Goal: Task Accomplishment & Management: Manage account settings

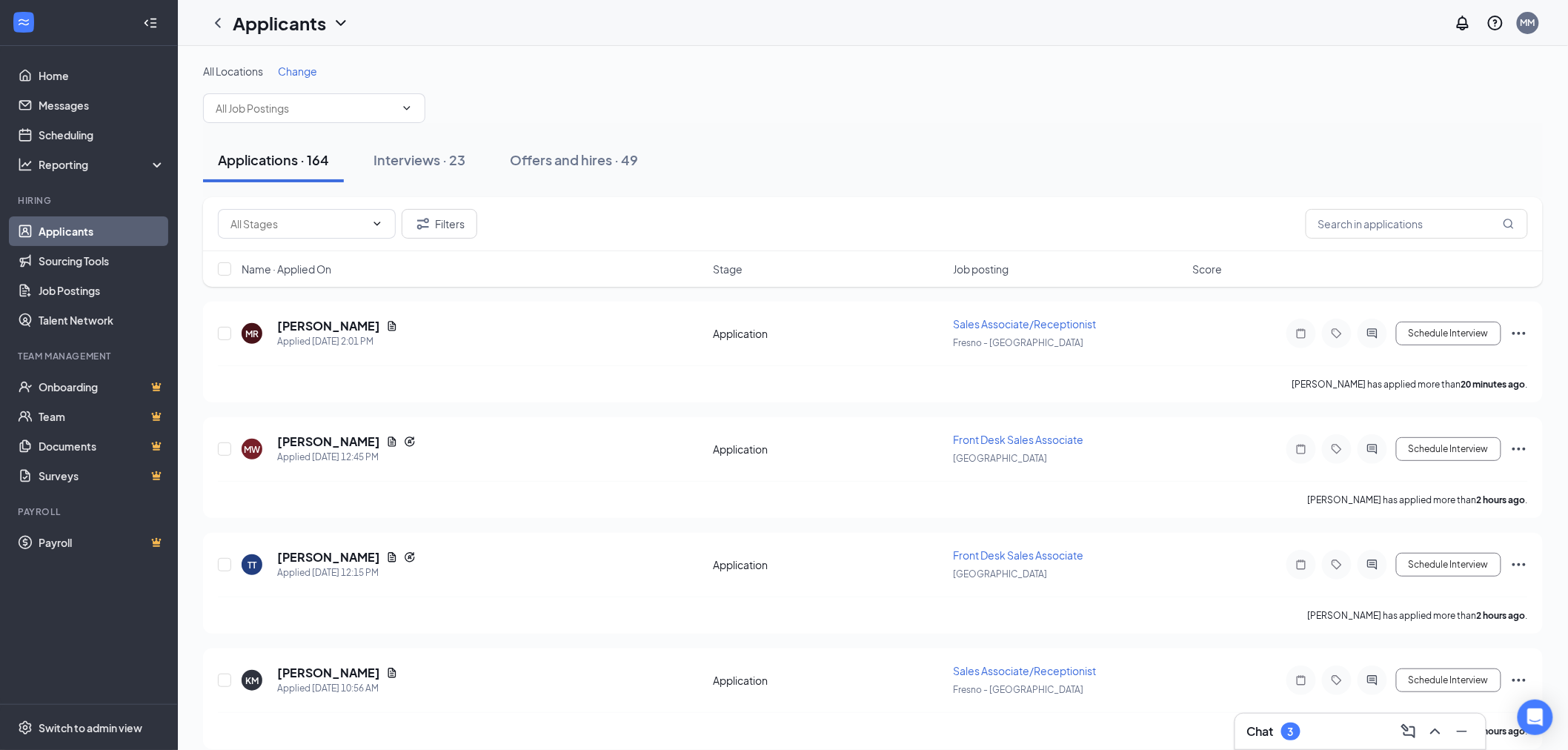
drag, startPoint x: 346, startPoint y: 68, endPoint x: 323, endPoint y: 75, distance: 24.0
click at [342, 71] on div "All Locations Change" at bounding box center [872, 71] width 1339 height 15
click at [323, 75] on div "All Locations Change" at bounding box center [872, 71] width 1339 height 15
click at [295, 71] on span "Change" at bounding box center [297, 71] width 40 height 13
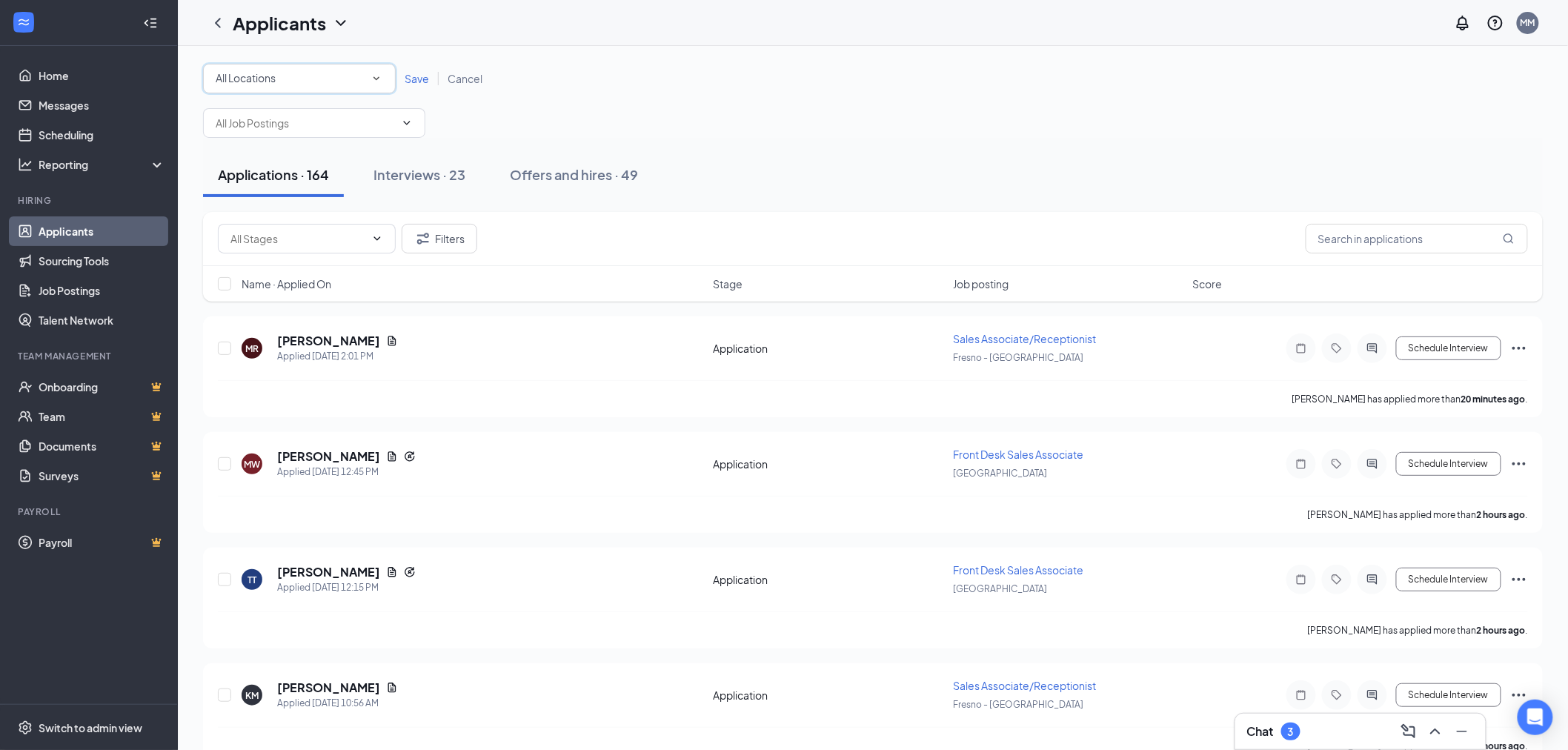
click at [295, 85] on div "All Locations" at bounding box center [300, 78] width 168 height 18
click at [289, 219] on div "[GEOGRAPHIC_DATA]" at bounding box center [298, 226] width 169 height 18
click at [416, 79] on span "Save" at bounding box center [417, 78] width 25 height 13
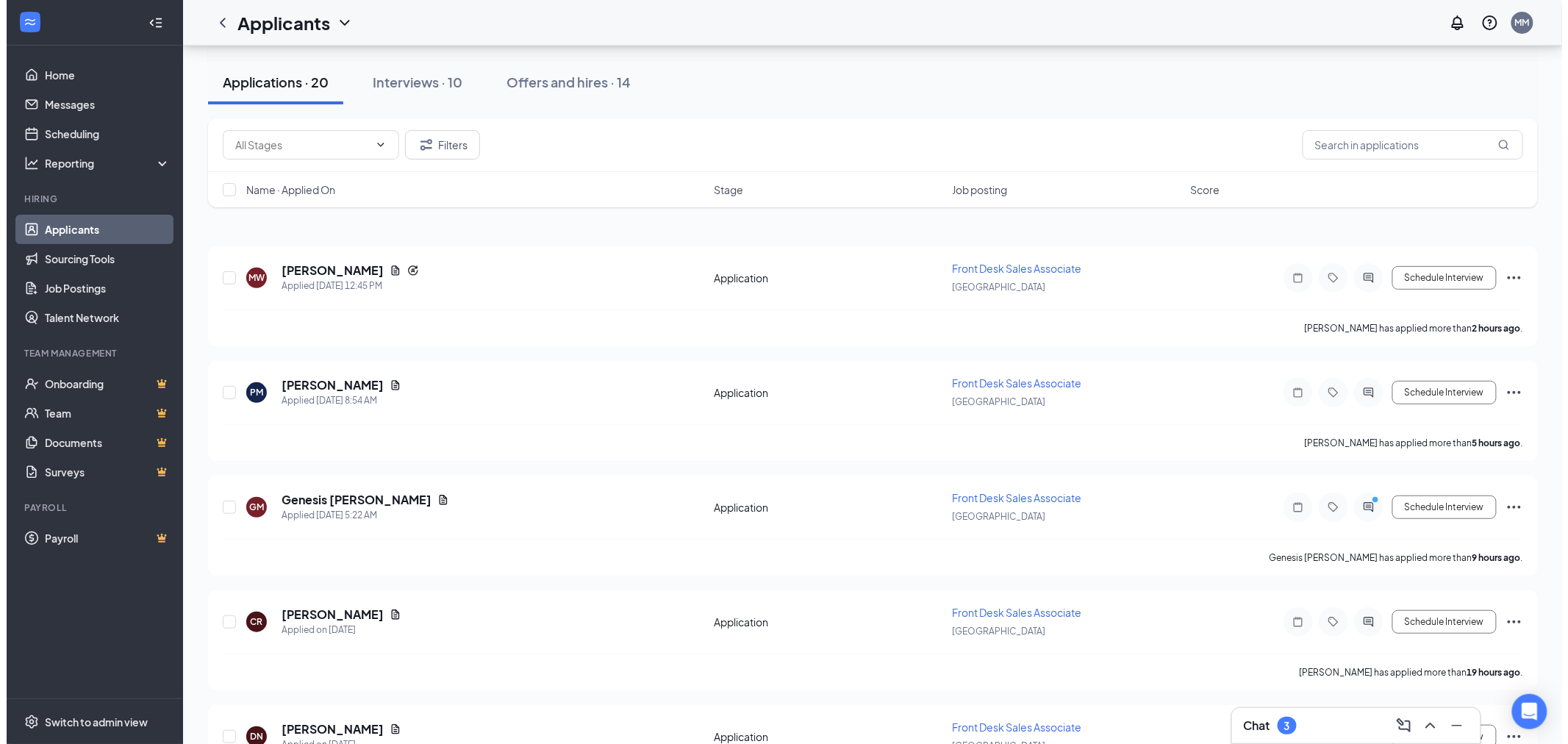
scroll to position [81, 0]
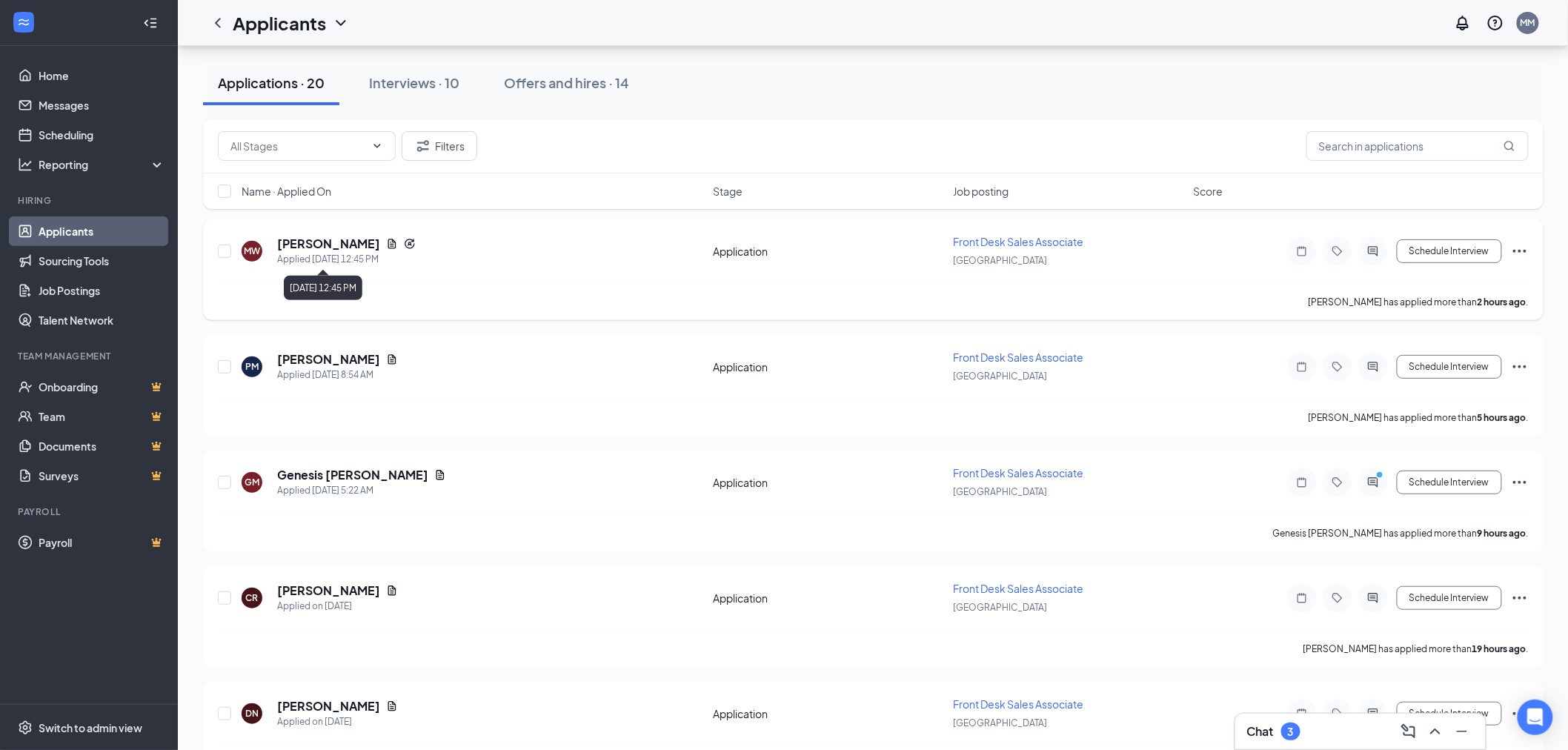
click at [323, 254] on div "Applied [DATE] 12:45 PM" at bounding box center [347, 259] width 138 height 15
click at [319, 236] on h5 "[PERSON_NAME]" at bounding box center [329, 244] width 103 height 17
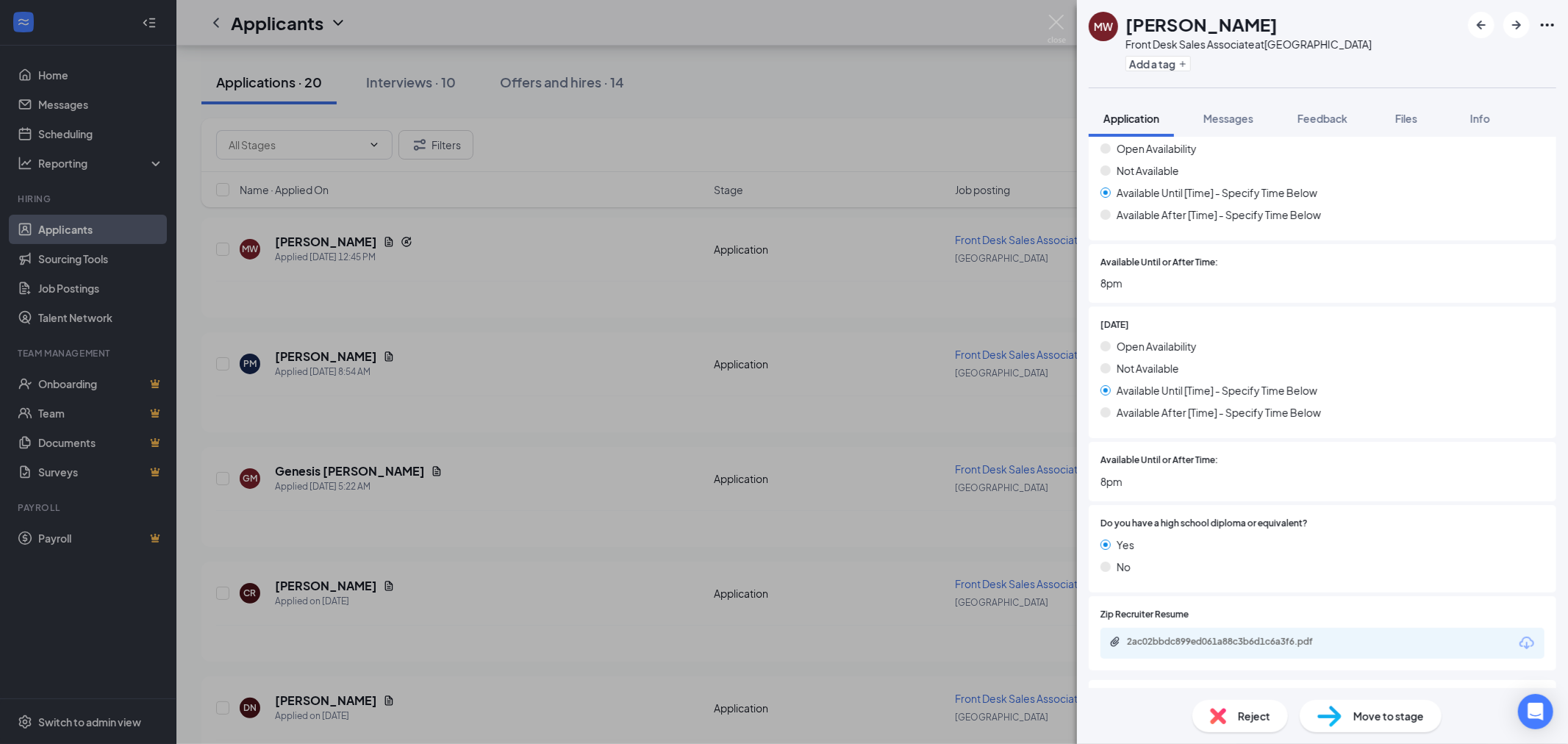
scroll to position [1542, 0]
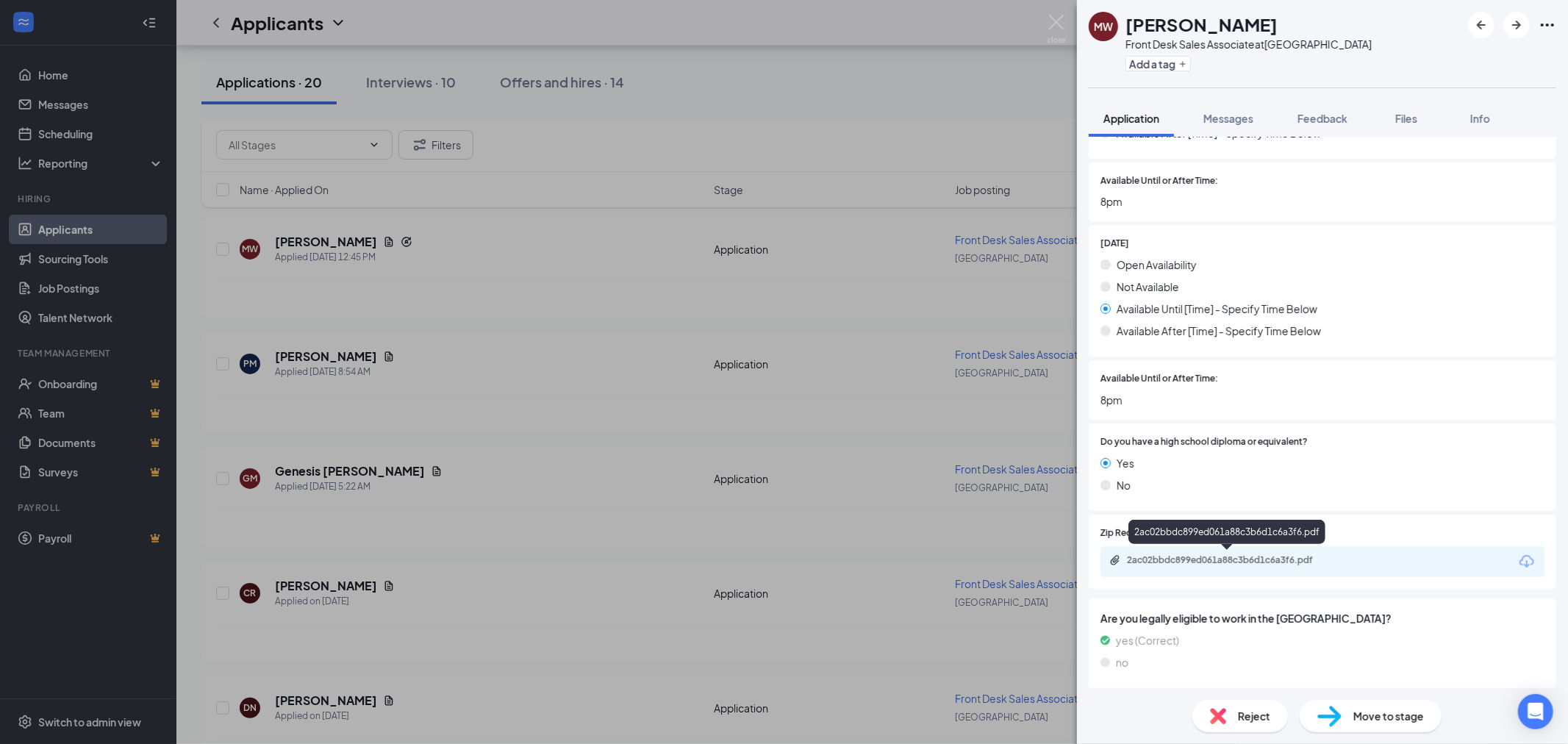
click at [1202, 555] on div "2ac02bbdc899ed061a88c3b6d1c6a3f6.pdf" at bounding box center [1229, 559] width 206 height 12
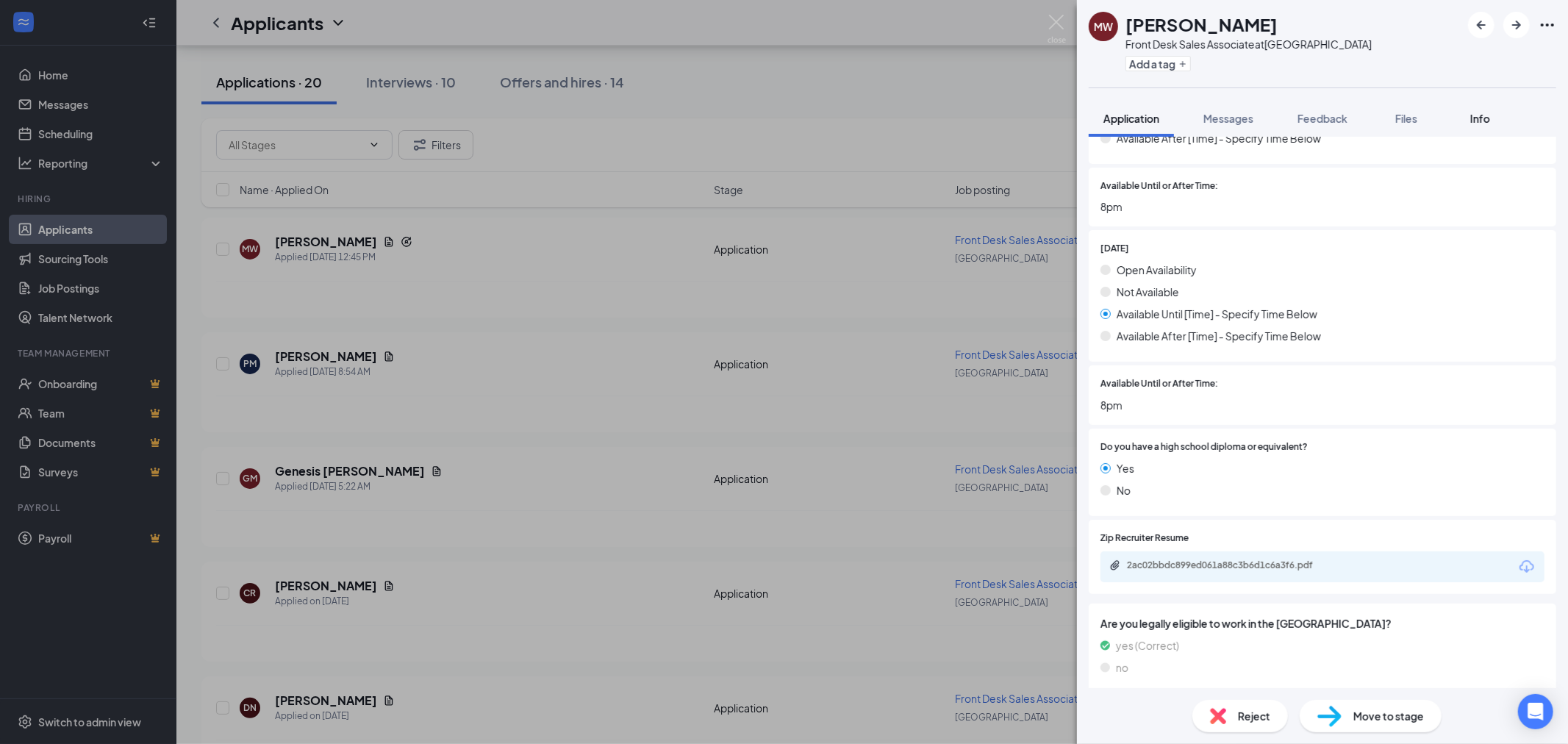
click at [1501, 112] on button "Info" at bounding box center [1479, 118] width 59 height 37
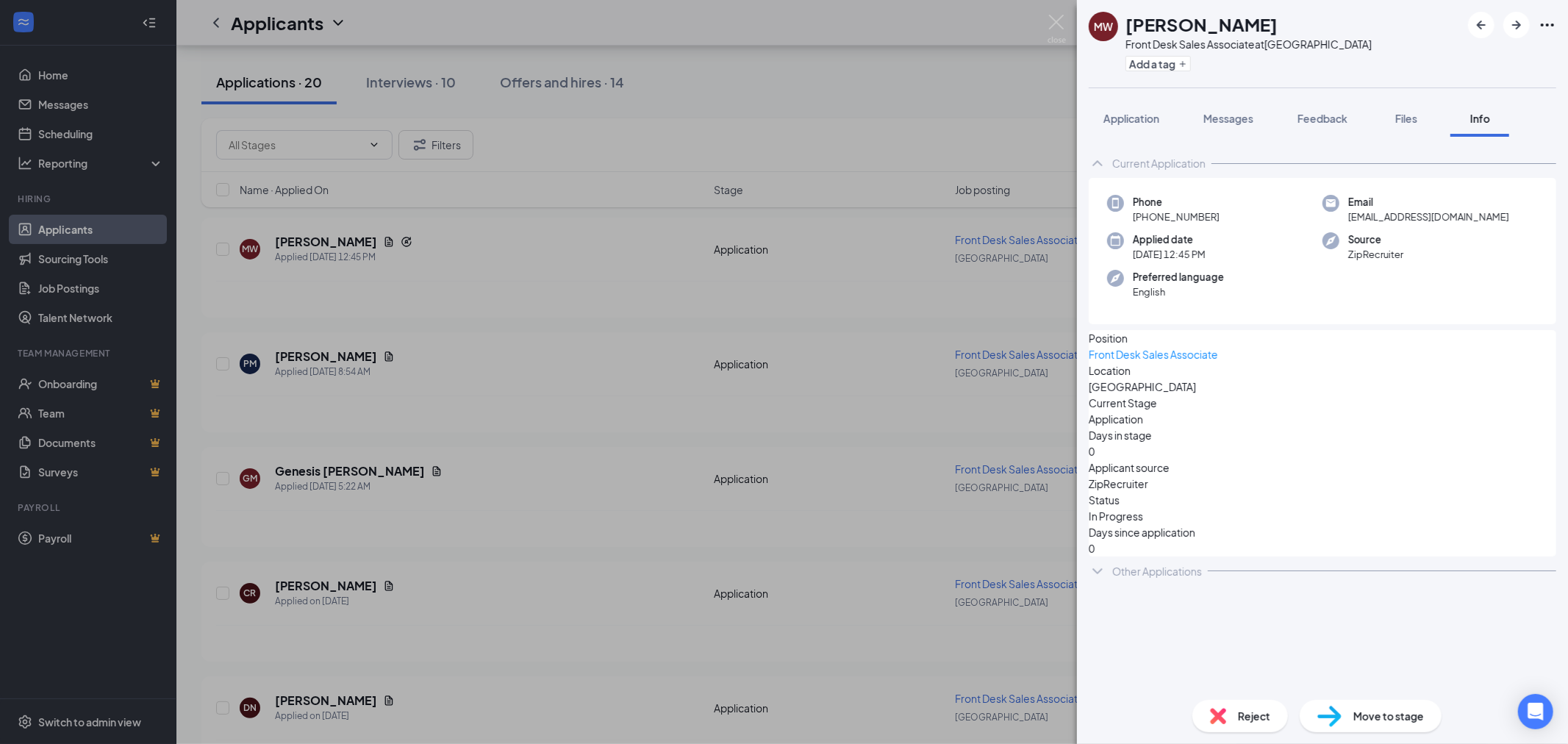
click at [1162, 577] on div "Other Applications" at bounding box center [1322, 571] width 467 height 29
click at [1525, 25] on icon "ArrowRight" at bounding box center [1516, 25] width 17 height 17
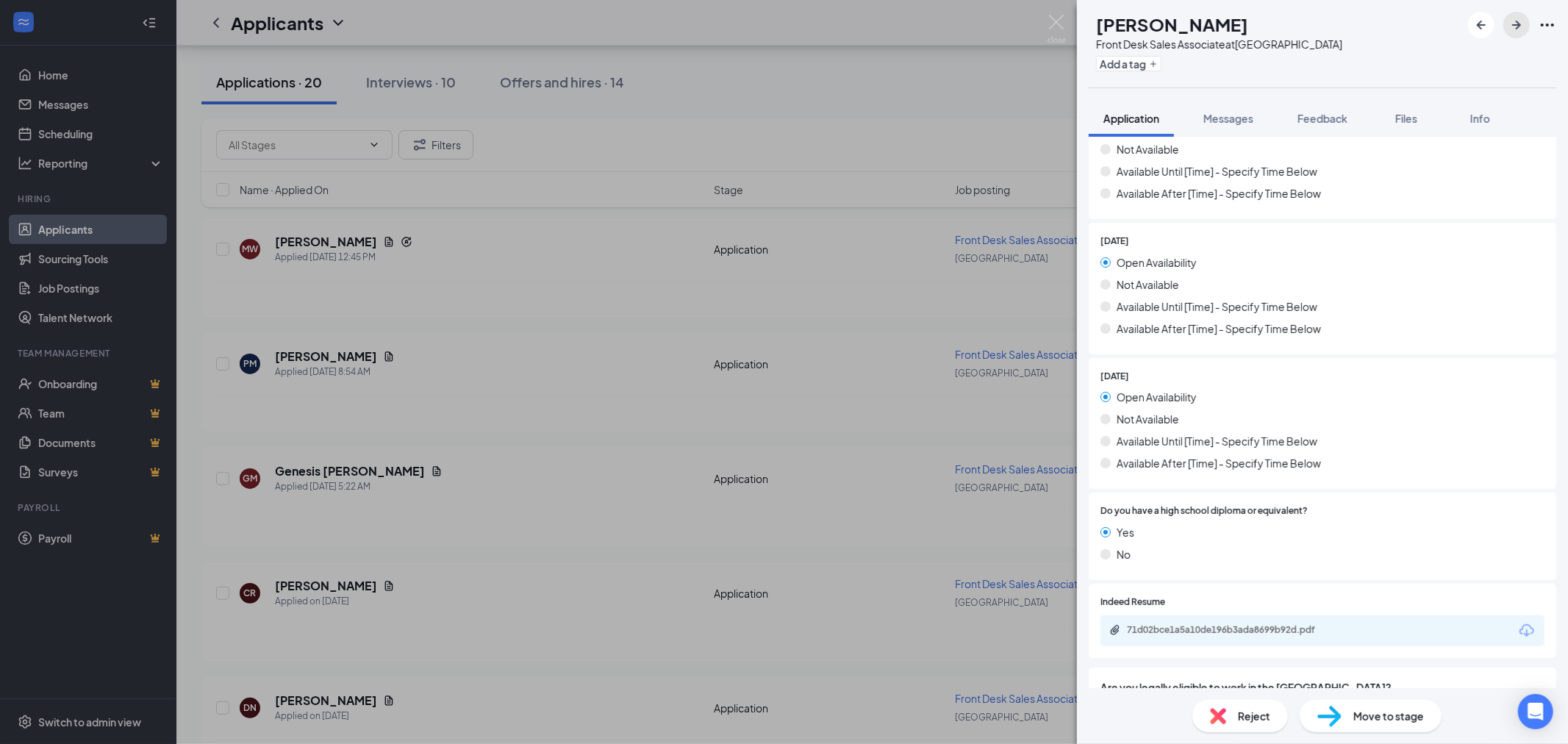
scroll to position [1375, 0]
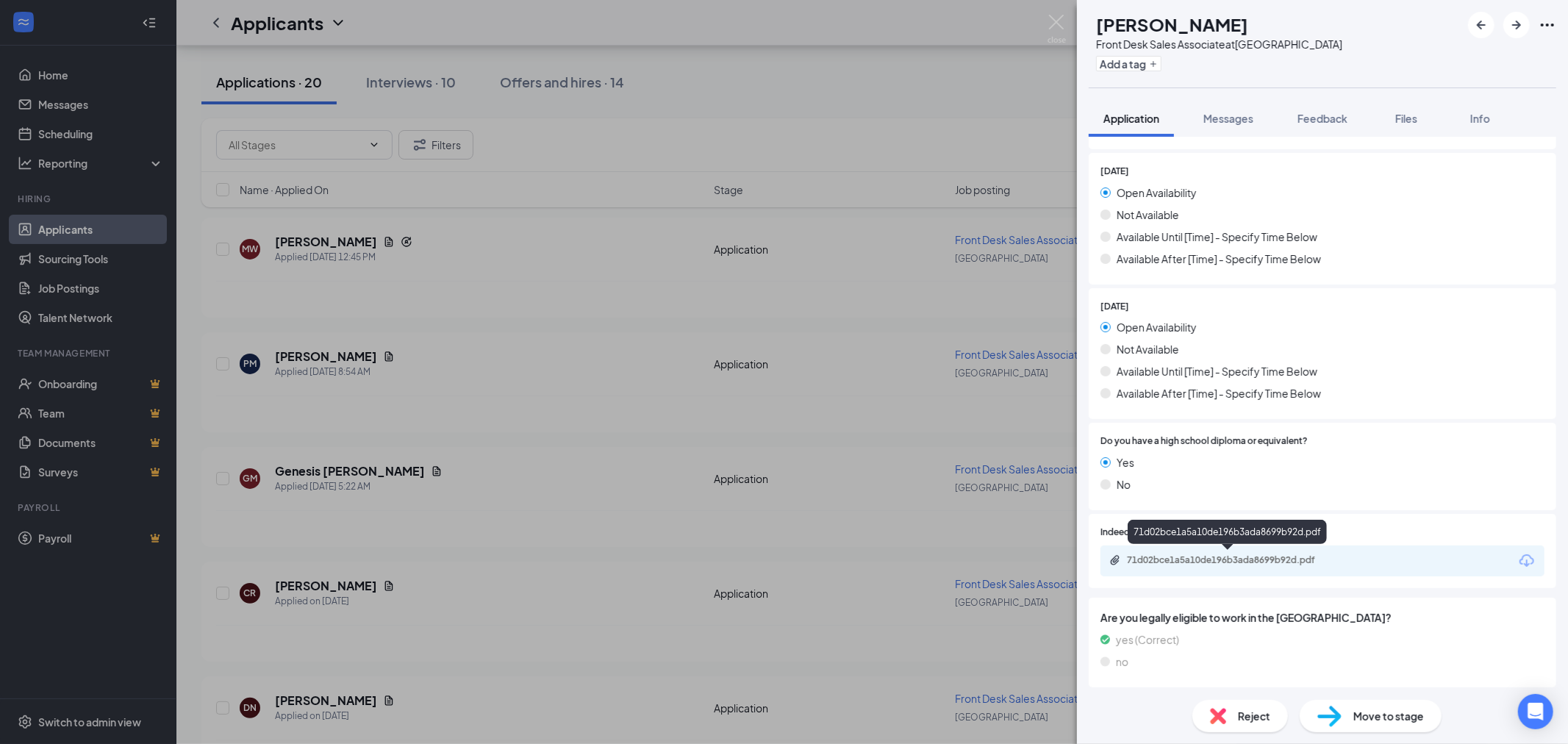
click at [1243, 557] on div "71d02bce1a5a10de196b3ada8699b92d.pdf" at bounding box center [1229, 559] width 206 height 12
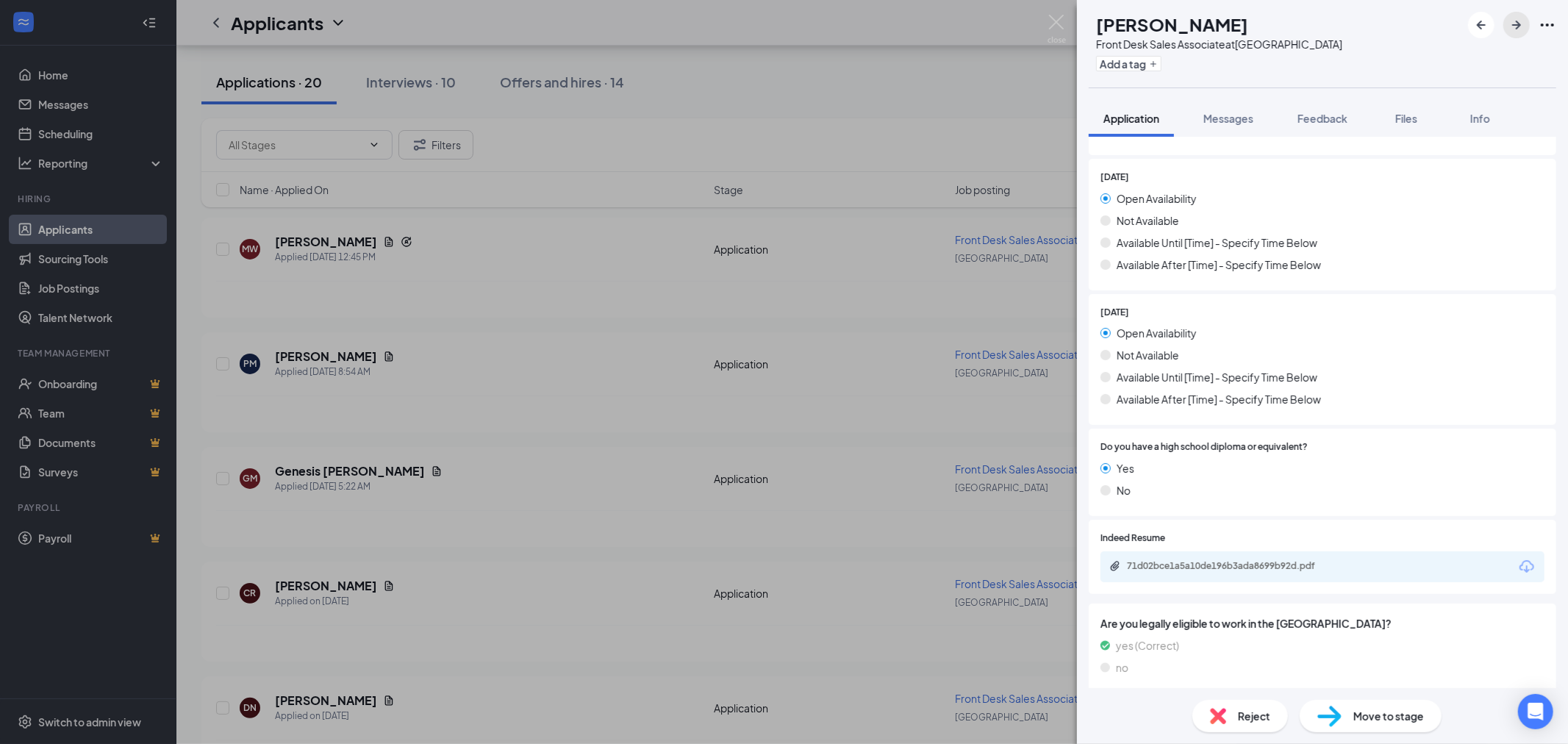
click at [1523, 29] on icon "ArrowRight" at bounding box center [1516, 25] width 17 height 17
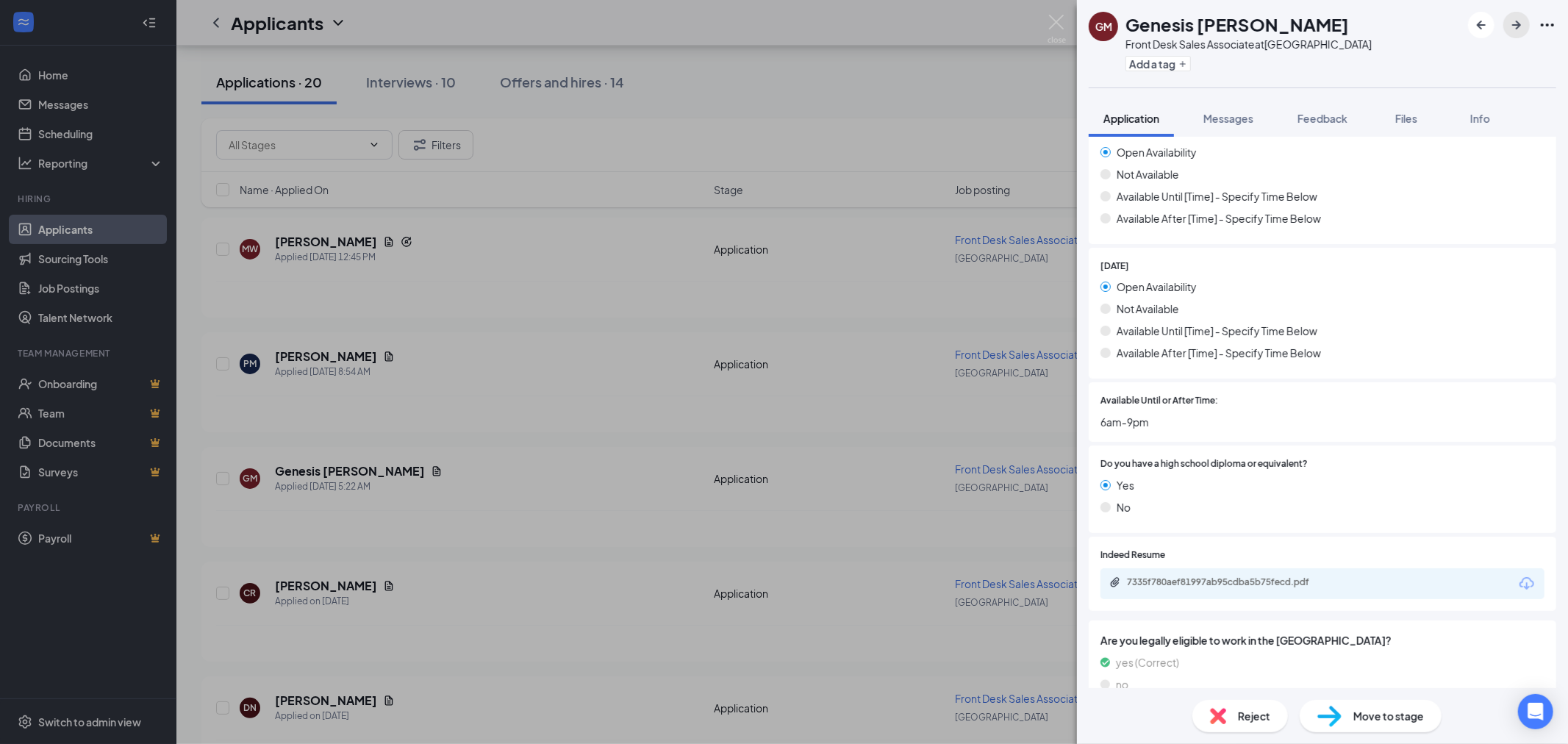
scroll to position [1438, 0]
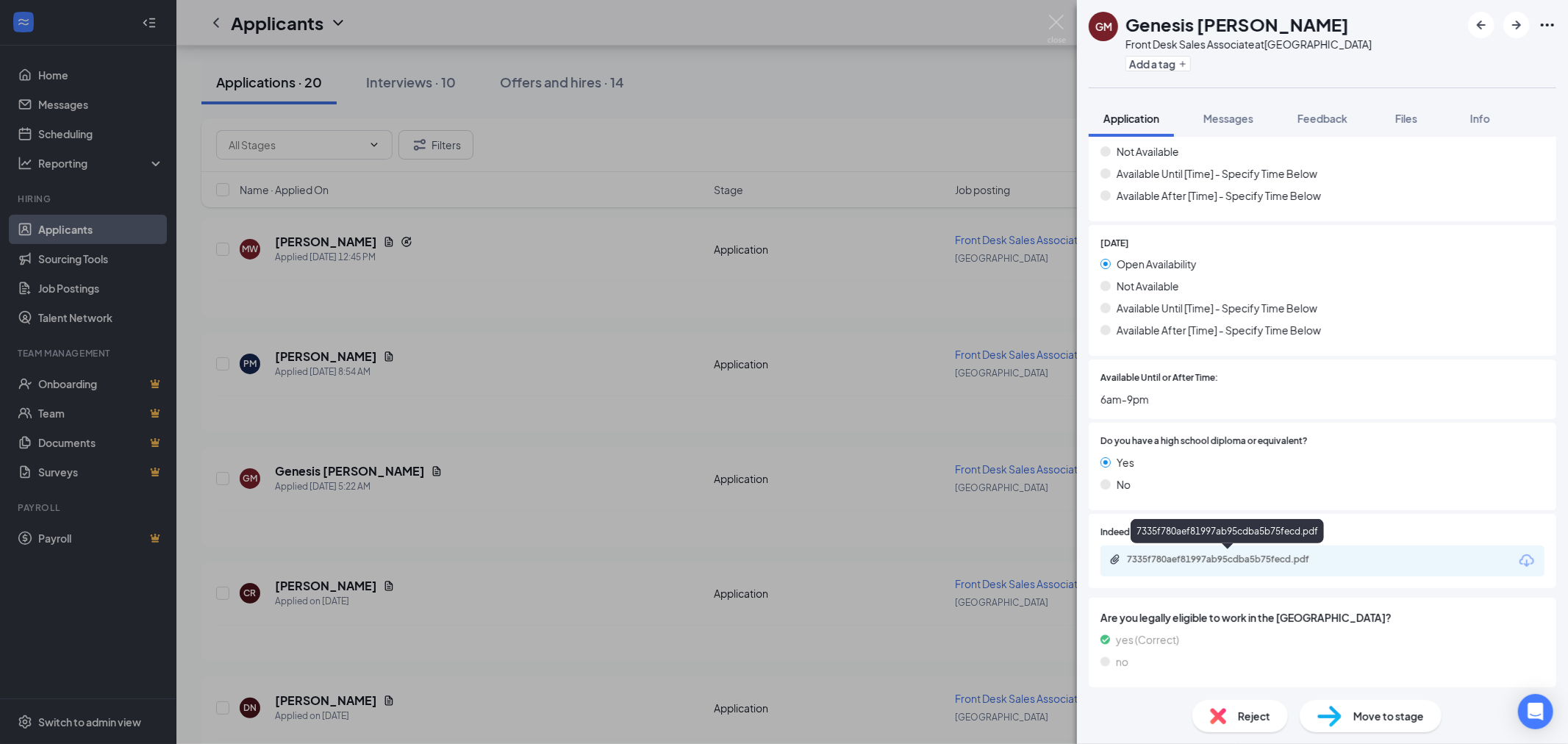
click at [1299, 556] on div "7335f780aef81997ab95cdba5b75fecd.pdf" at bounding box center [1229, 558] width 206 height 12
click at [1519, 25] on icon "ArrowRight" at bounding box center [1517, 26] width 9 height 9
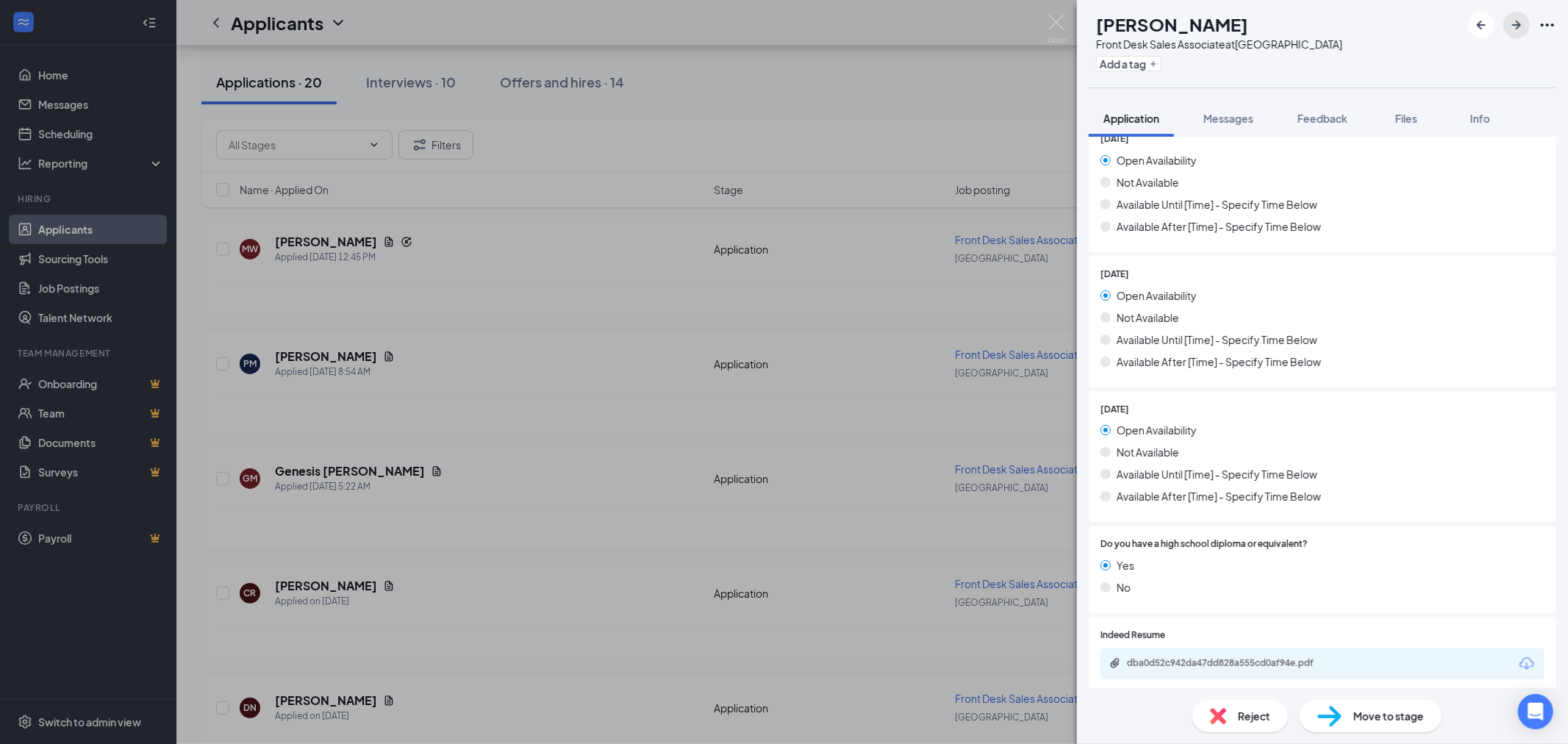
scroll to position [1416, 0]
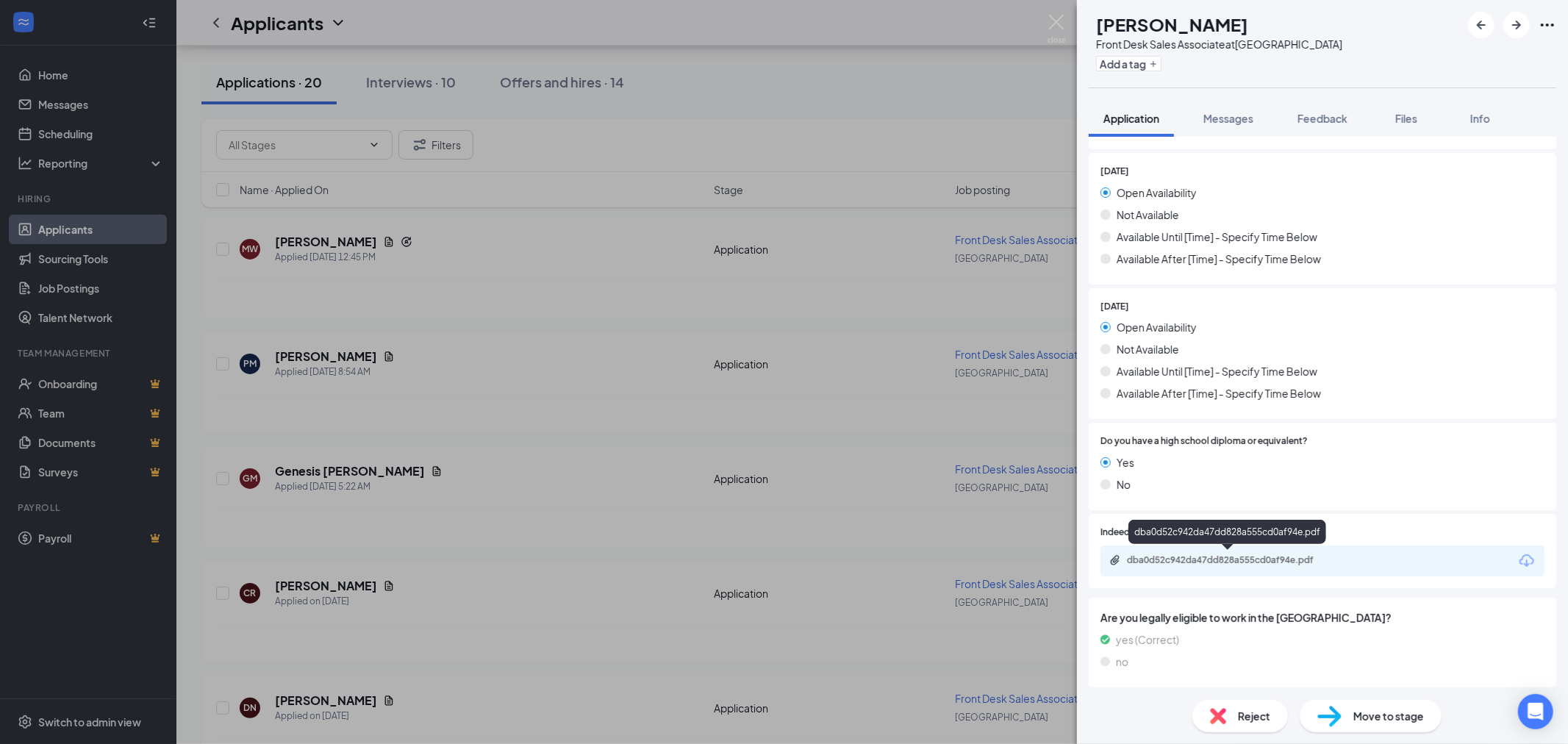
click at [1310, 560] on div "dba0d52c942da47dd828a555cd0af94e.pdf" at bounding box center [1229, 559] width 206 height 12
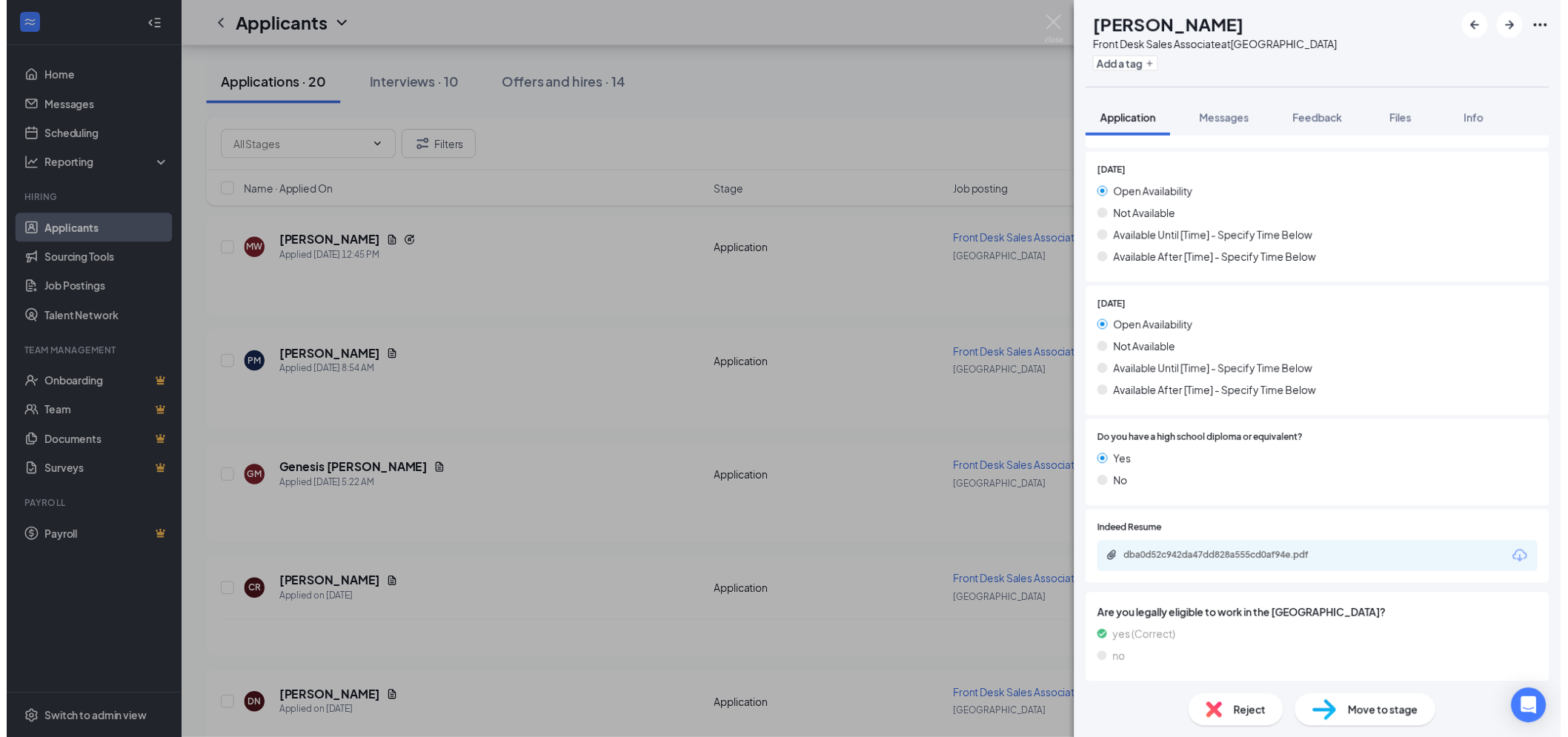
scroll to position [1421, 0]
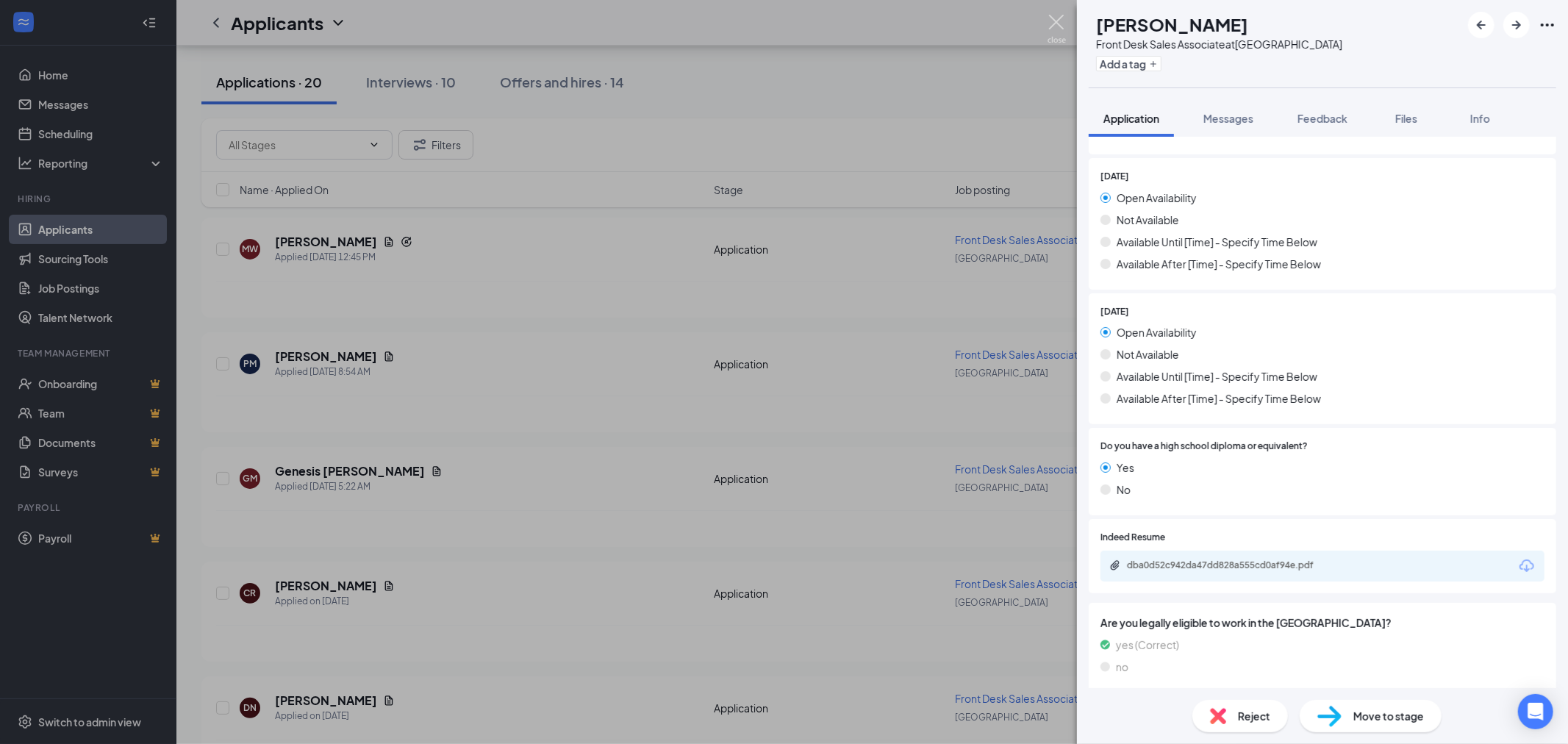
click at [1064, 25] on img at bounding box center [1057, 28] width 18 height 28
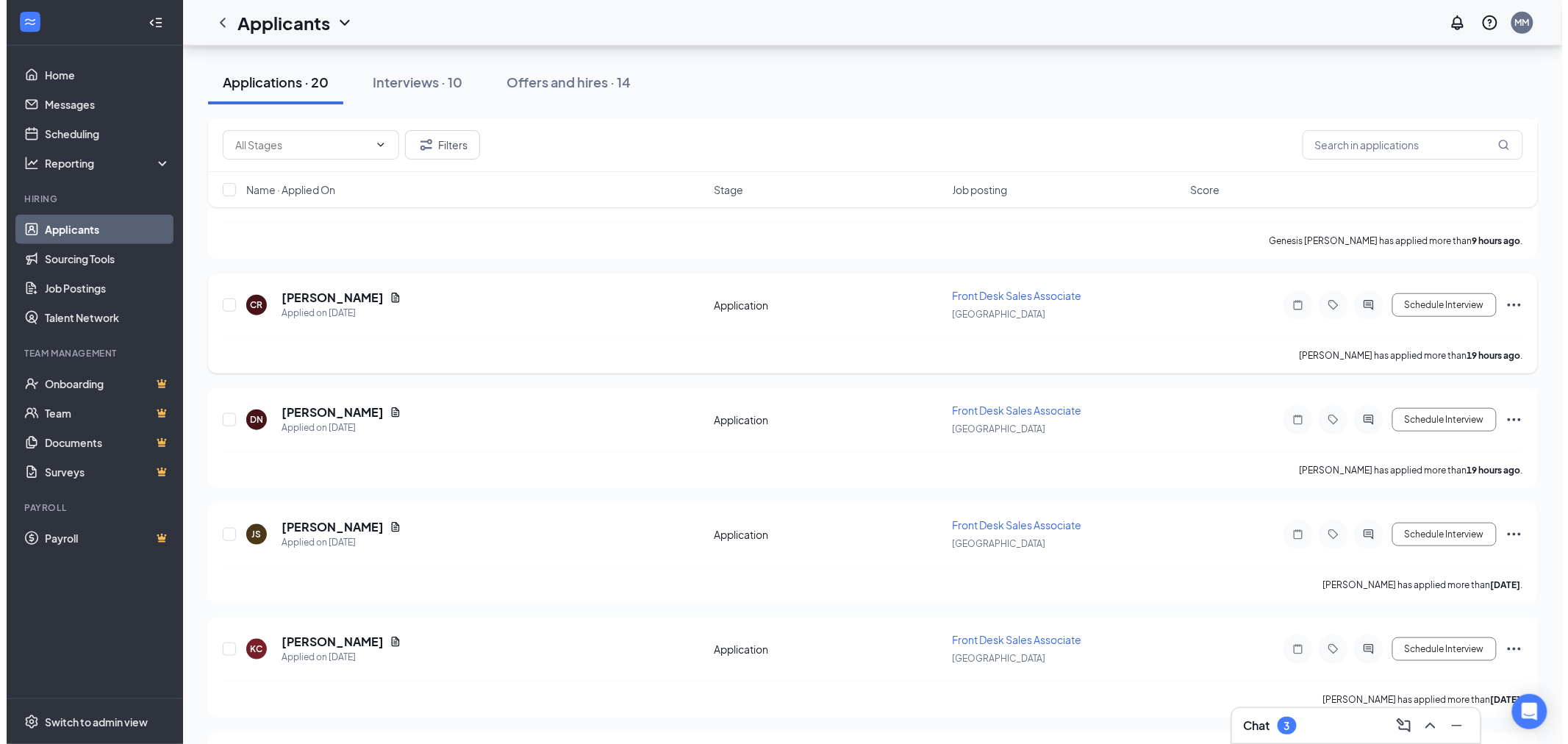
scroll to position [408, 0]
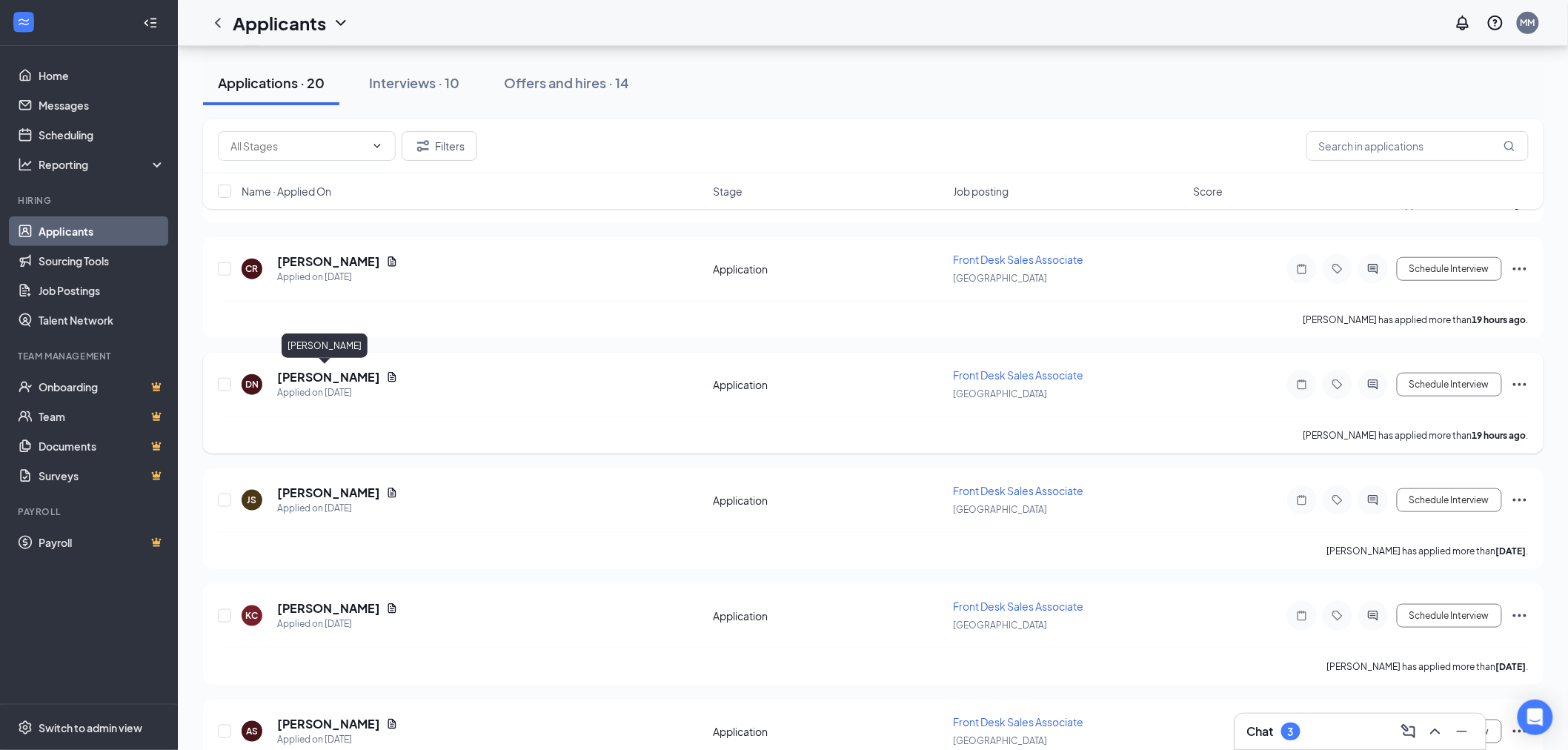
click at [335, 376] on h5 "[PERSON_NAME]" at bounding box center [329, 377] width 103 height 17
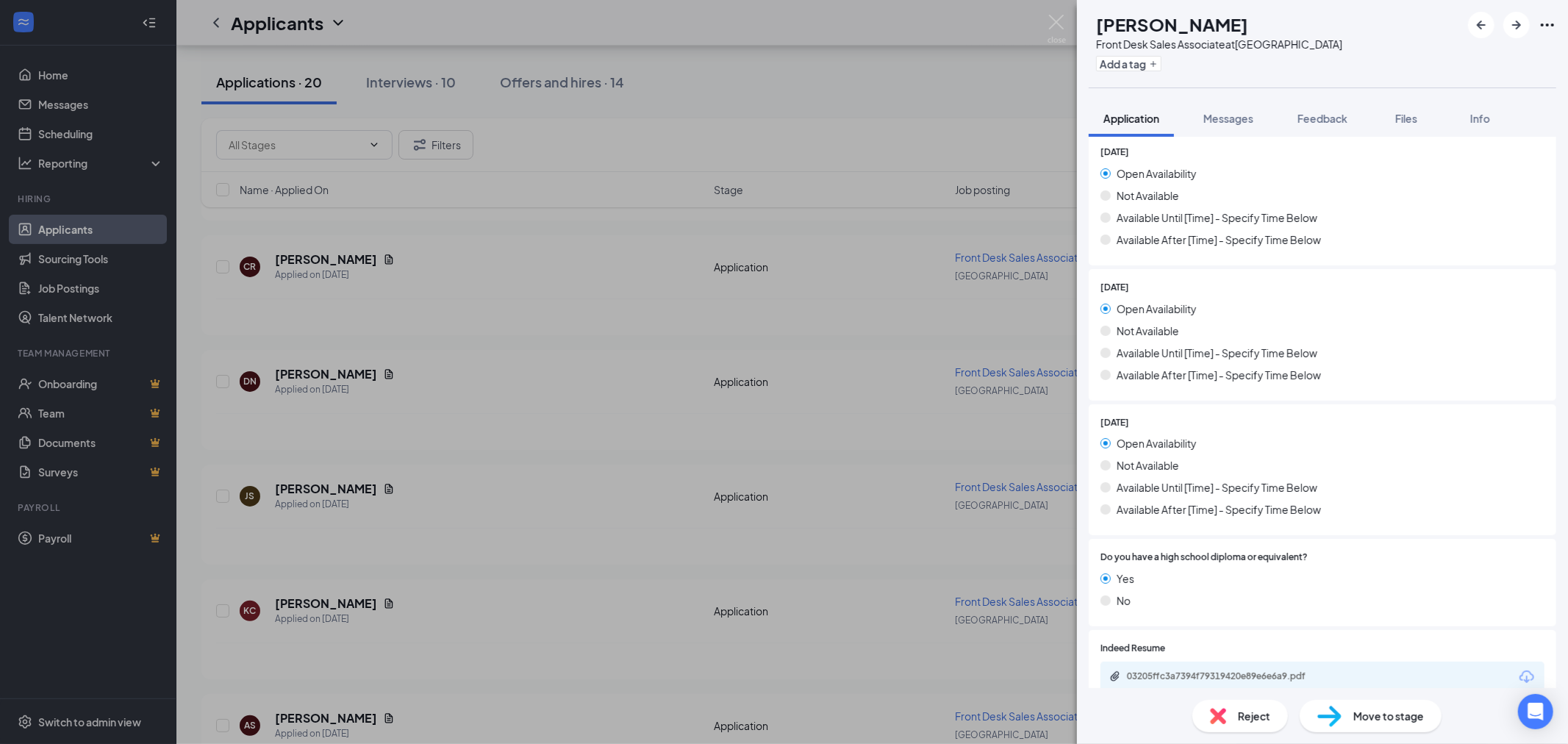
scroll to position [1375, 0]
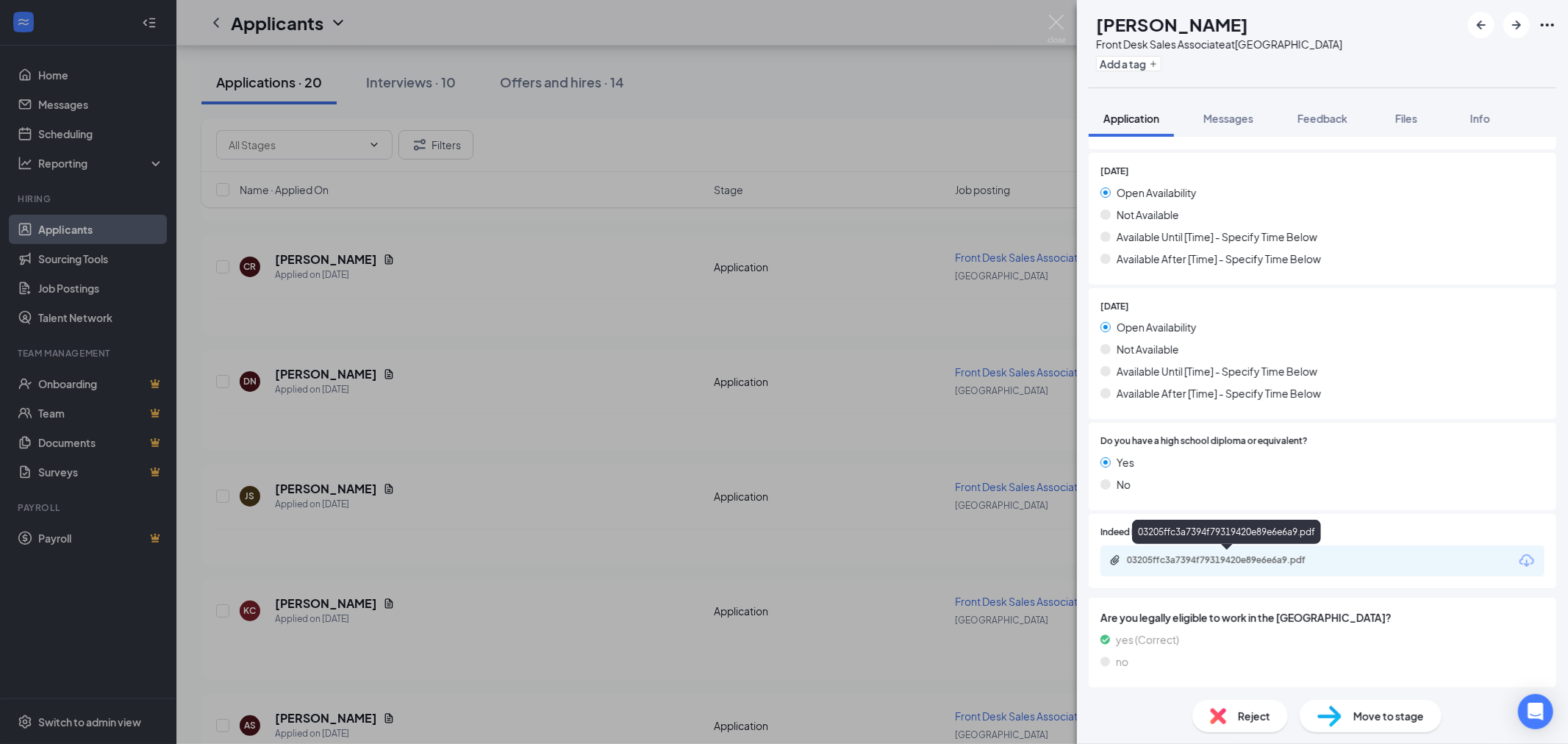
click at [1204, 560] on div "03205ffc3a7394f79319420e89e6e6a9.pdf" at bounding box center [1229, 559] width 206 height 12
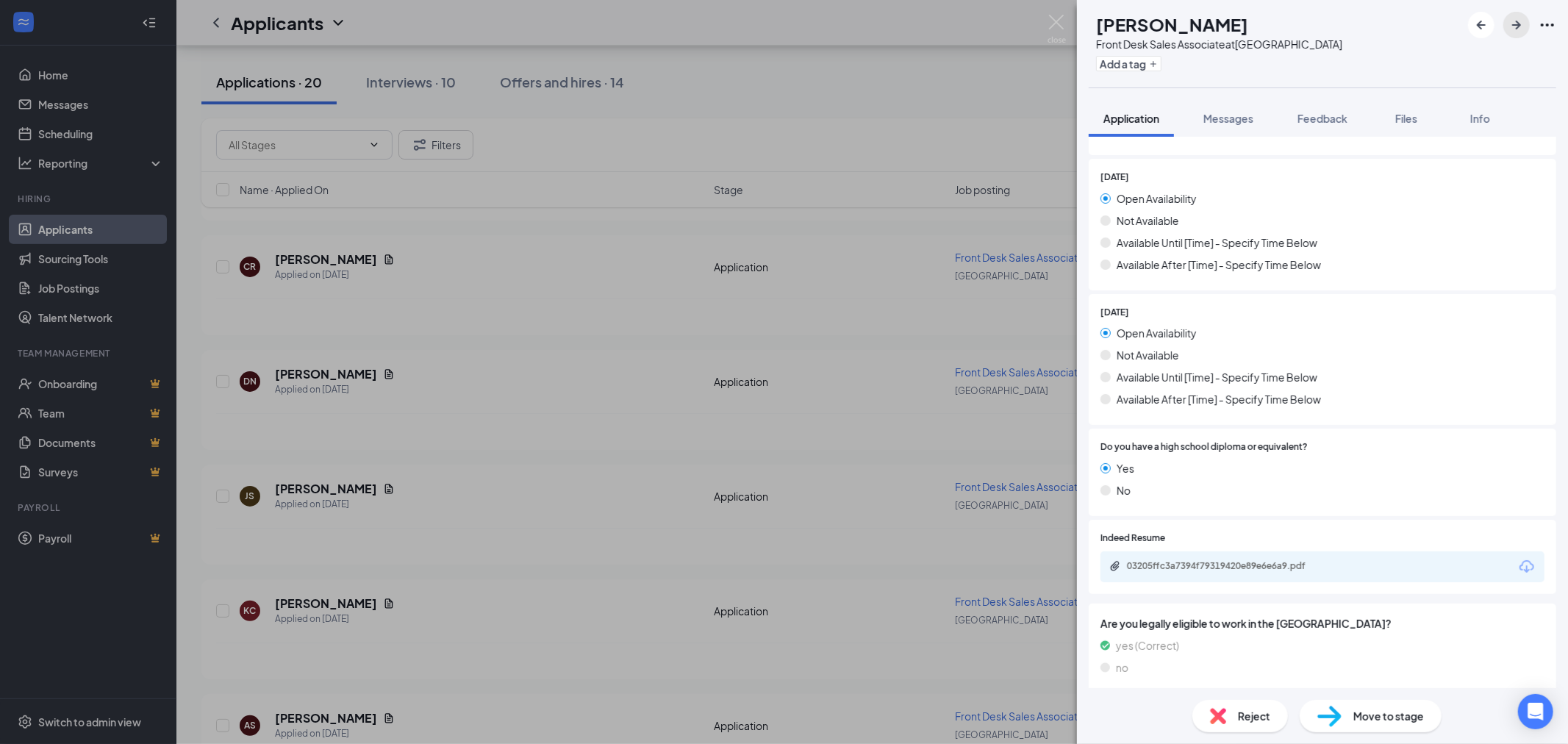
click at [1517, 28] on icon "ArrowRight" at bounding box center [1517, 26] width 9 height 9
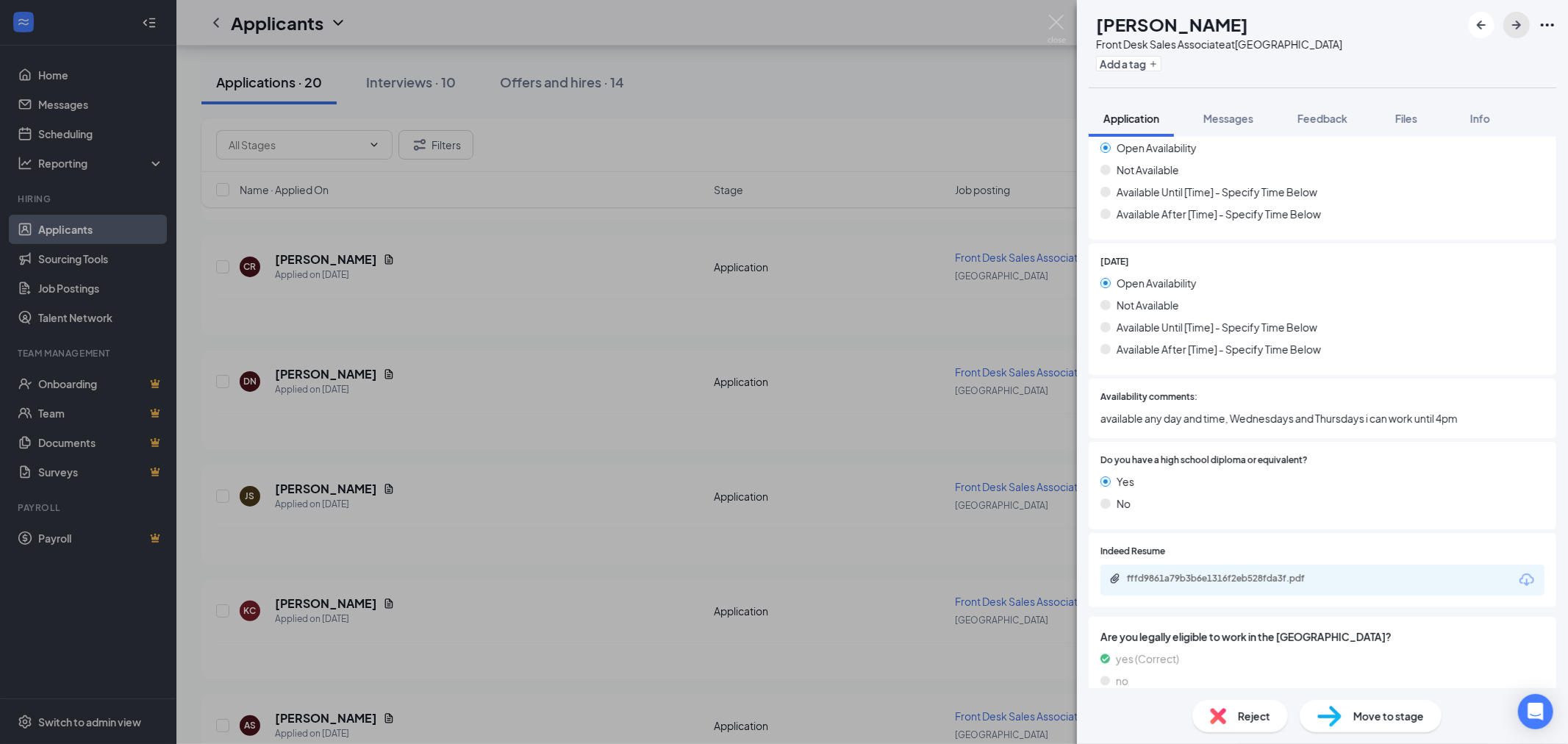
scroll to position [1564, 0]
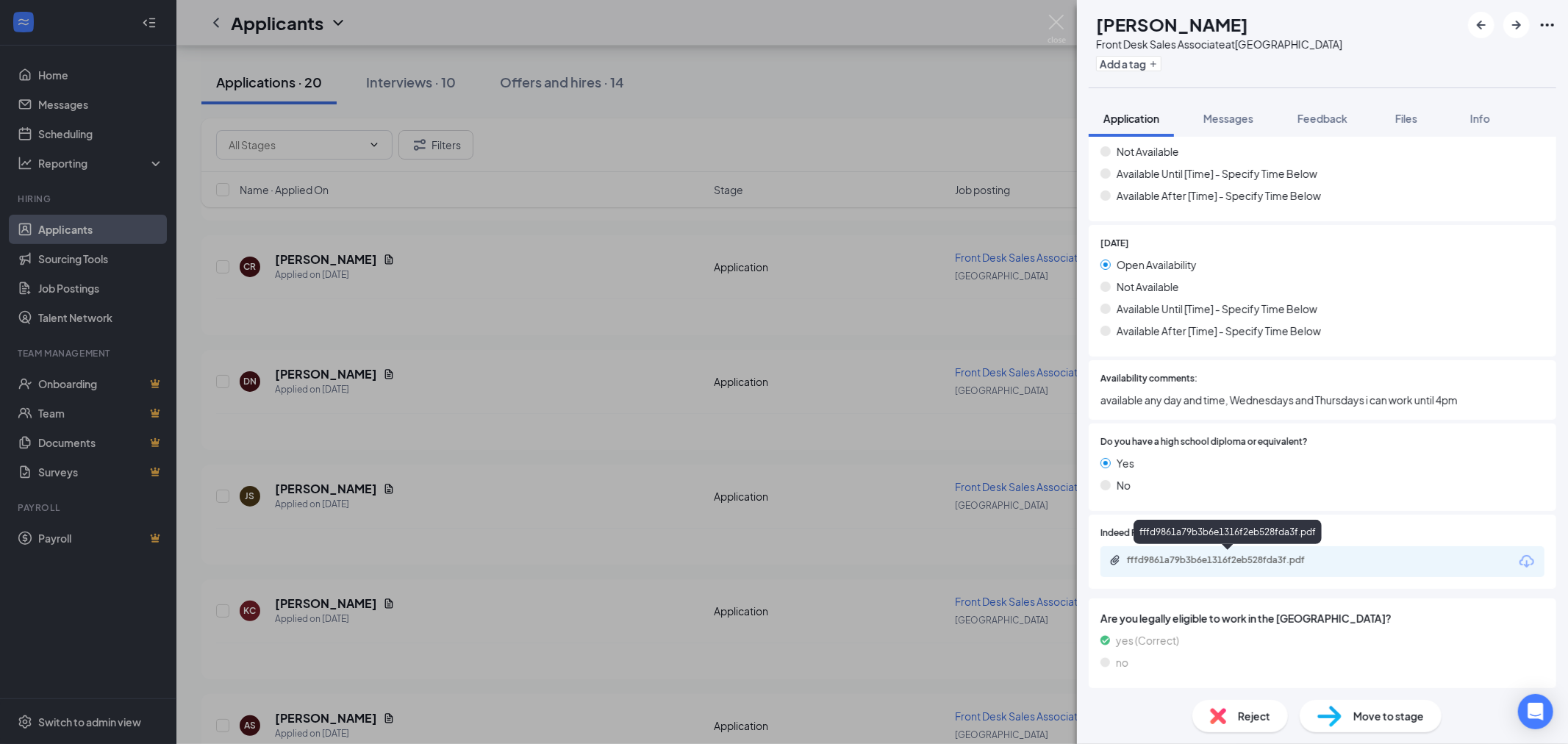
click at [1284, 545] on div "fffd9861a79b3b6e1316f2eb528fda3f.pdf" at bounding box center [1228, 534] width 188 height 30
click at [1280, 554] on div "fffd9861a79b3b6e1316f2eb528fda3f.pdf" at bounding box center [1229, 559] width 206 height 12
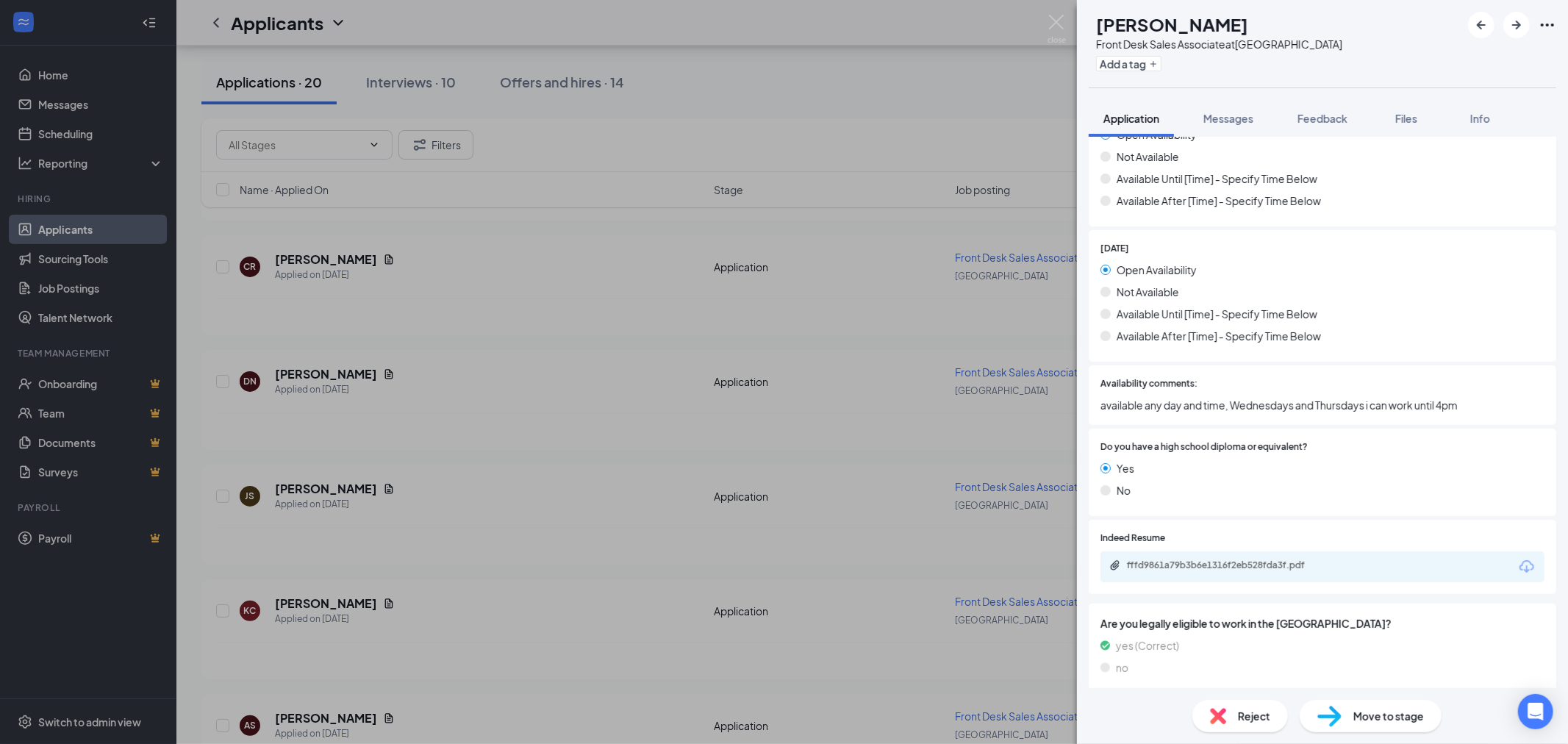
click at [1273, 698] on div "Reject Move to stage" at bounding box center [1322, 715] width 491 height 56
click at [1268, 704] on div "Reject" at bounding box center [1240, 715] width 96 height 32
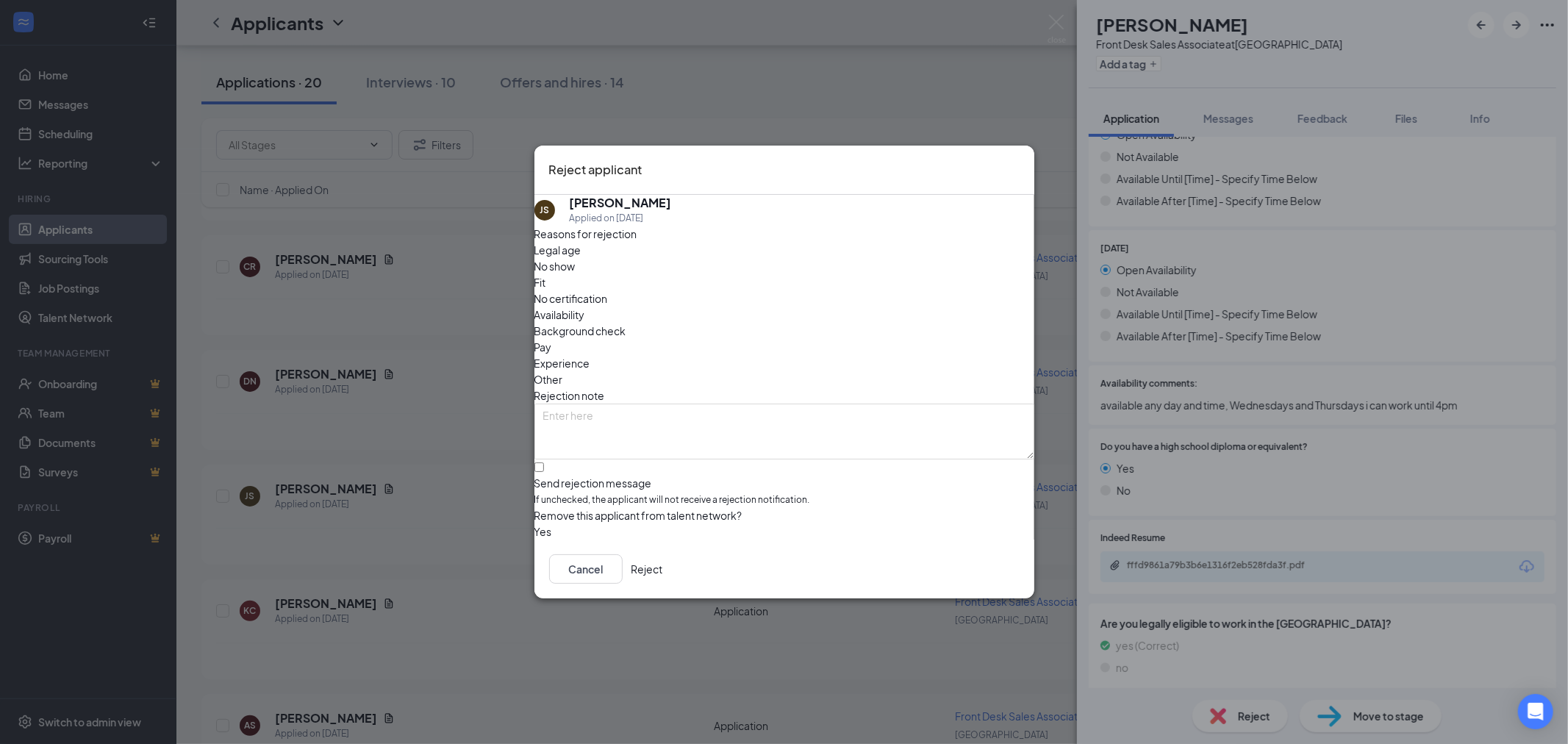
click at [663, 564] on button "Reject" at bounding box center [647, 569] width 32 height 29
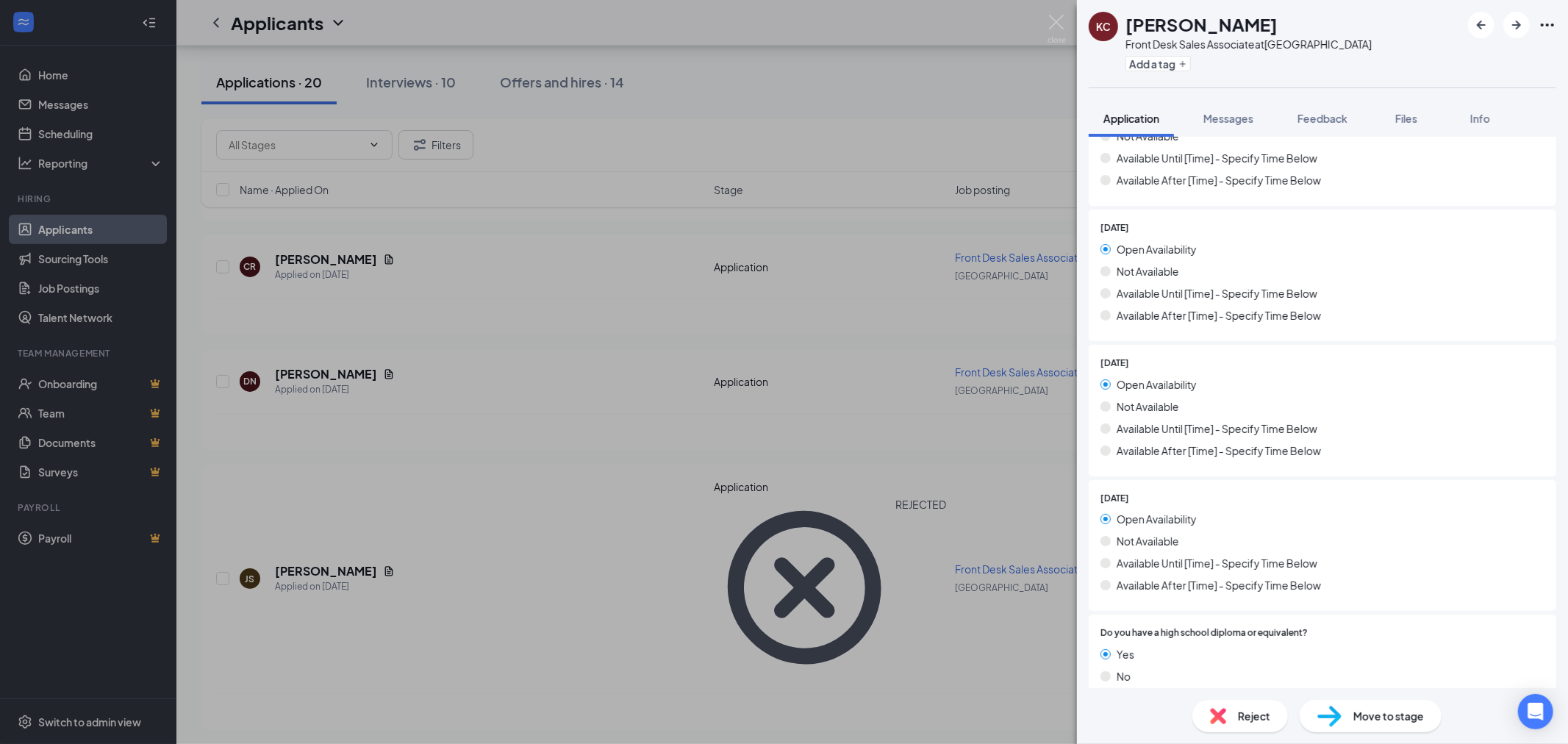
scroll to position [1416, 0]
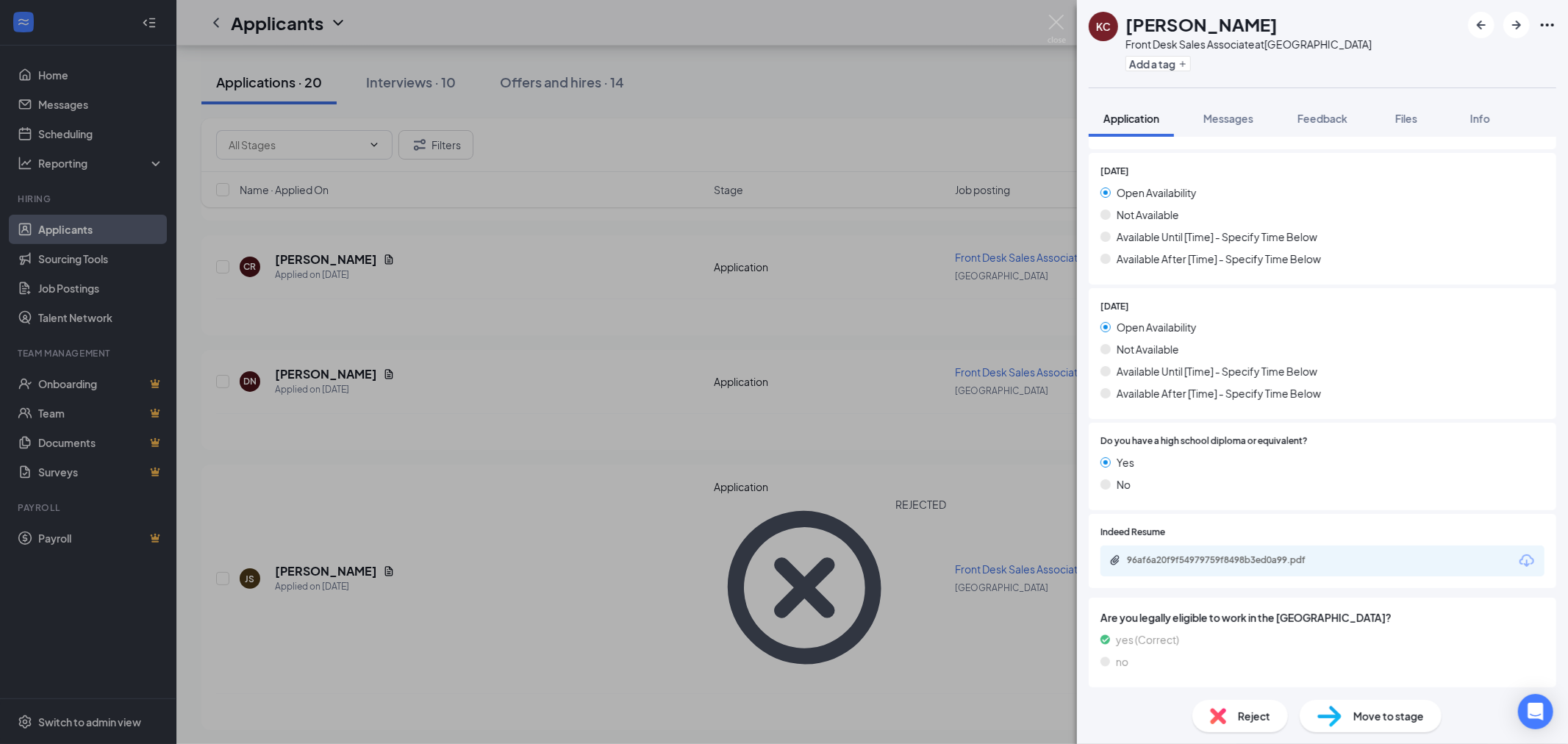
click at [1282, 568] on div "96af6a20f9f54979759f8498b3ed0a99.pdf" at bounding box center [1322, 560] width 444 height 31
click at [1288, 555] on div "96af6a20f9f54979759f8498b3ed0a99.pdf" at bounding box center [1229, 559] width 206 height 12
click at [1236, 703] on div "Reject" at bounding box center [1240, 715] width 96 height 32
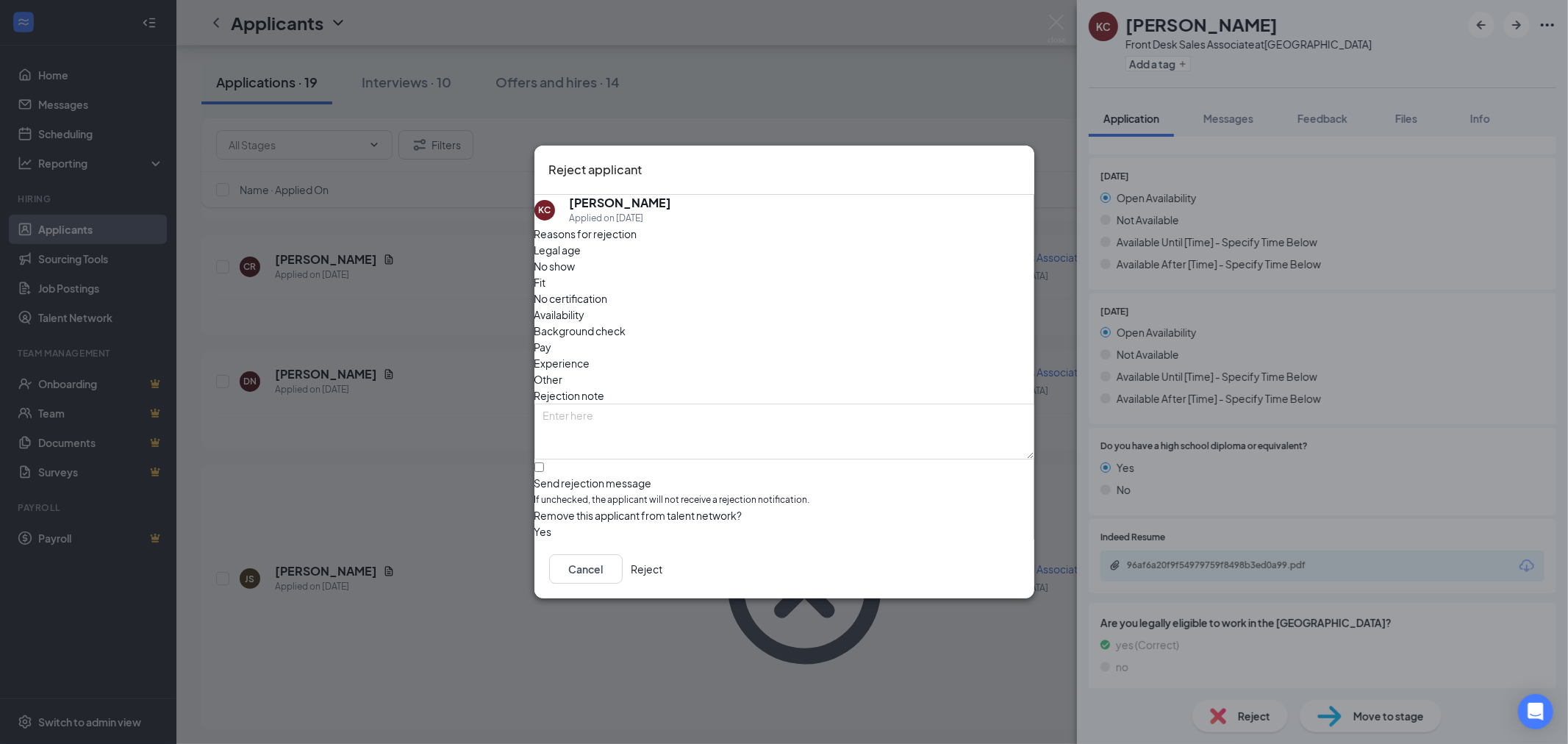
click at [663, 567] on button "Reject" at bounding box center [647, 569] width 32 height 29
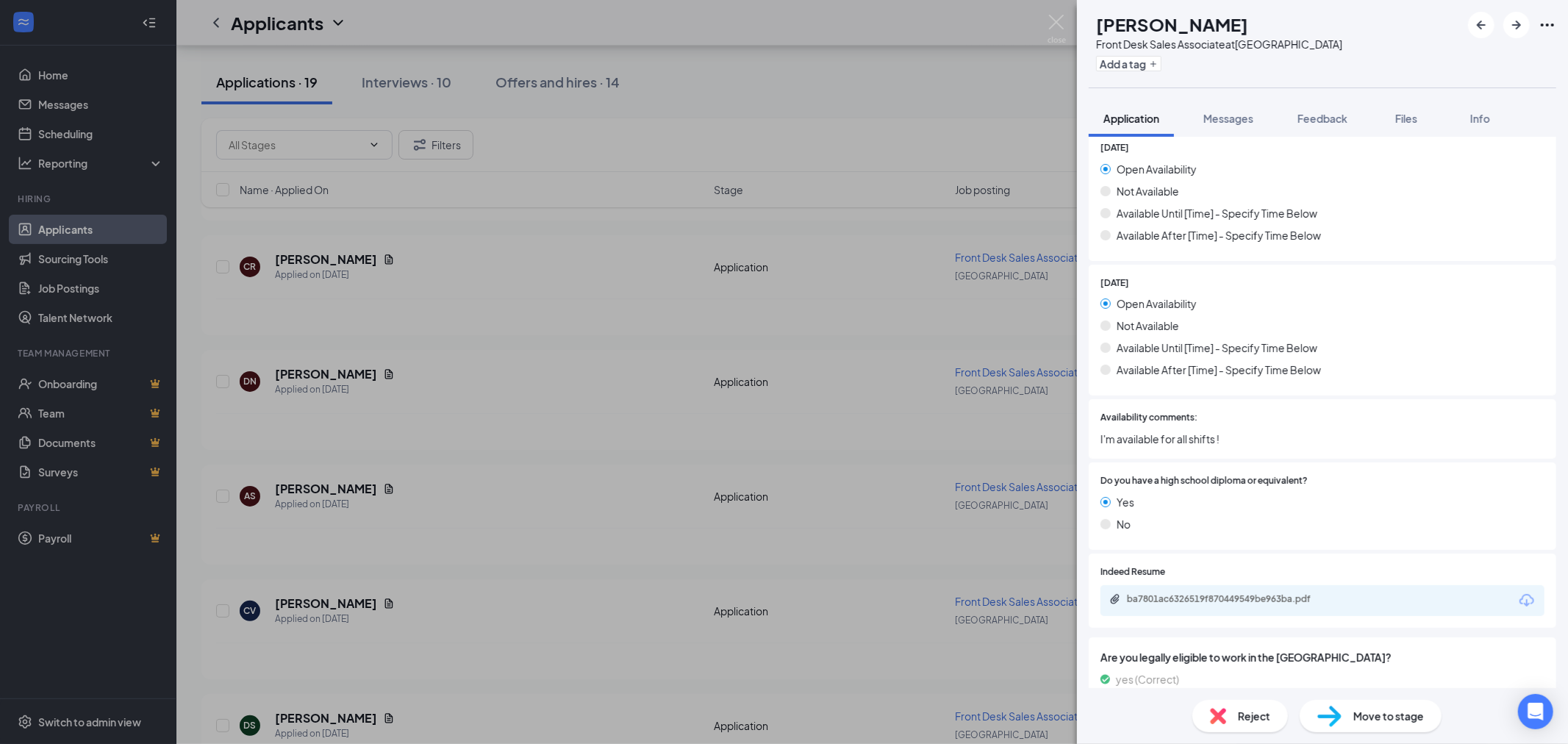
scroll to position [1438, 0]
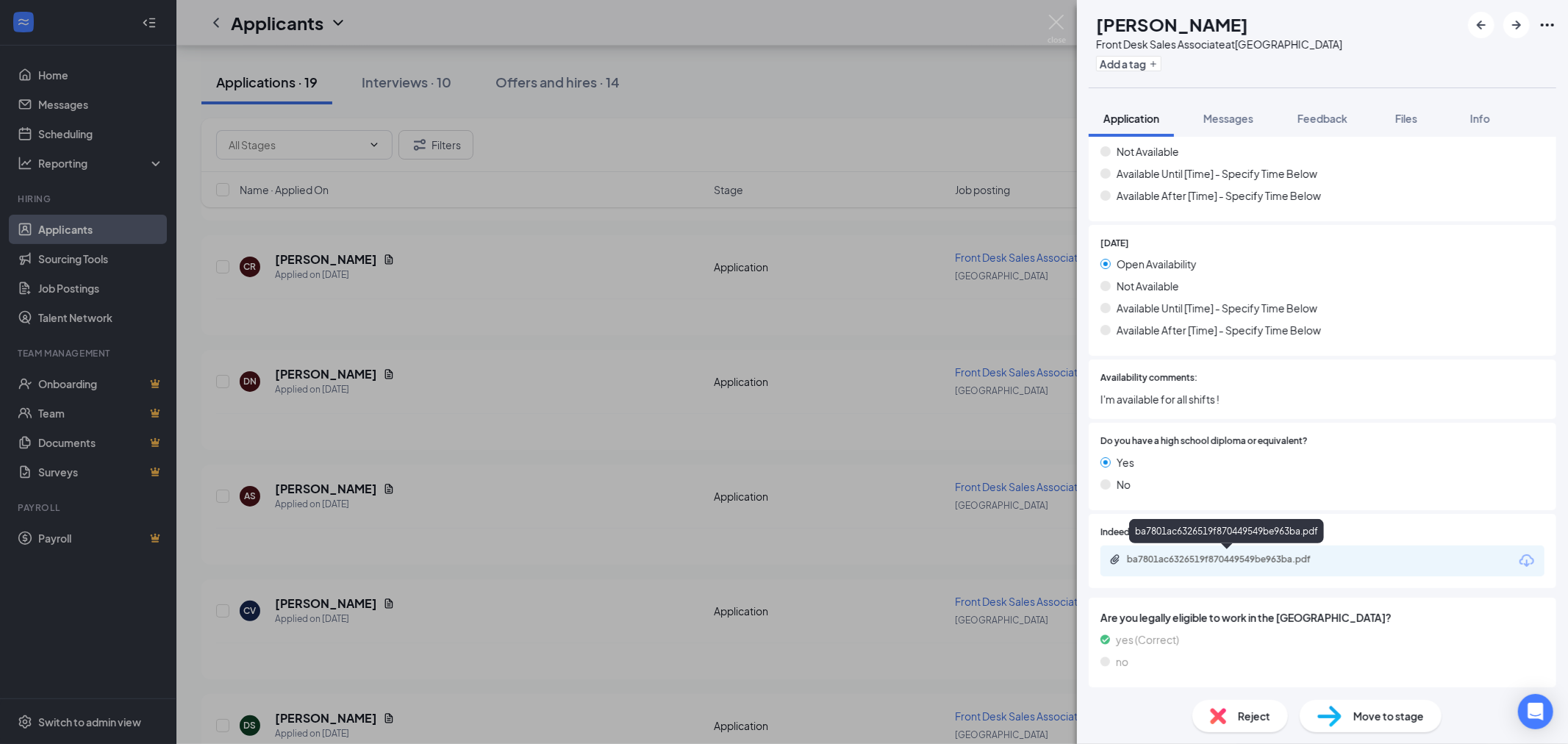
click at [1258, 561] on div "ba7801ac6326519f870449549be963ba.pdf" at bounding box center [1229, 558] width 206 height 12
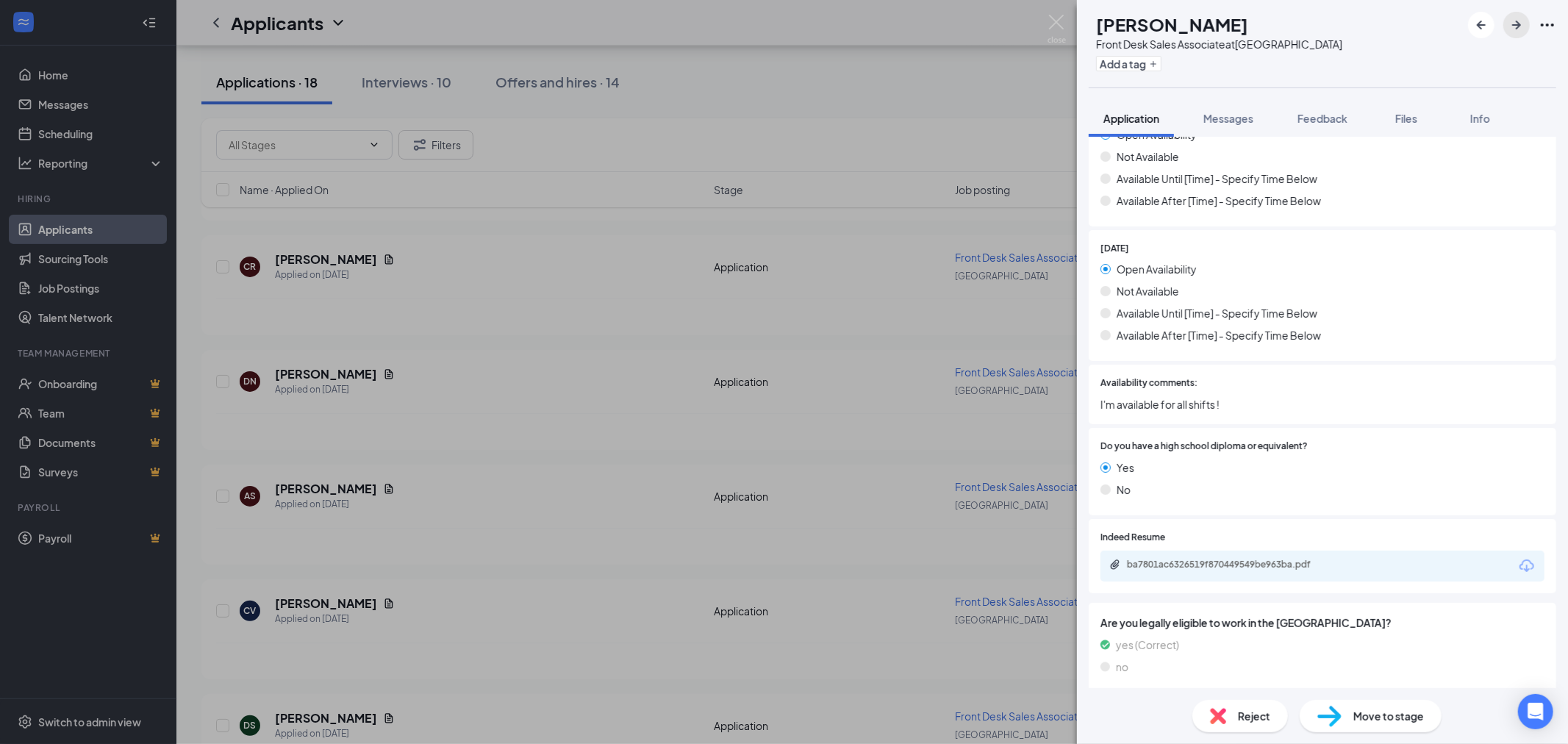
click at [1509, 32] on icon "ArrowRight" at bounding box center [1516, 25] width 17 height 17
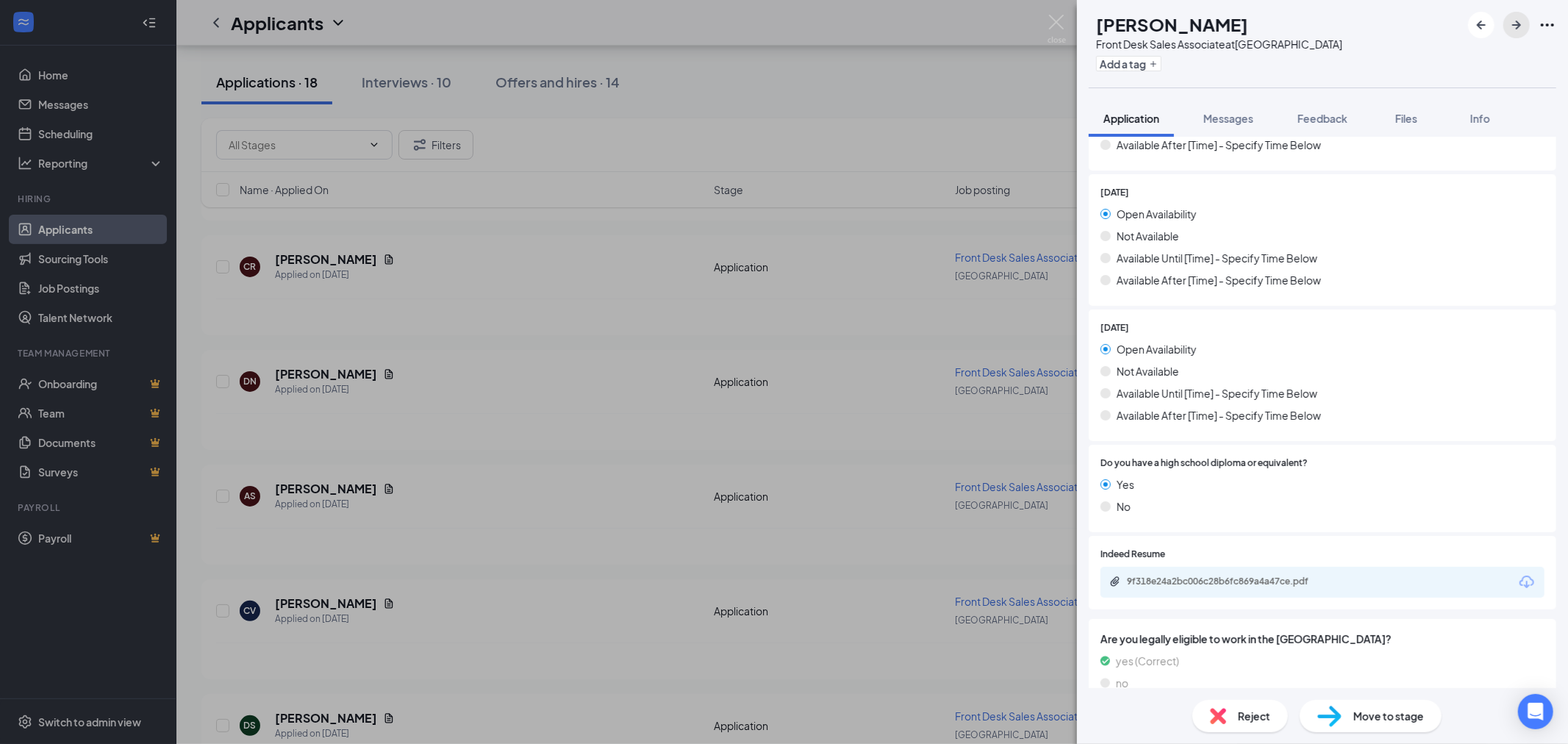
scroll to position [1416, 0]
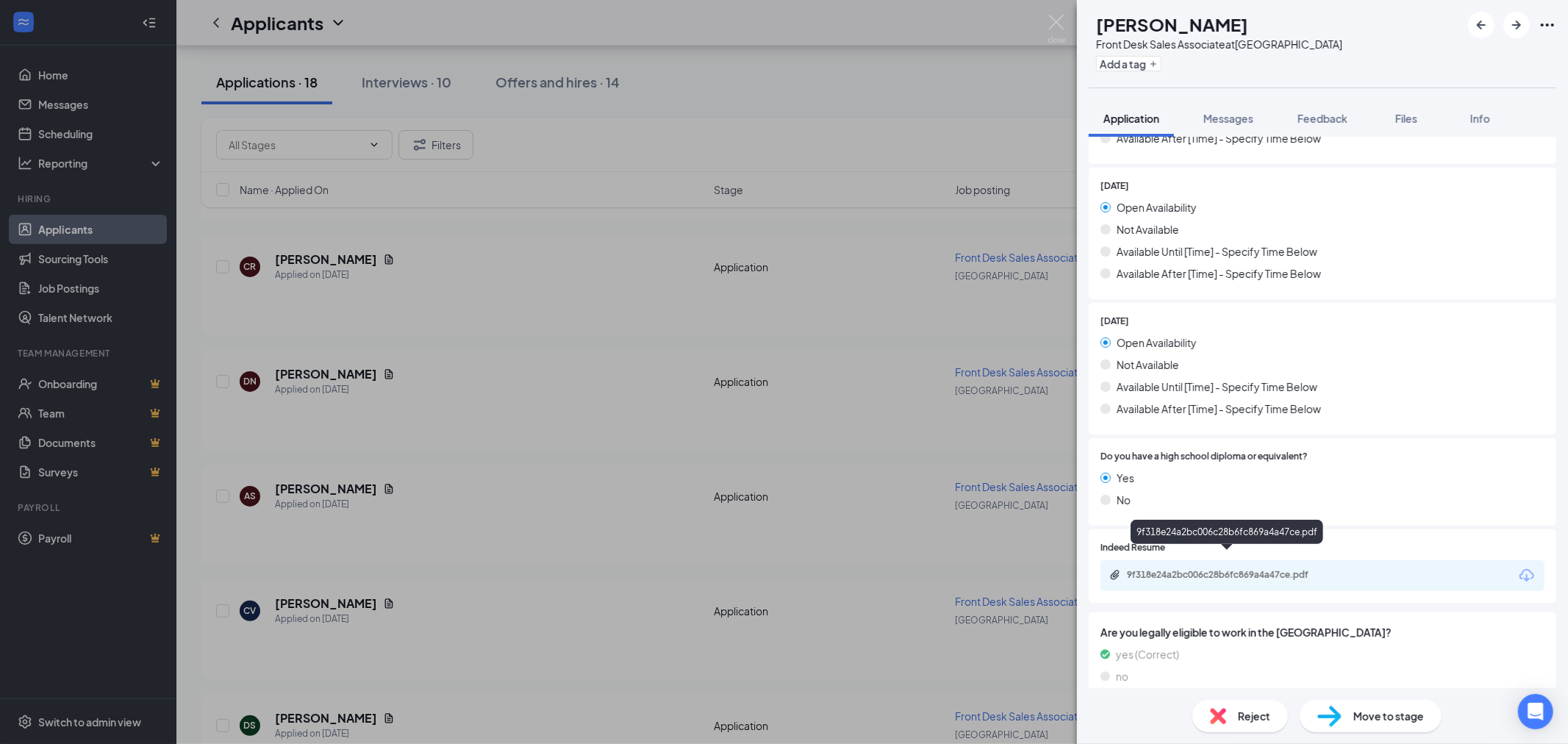
click at [1274, 569] on div "9f318e24a2bc006c28b6fc869a4a47ce.pdf" at bounding box center [1229, 574] width 206 height 12
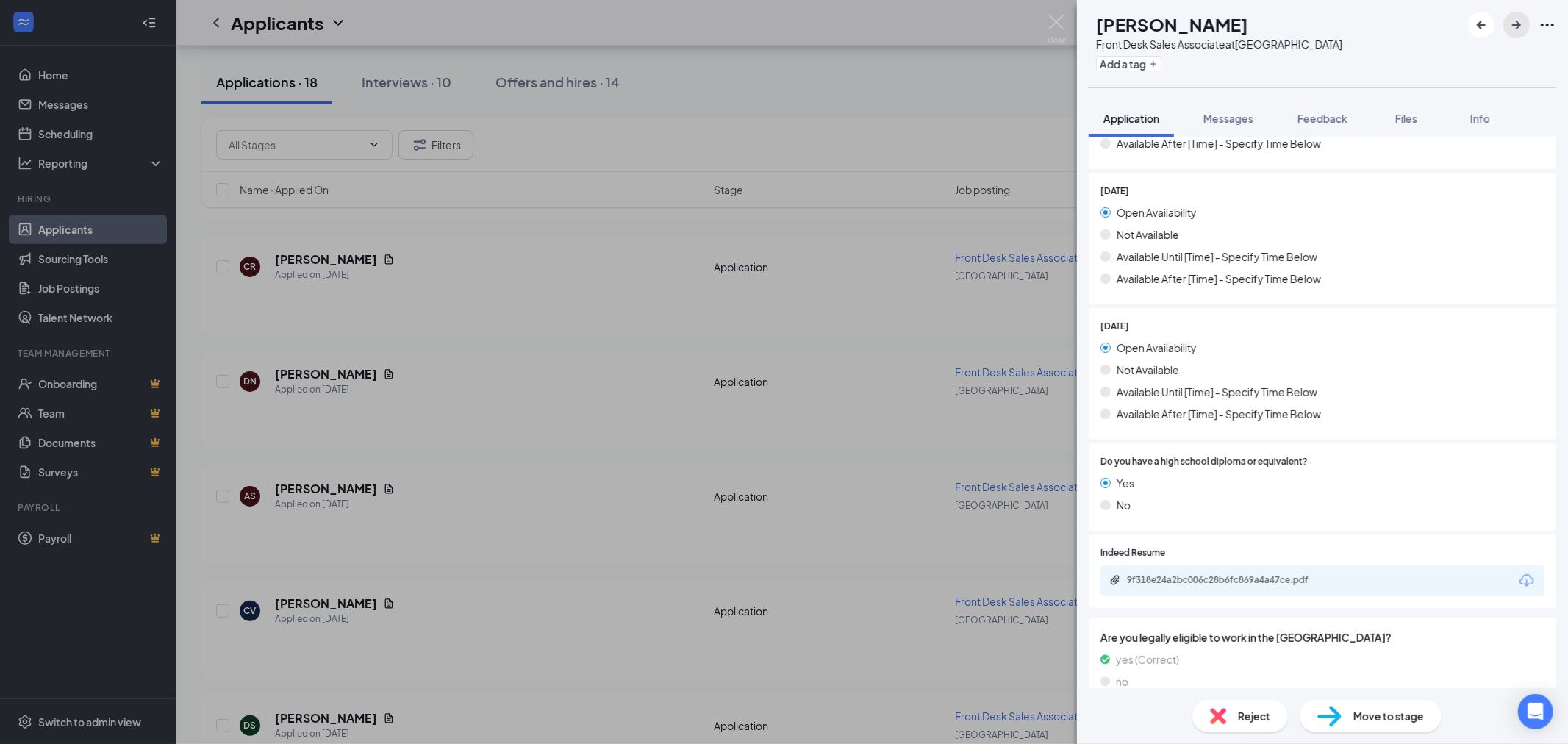
click at [1520, 21] on icon "ArrowRight" at bounding box center [1516, 25] width 17 height 17
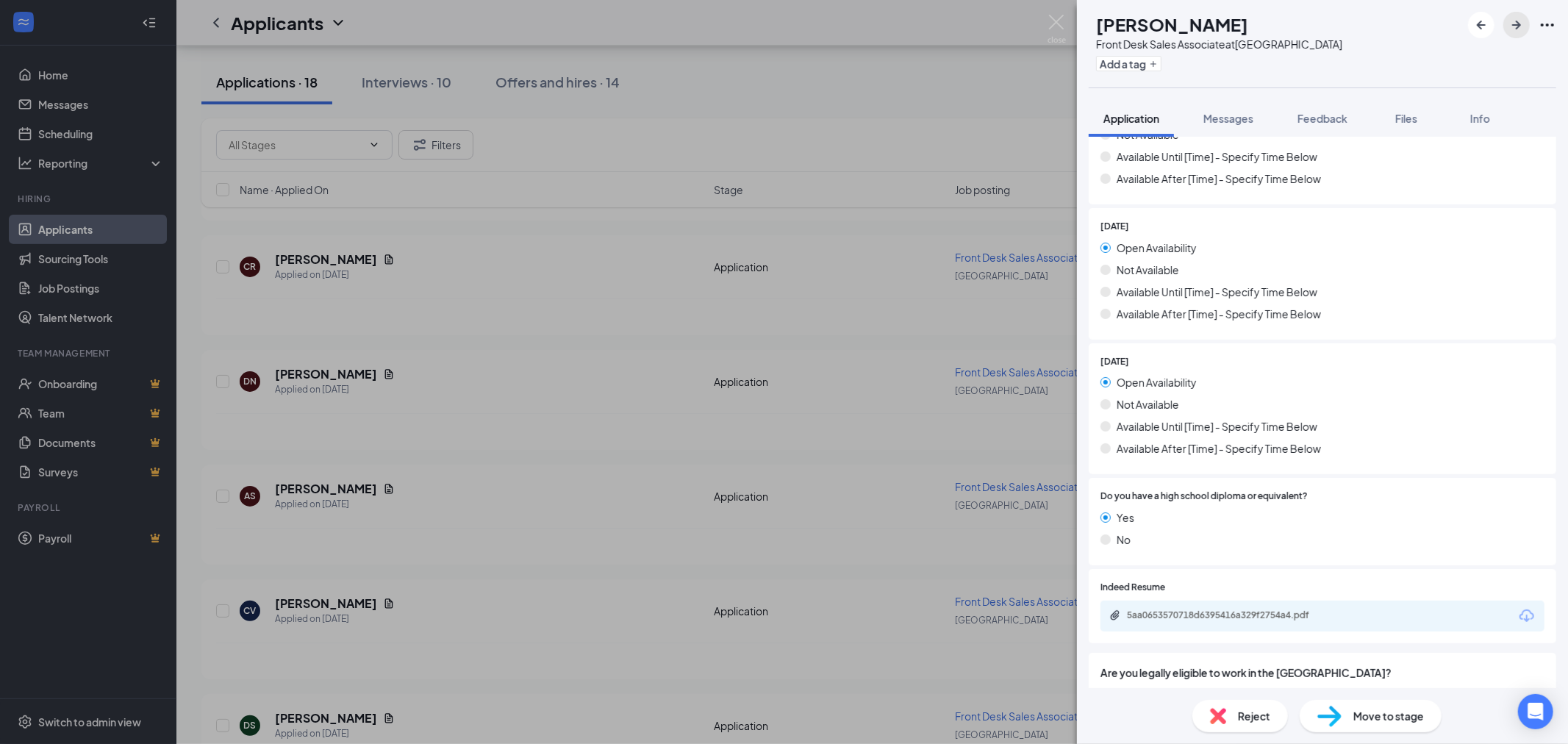
scroll to position [1416, 0]
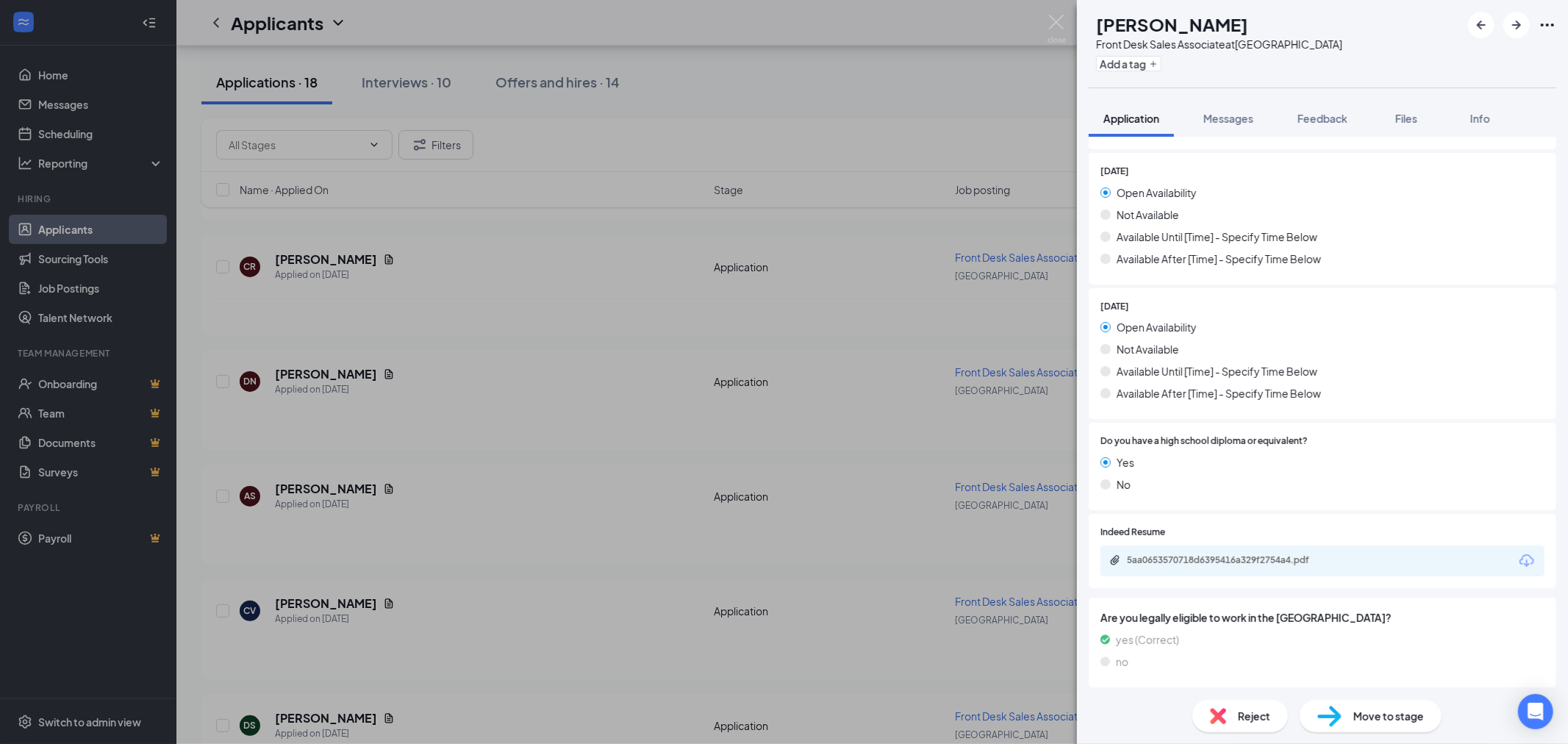
click at [1291, 557] on div "5aa0653570718d6395416a329f2754a4.pdf" at bounding box center [1229, 559] width 206 height 12
click at [1064, 24] on img at bounding box center [1057, 28] width 18 height 28
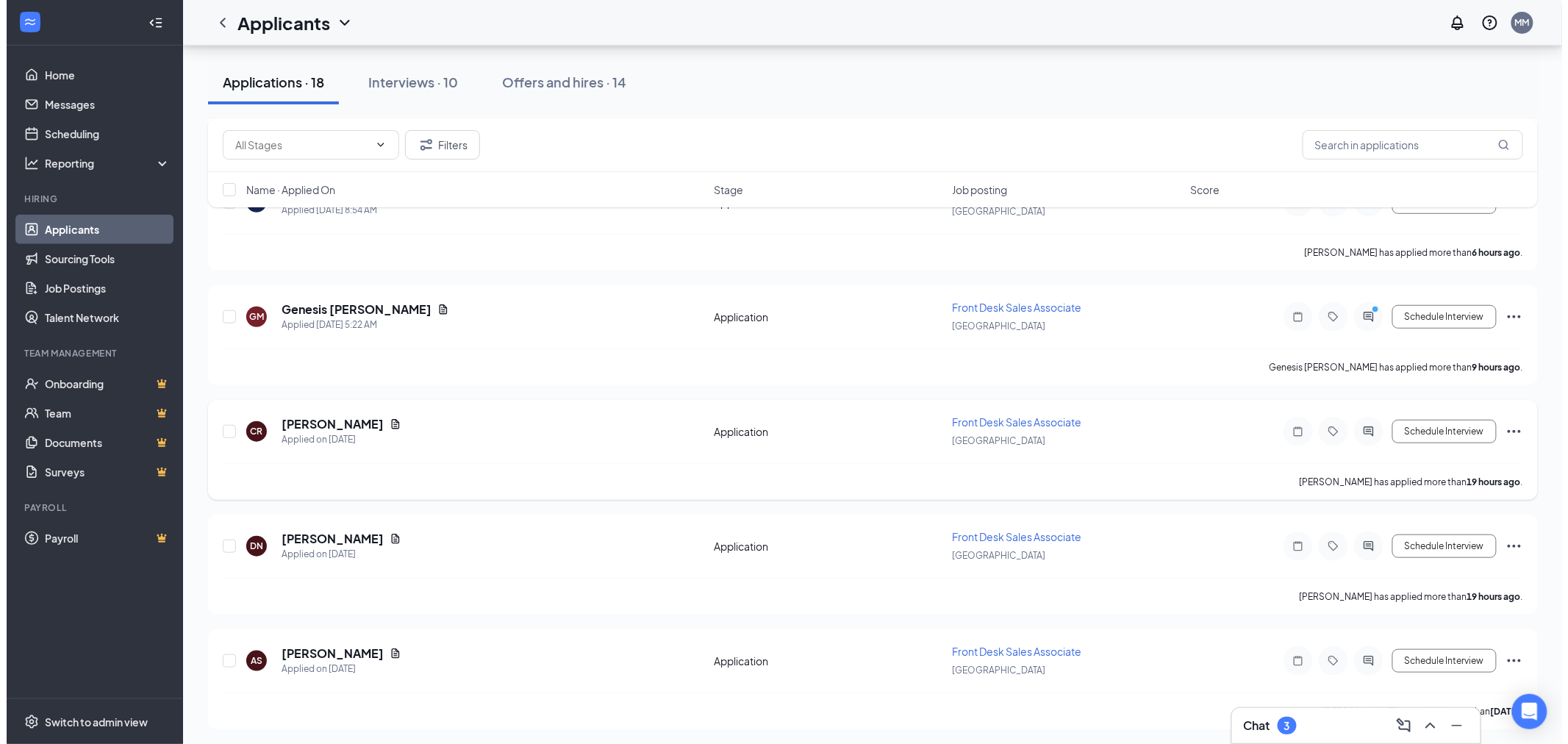
scroll to position [245, 0]
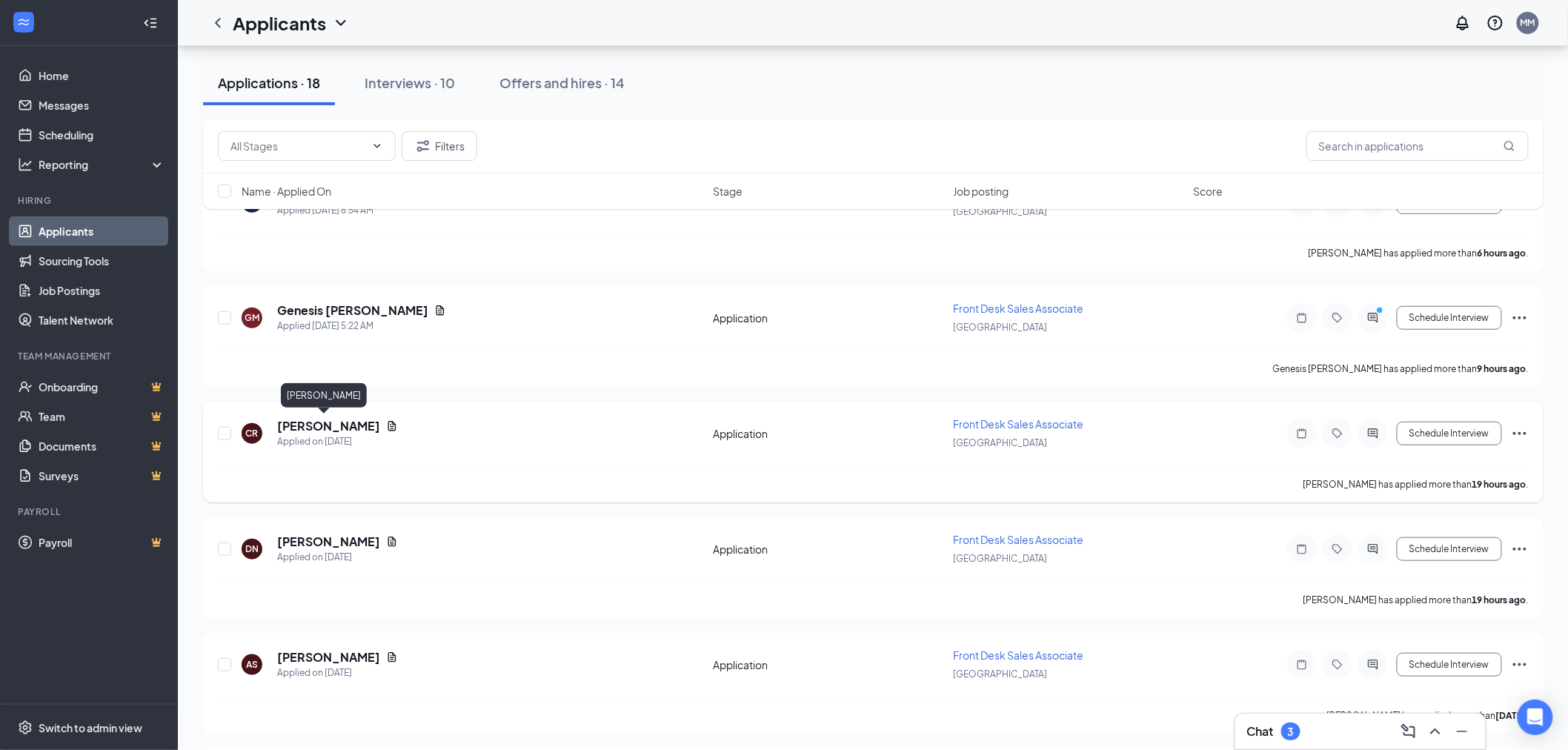
click at [316, 425] on h5 "[PERSON_NAME]" at bounding box center [329, 426] width 103 height 17
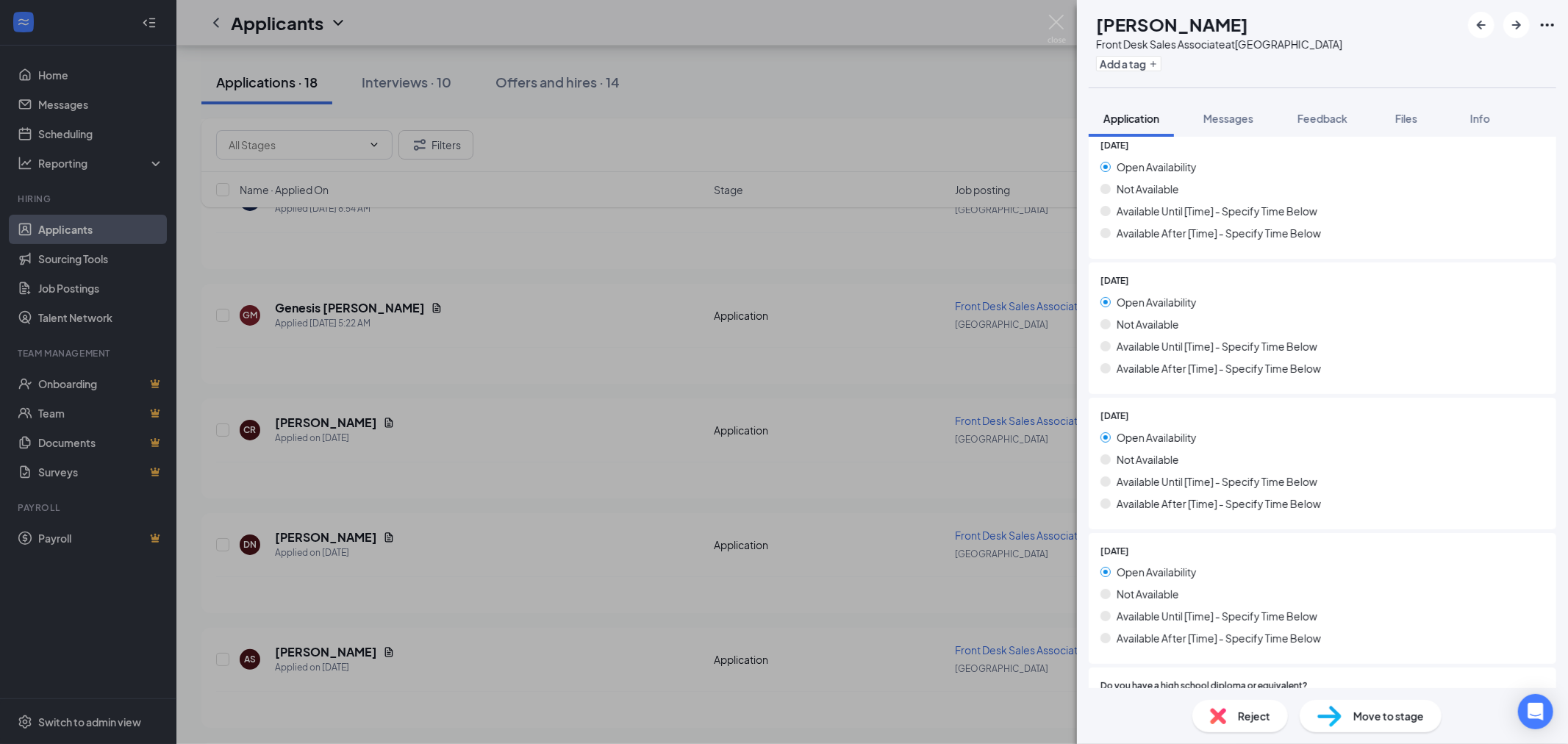
scroll to position [1334, 0]
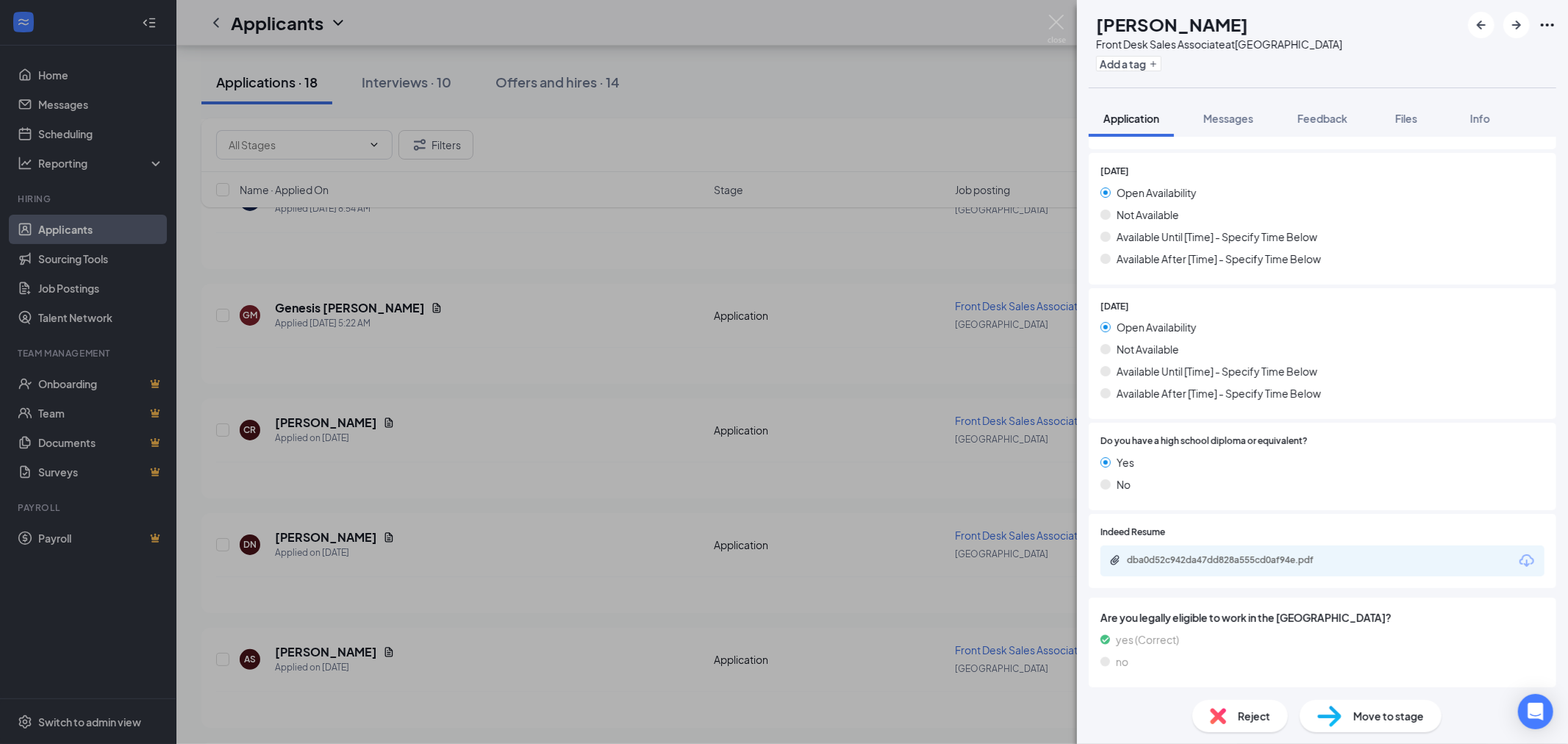
click at [1232, 716] on div "Reject" at bounding box center [1240, 715] width 96 height 32
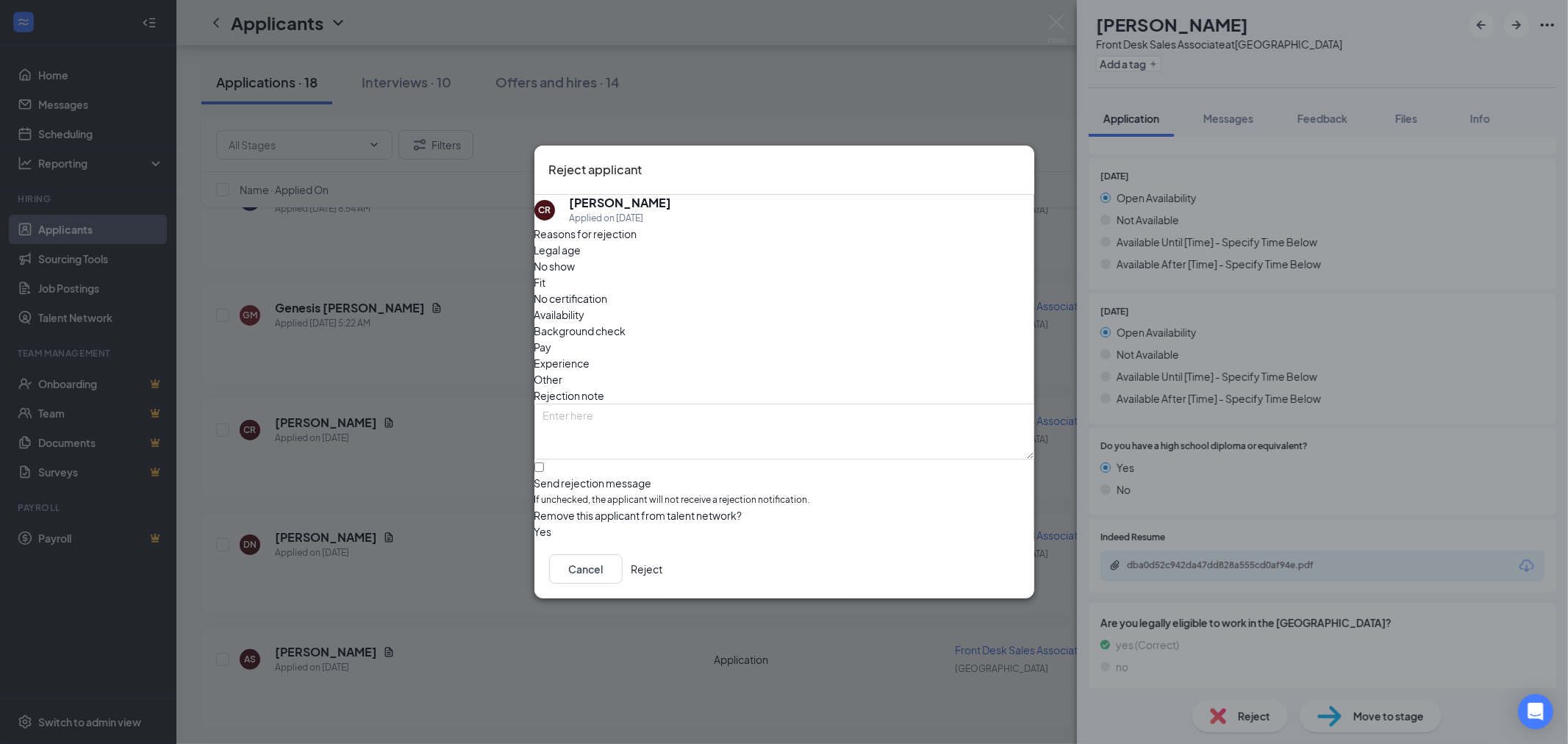
click at [663, 570] on button "Reject" at bounding box center [647, 569] width 32 height 29
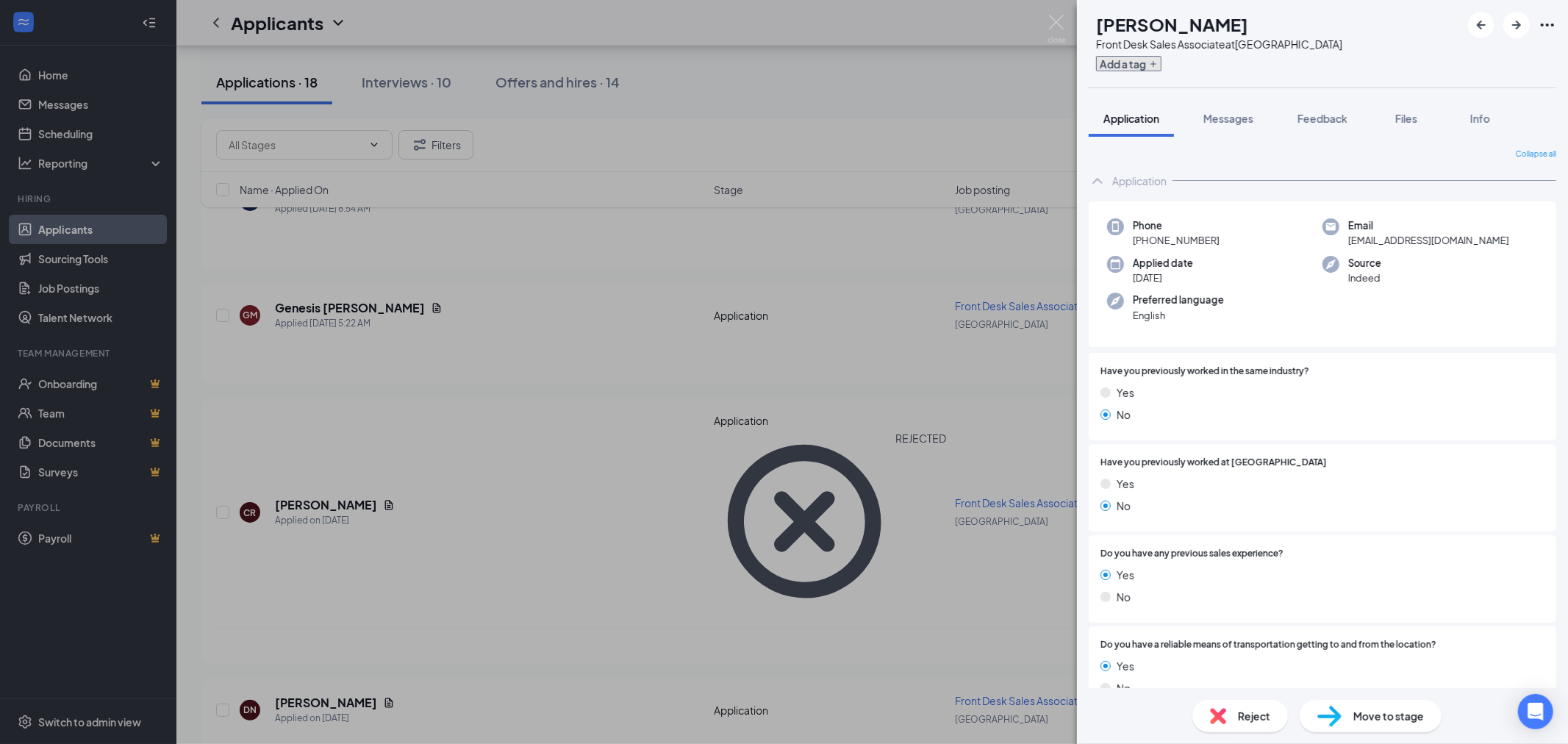
click at [1158, 63] on button "Add a tag" at bounding box center [1129, 63] width 66 height 16
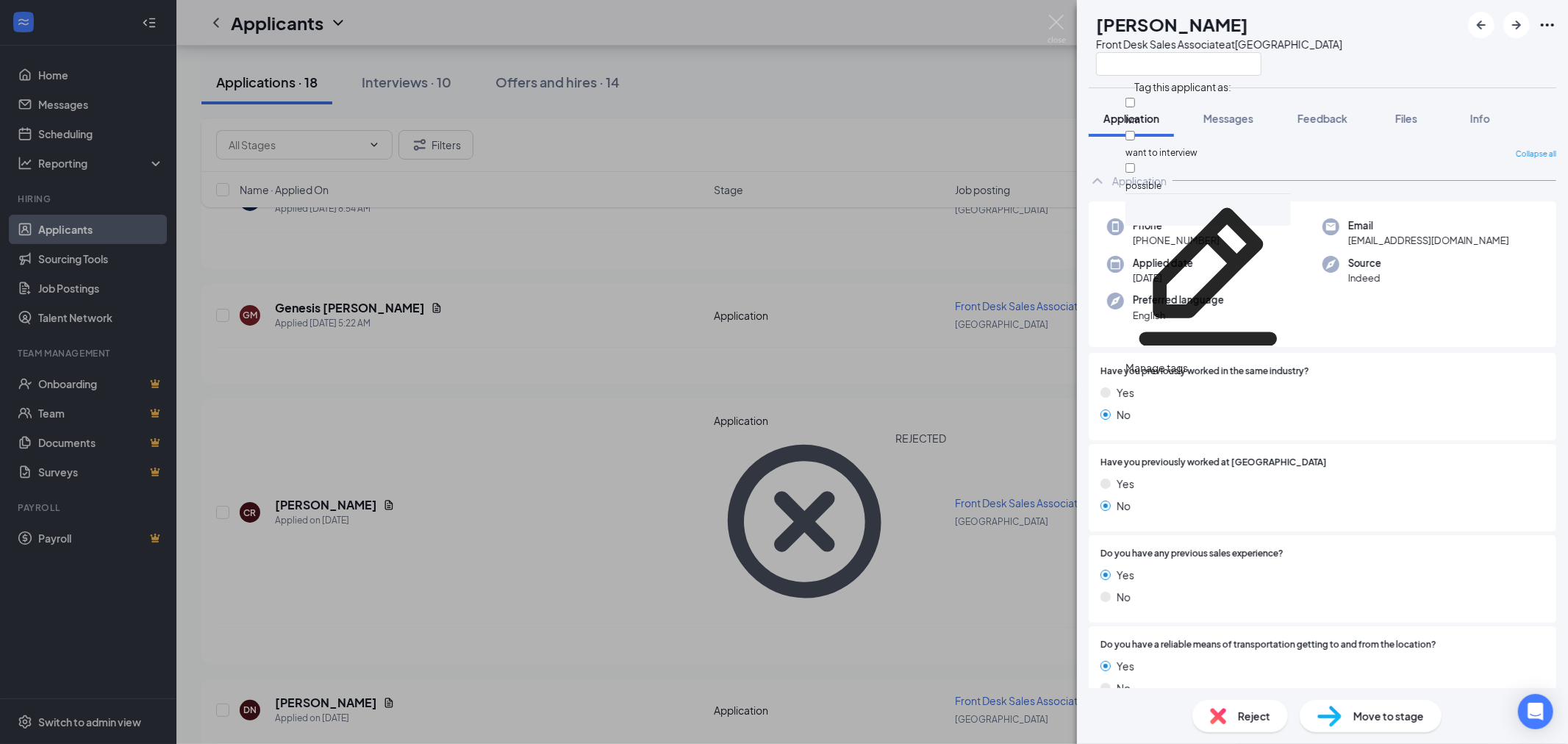
click at [1205, 107] on div "lvm" at bounding box center [1208, 112] width 165 height 33
checkbox input "true"
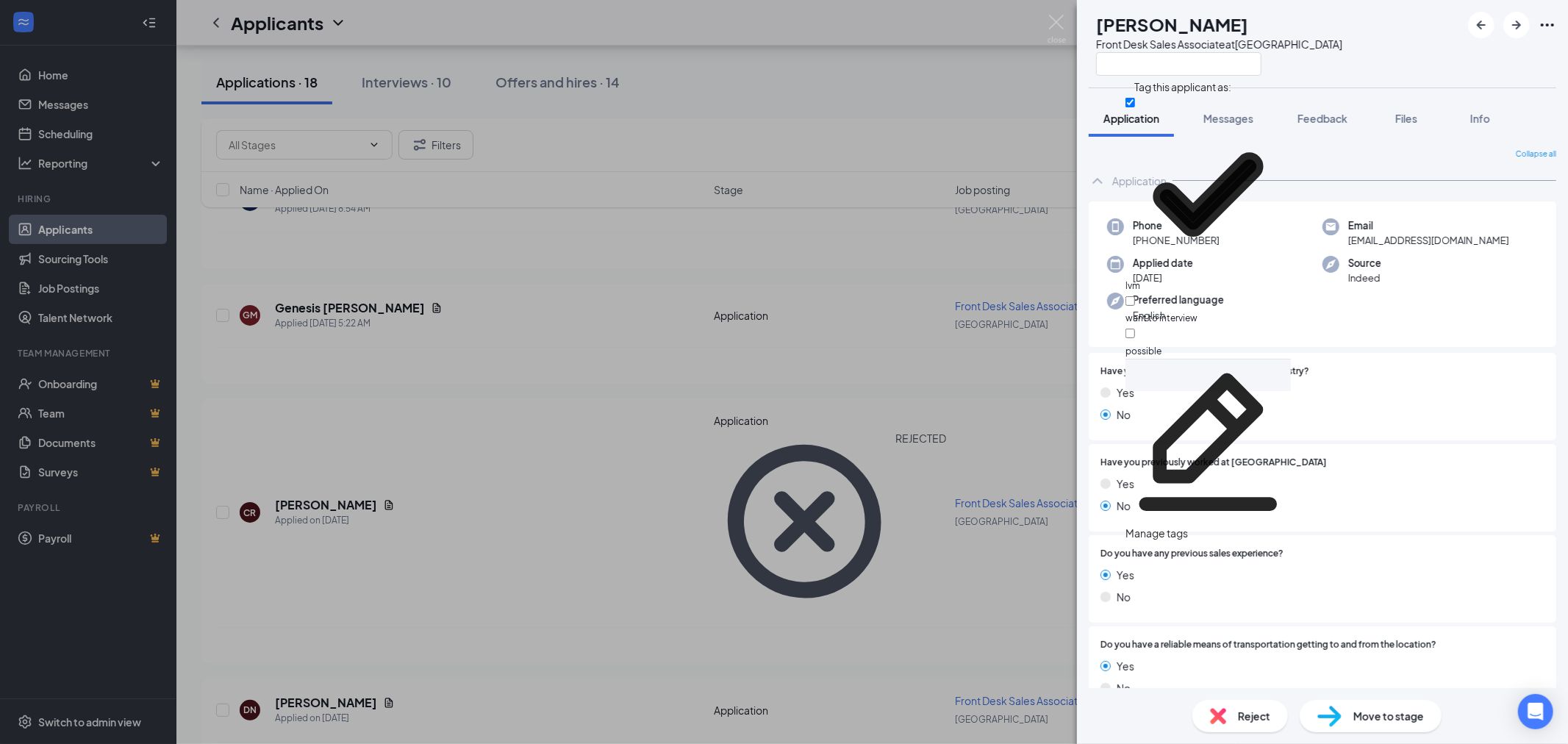
click at [1388, 53] on div "DN [PERSON_NAME] Front Desk Sales Associate at [GEOGRAPHIC_DATA]" at bounding box center [1322, 44] width 491 height 88
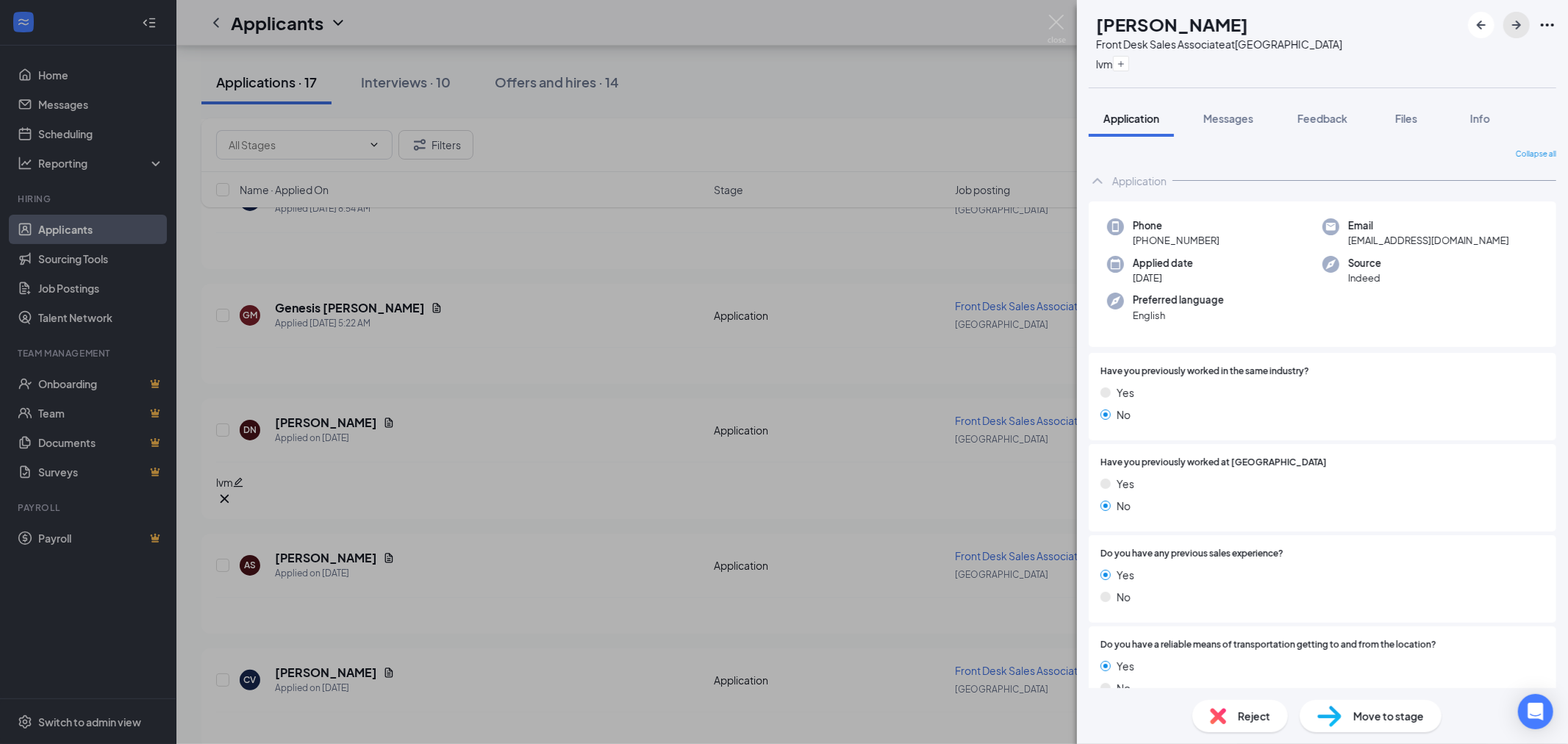
click at [1524, 25] on icon "ArrowRight" at bounding box center [1516, 25] width 17 height 17
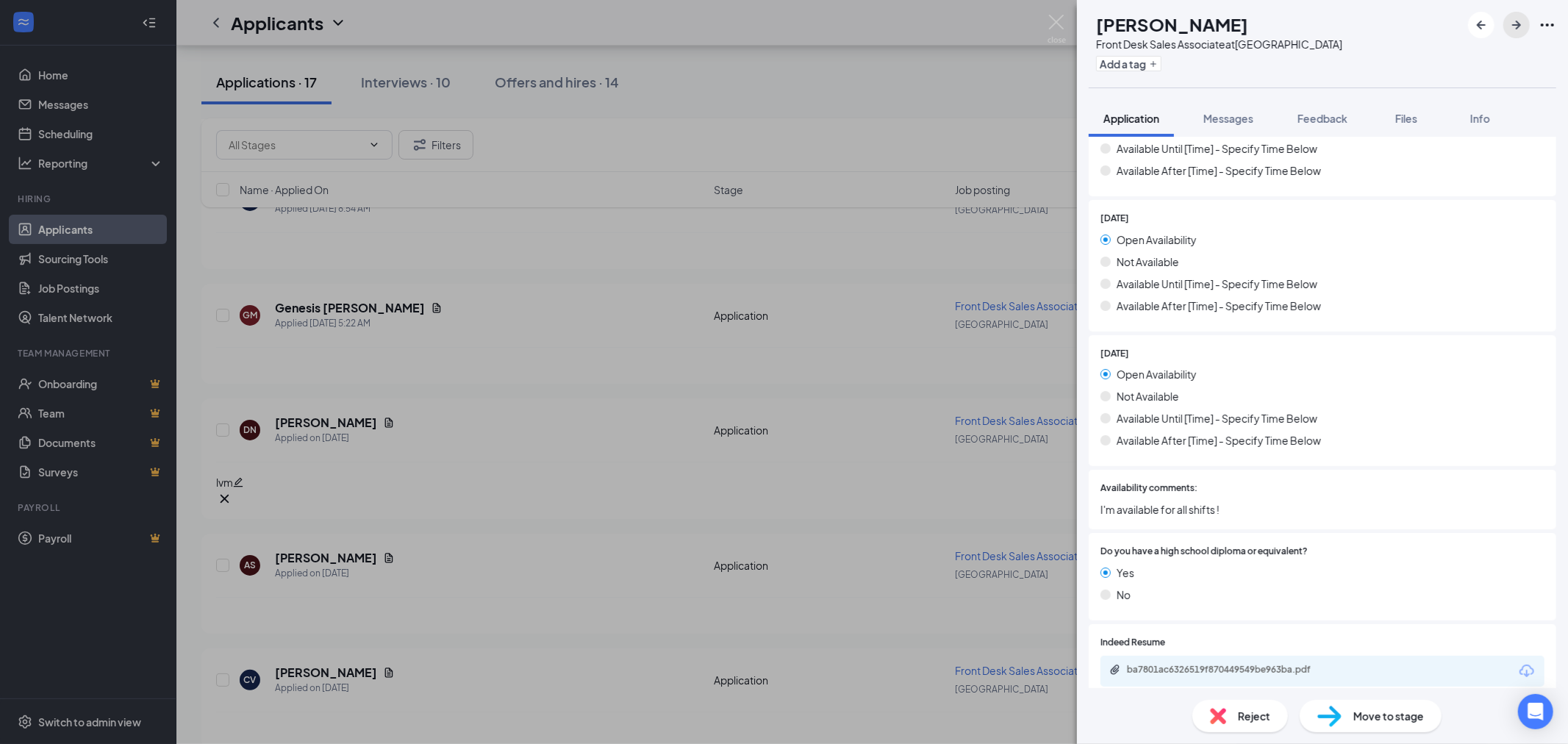
scroll to position [1387, 0]
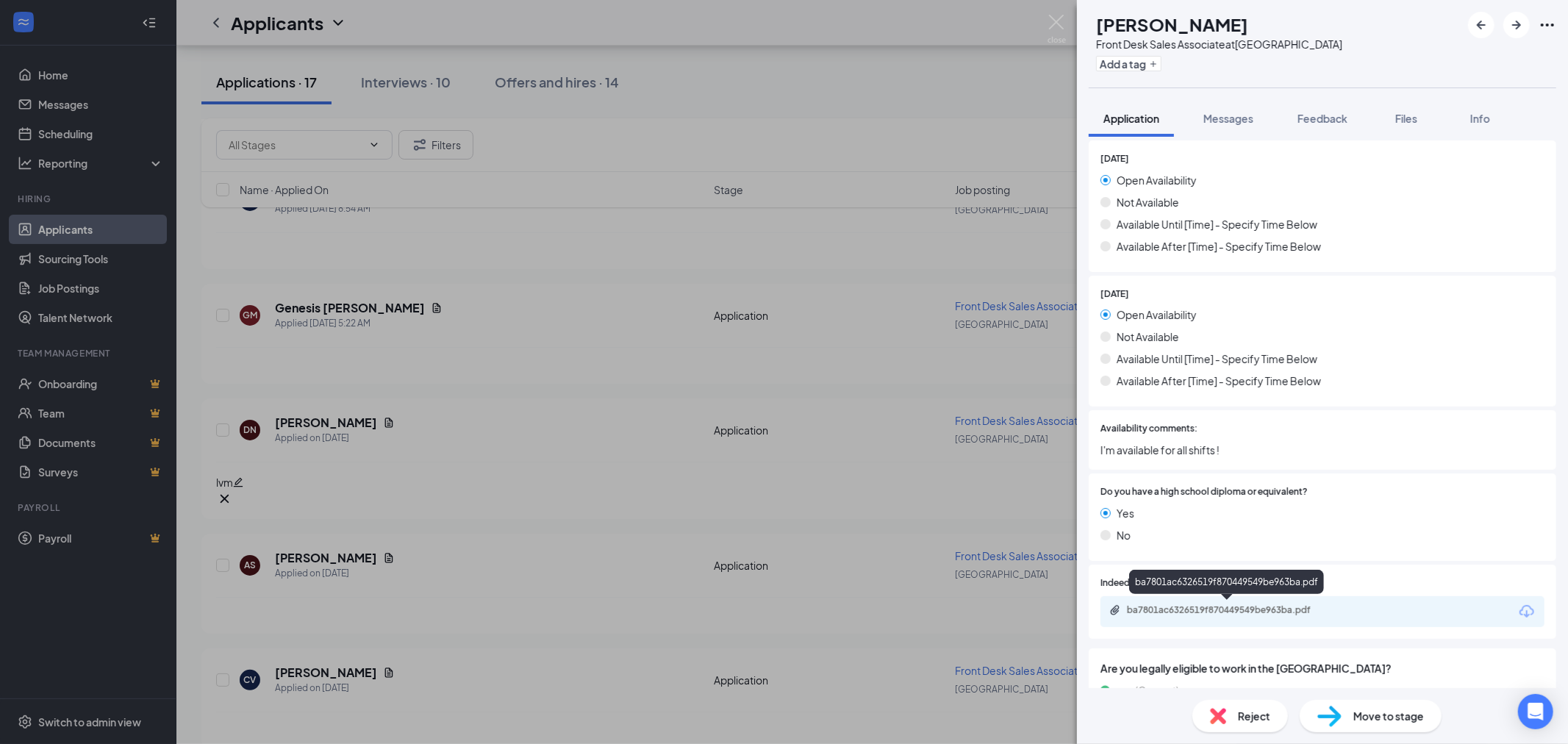
click at [1280, 604] on div "ba7801ac6326519f870449549be963ba.pdf" at bounding box center [1229, 610] width 206 height 12
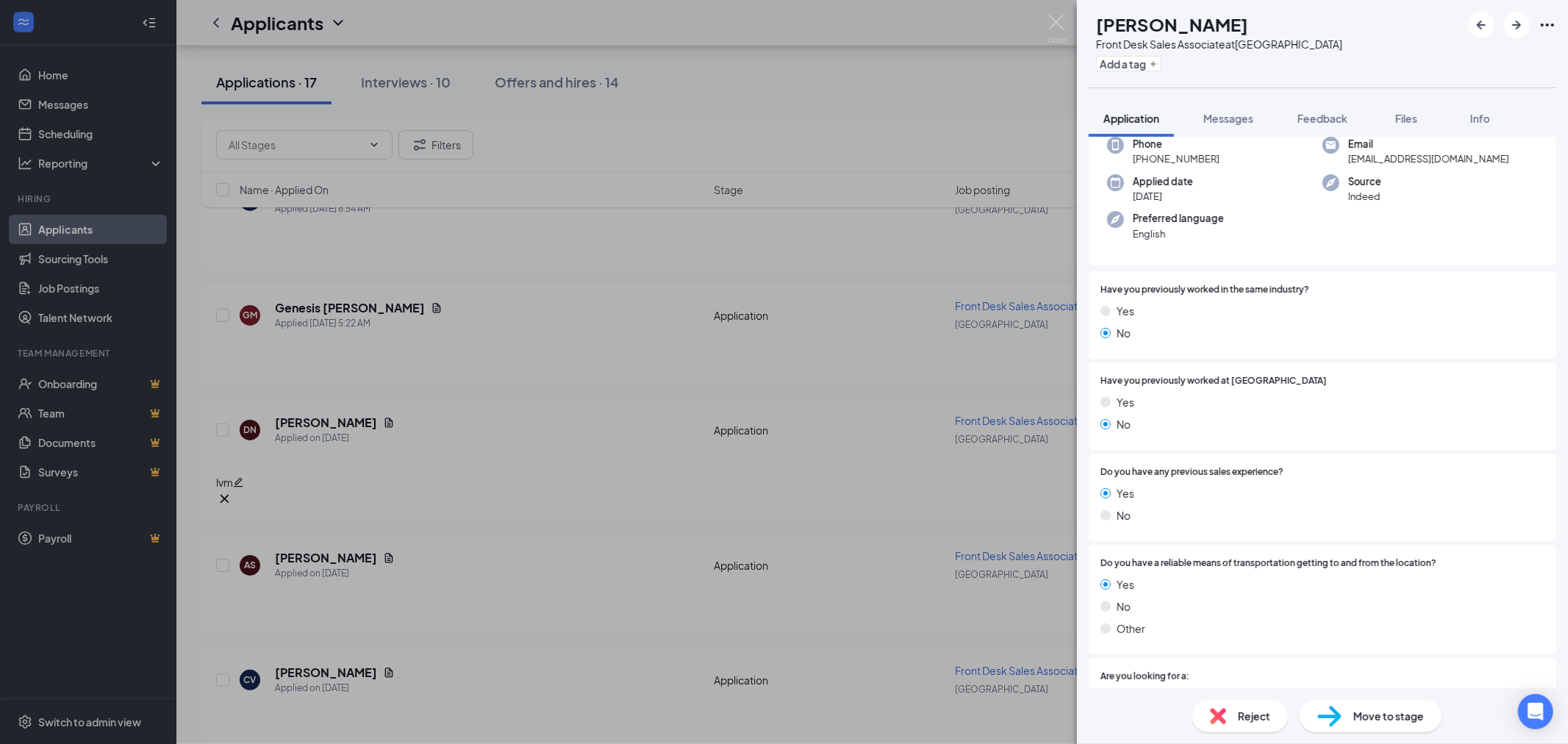
scroll to position [0, 0]
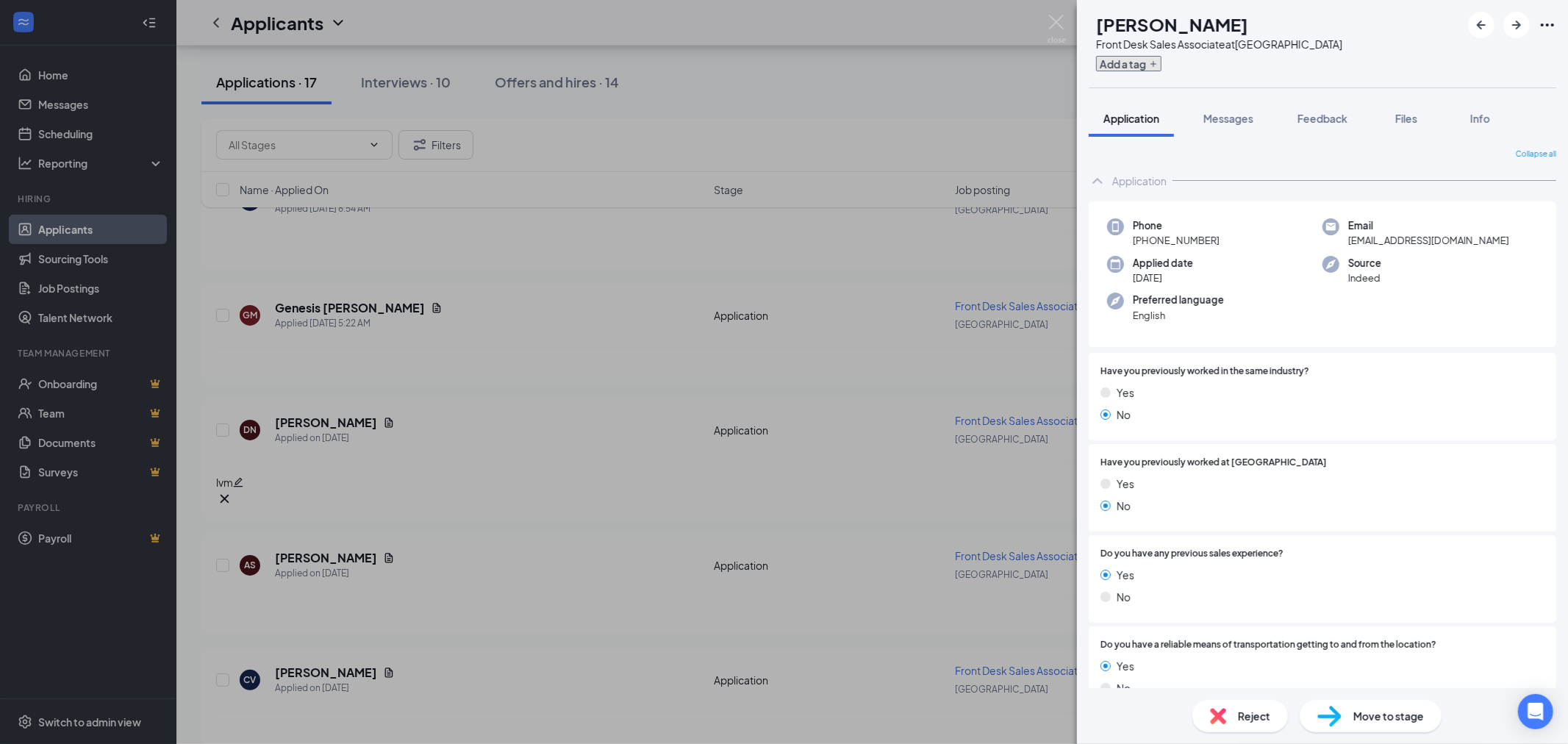
click at [1145, 70] on button "Add a tag" at bounding box center [1129, 63] width 66 height 16
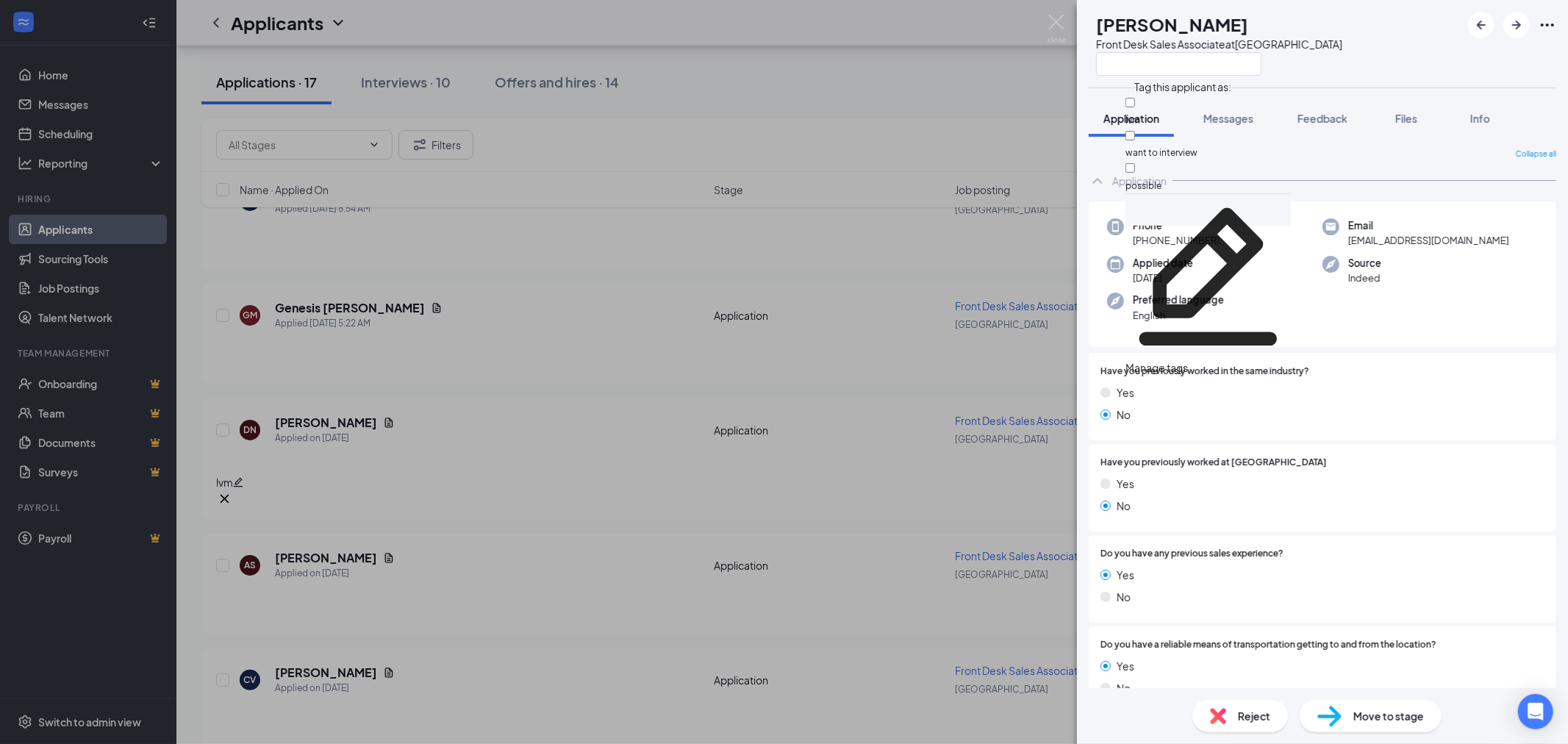
click at [1180, 115] on div "lvm" at bounding box center [1208, 112] width 165 height 33
checkbox input "true"
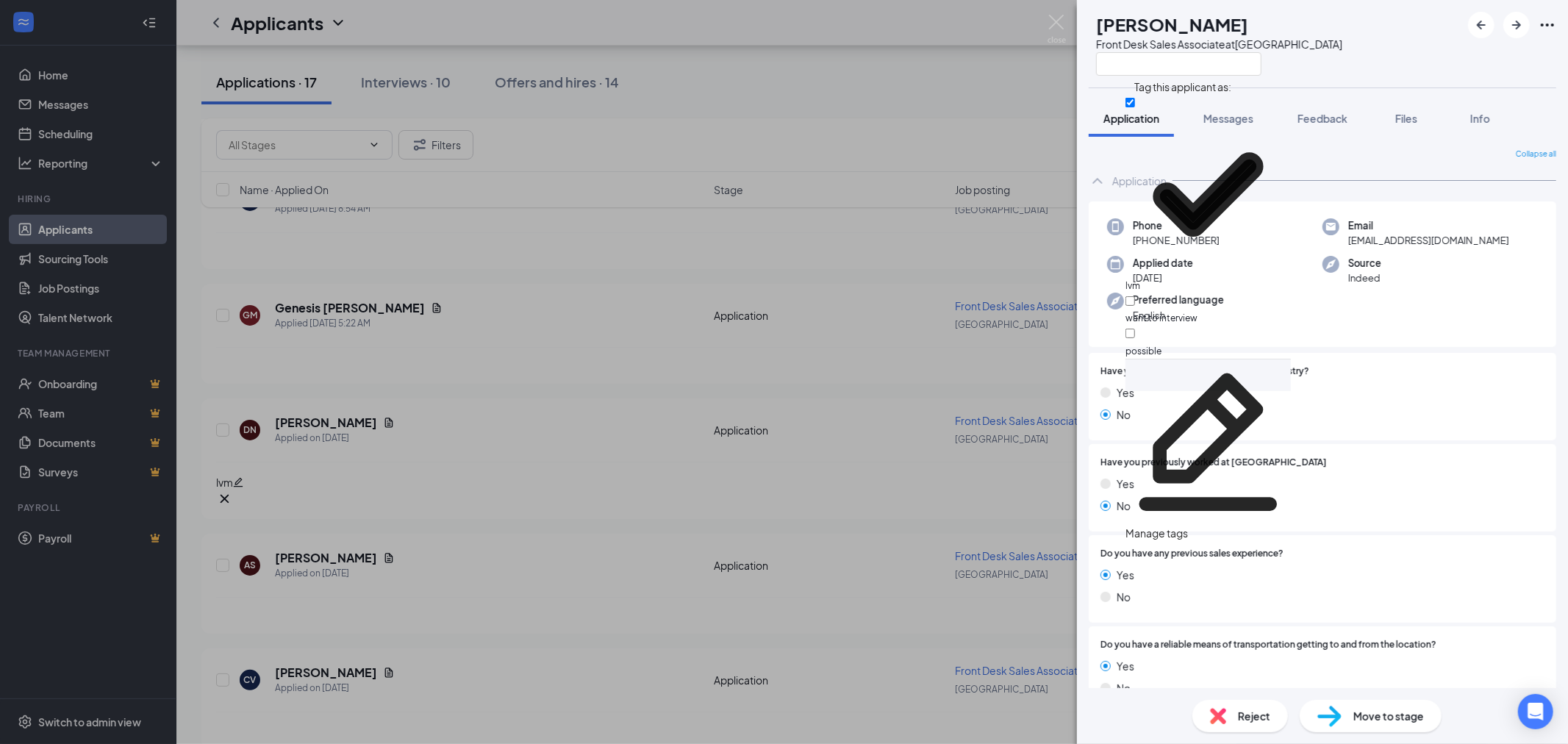
click at [1430, 62] on div "AS [PERSON_NAME] Front Desk Sales Associate at [GEOGRAPHIC_DATA]" at bounding box center [1322, 44] width 491 height 88
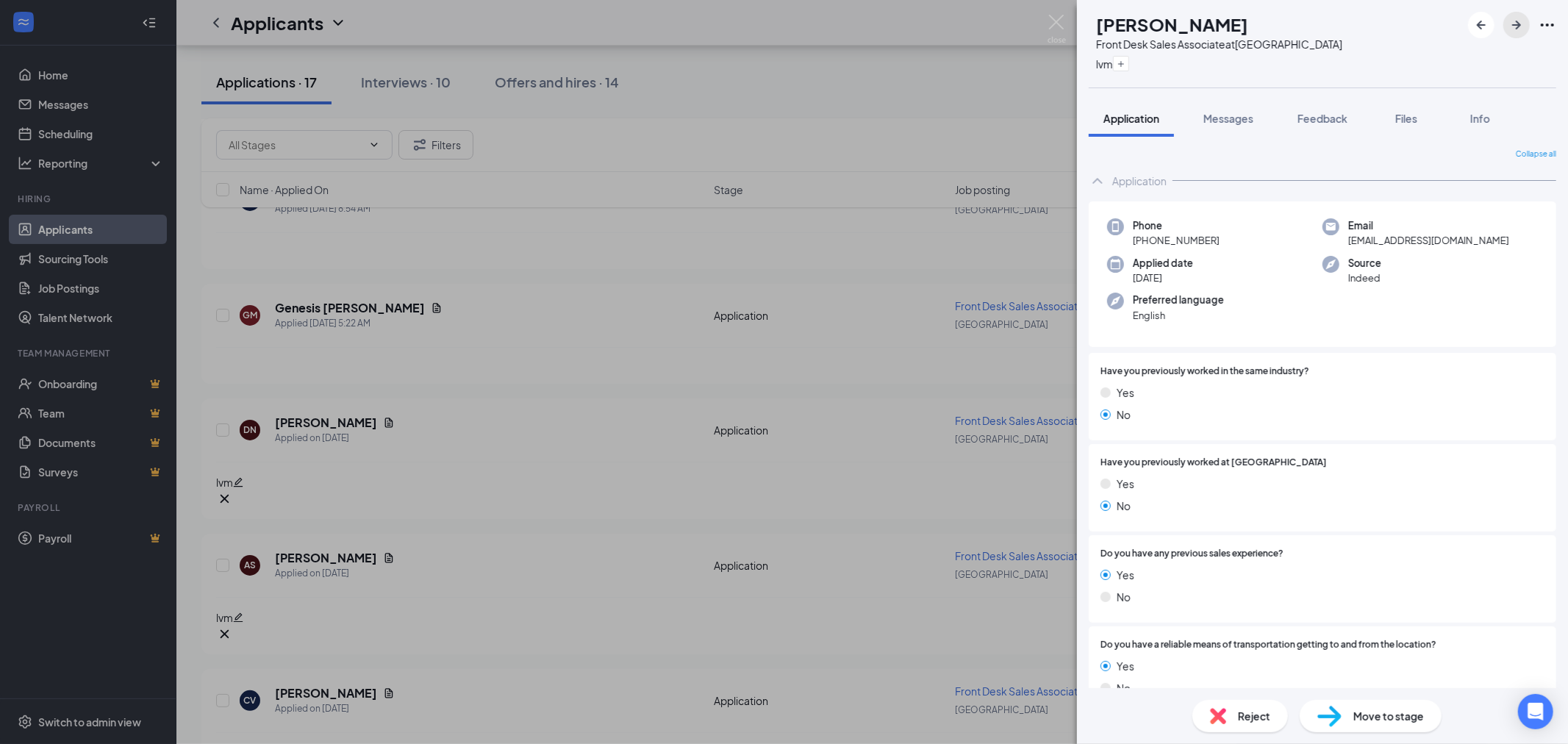
click at [1514, 35] on button "button" at bounding box center [1516, 25] width 27 height 27
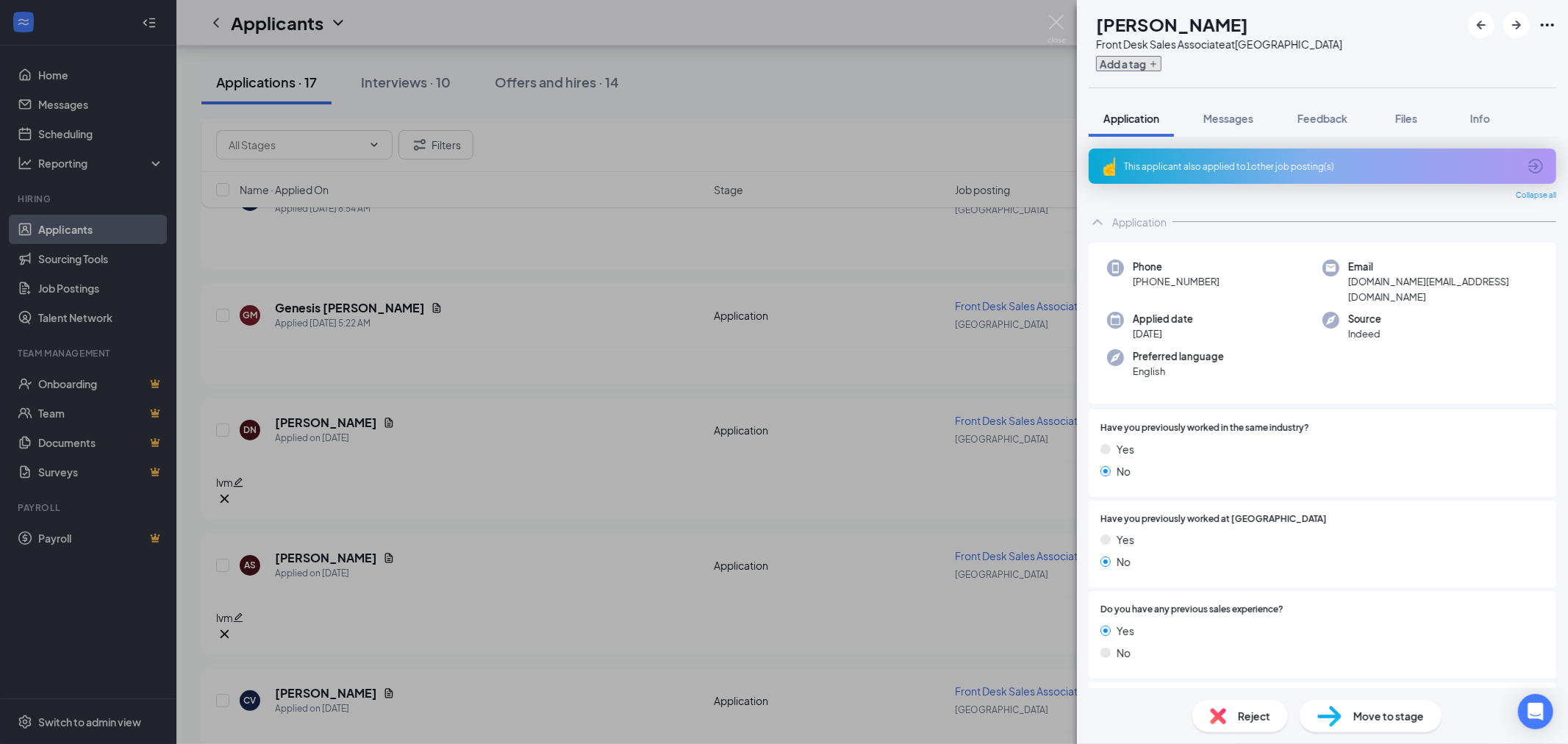
click at [1142, 69] on button "Add a tag" at bounding box center [1129, 63] width 66 height 16
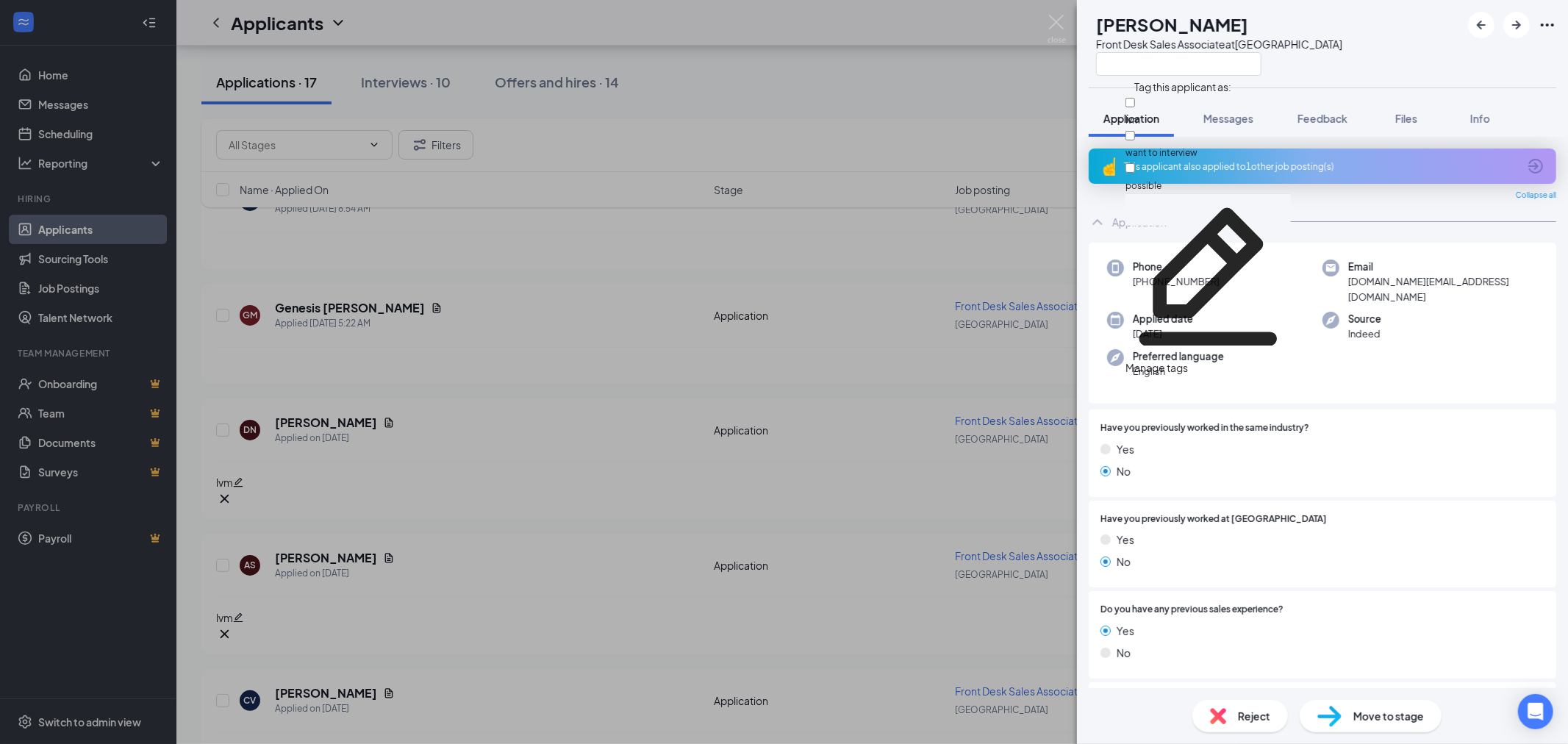
click at [1171, 96] on div "lvm" at bounding box center [1208, 112] width 165 height 33
checkbox input "true"
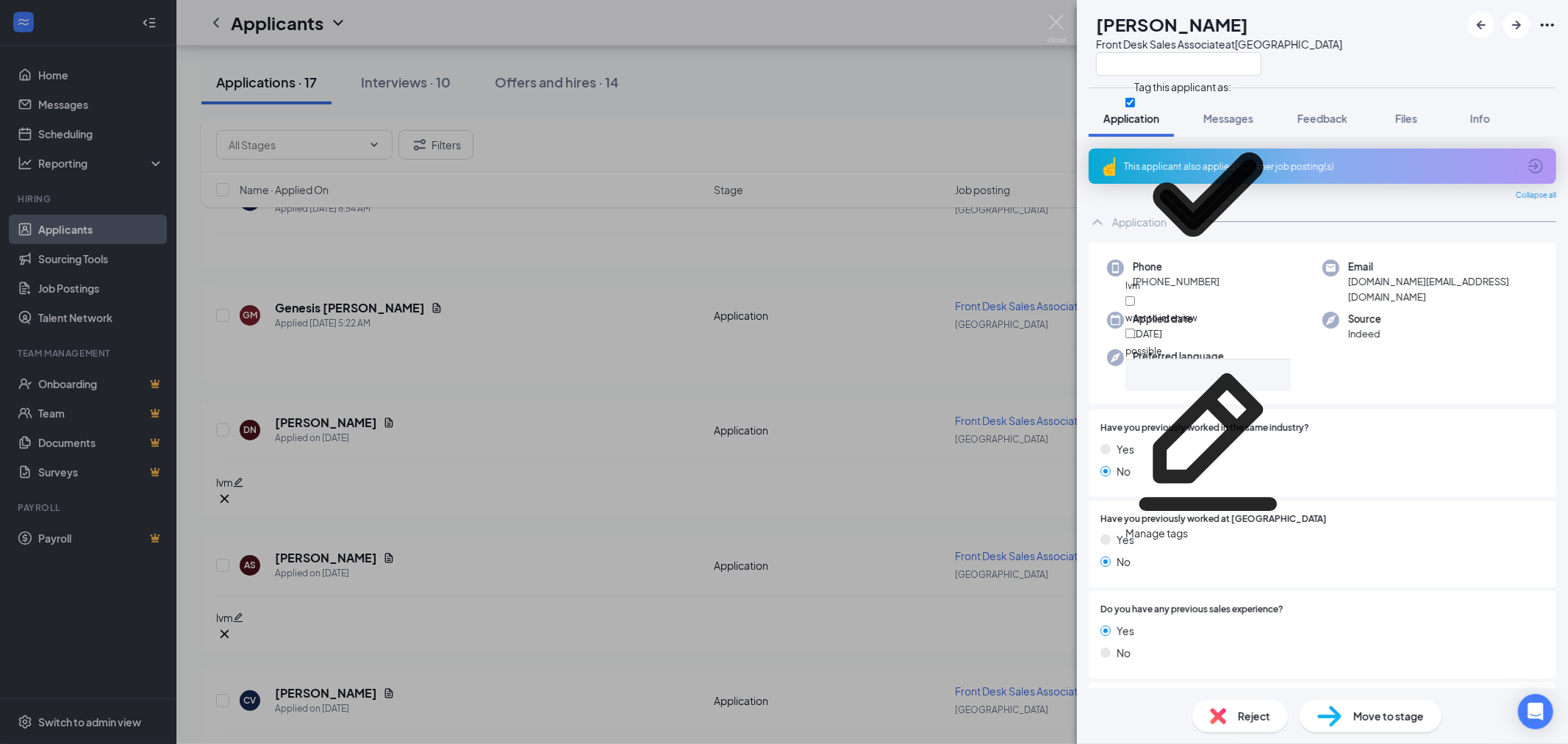
click at [1307, 70] on div at bounding box center [1219, 63] width 246 height 25
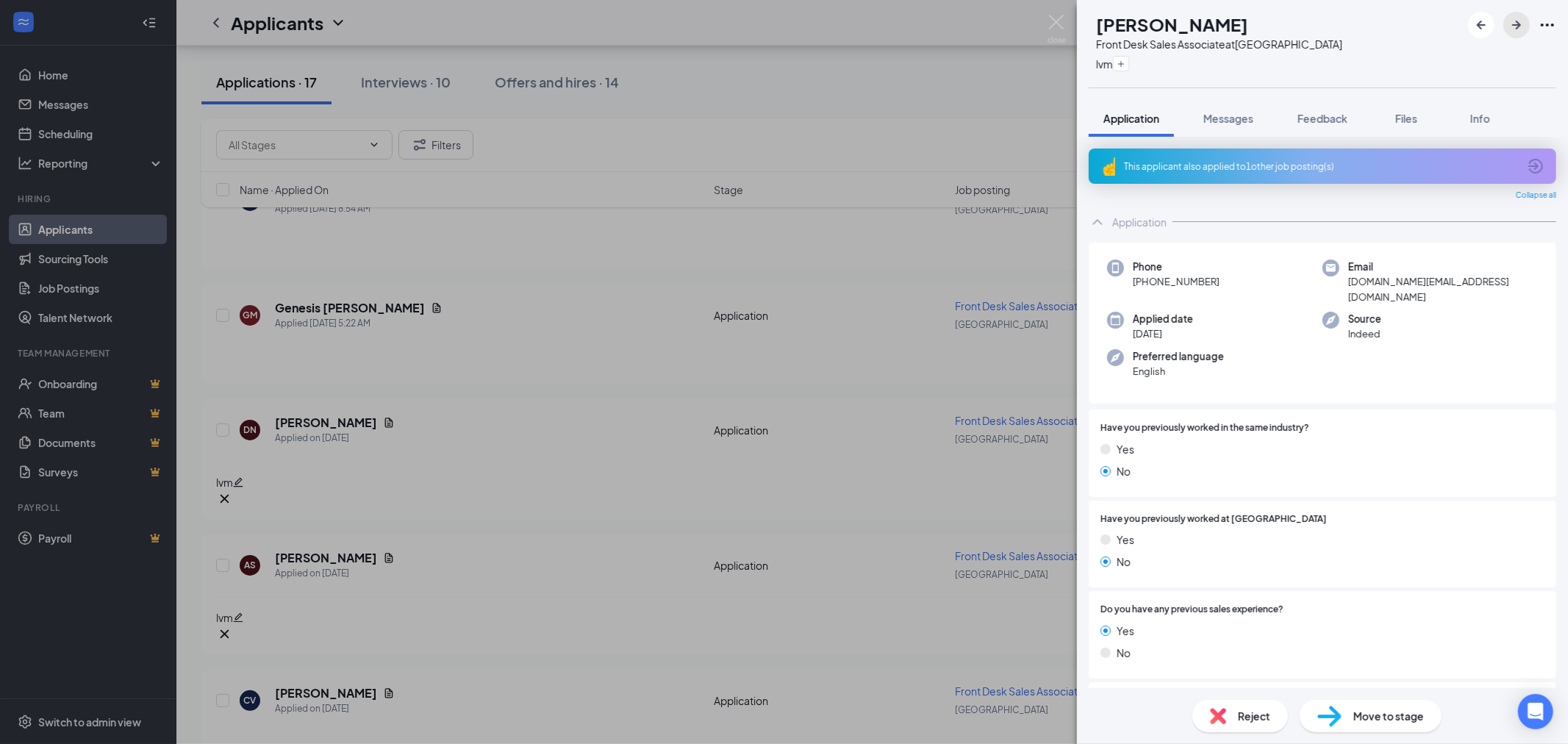
click at [1509, 28] on icon "ArrowRight" at bounding box center [1516, 25] width 17 height 17
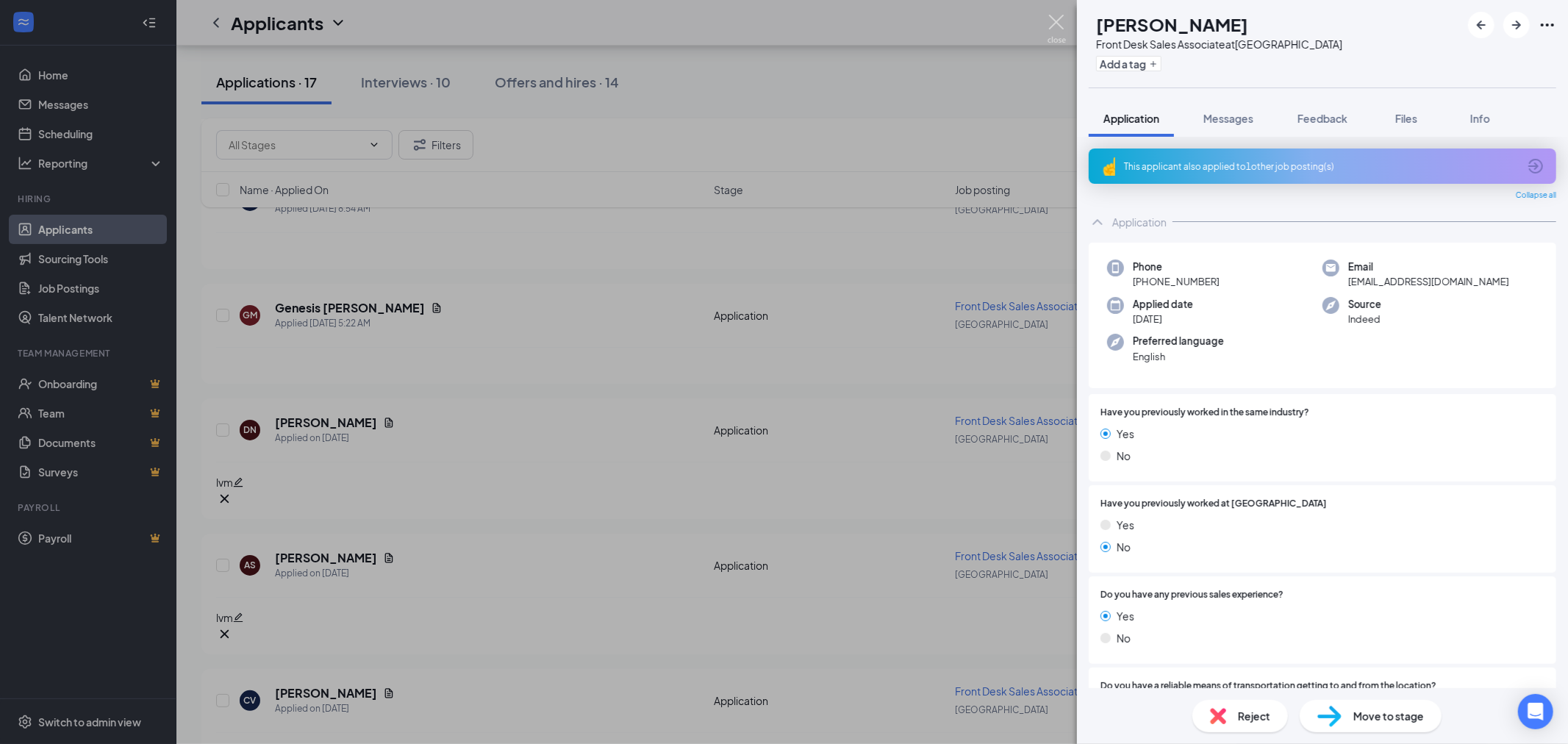
click at [1061, 19] on img at bounding box center [1057, 28] width 18 height 28
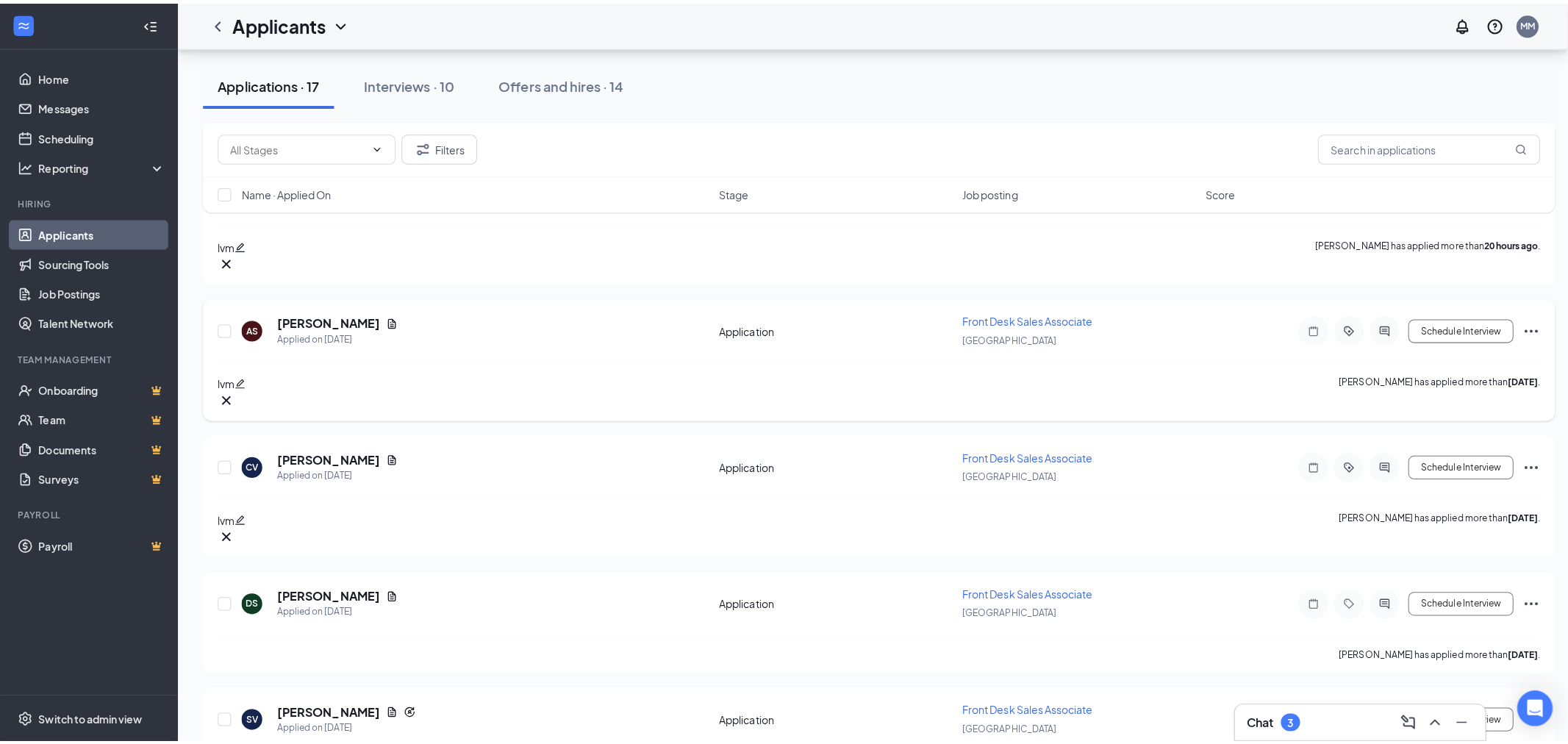
scroll to position [653, 0]
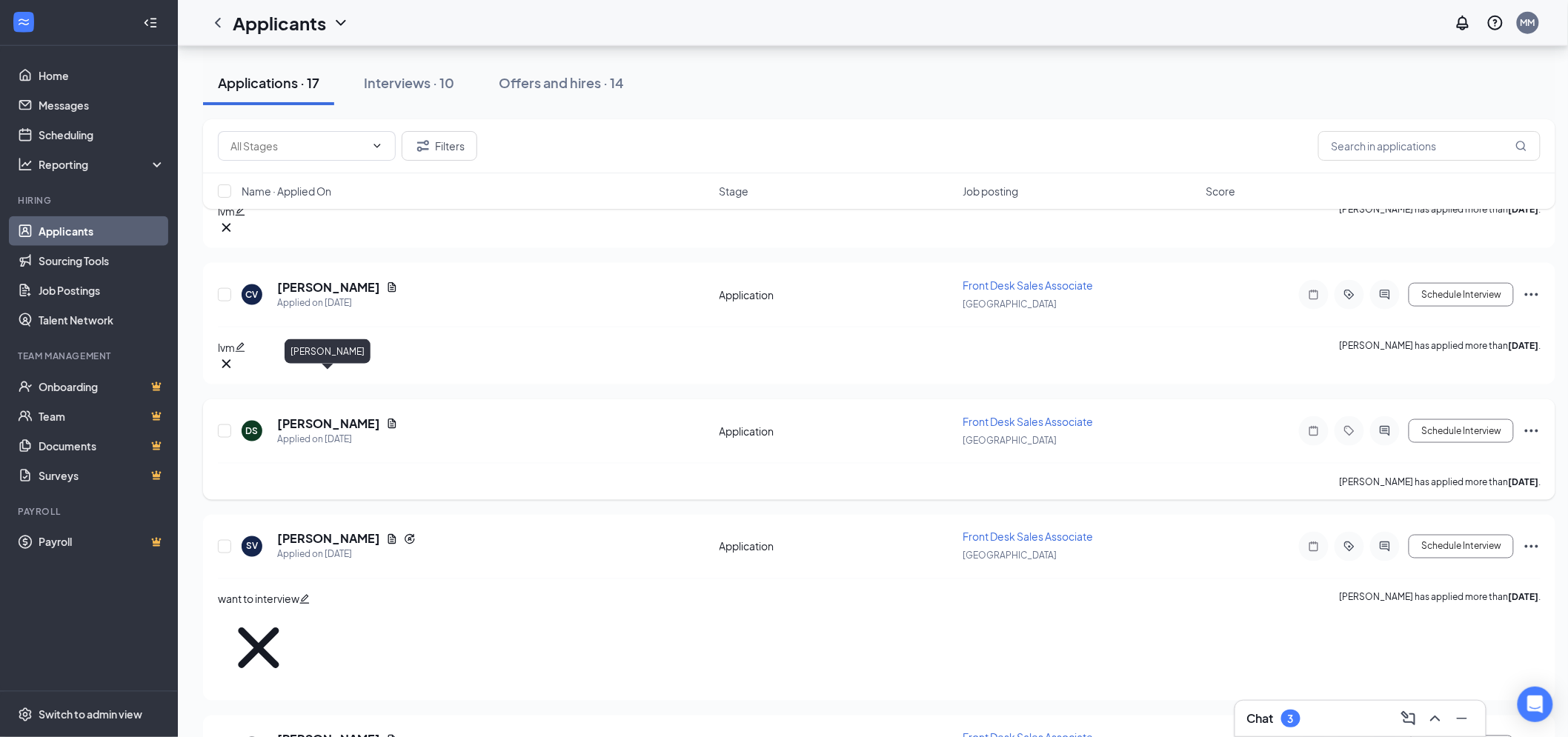
click at [361, 415] on h5 "[PERSON_NAME]" at bounding box center [329, 424] width 103 height 17
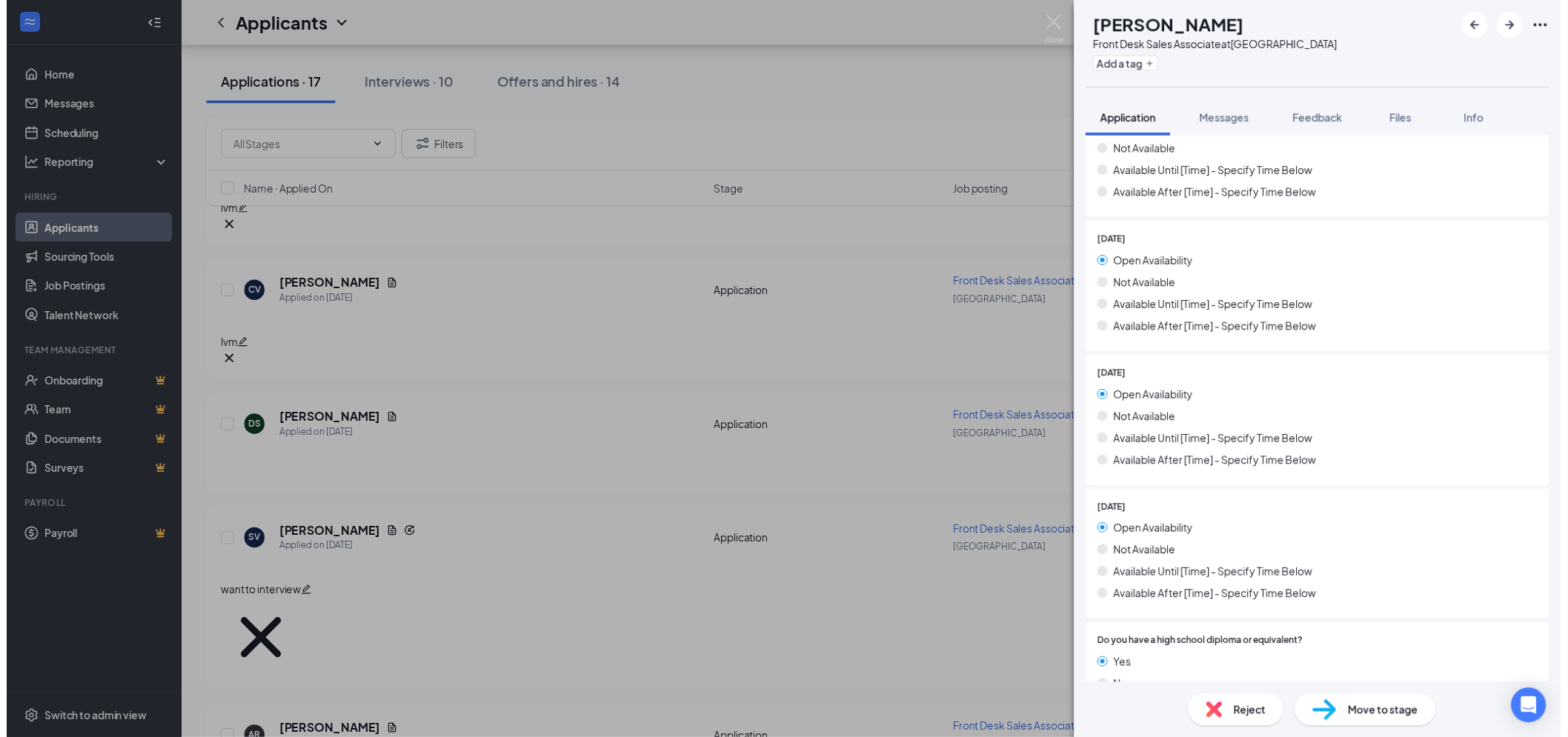
scroll to position [1234, 0]
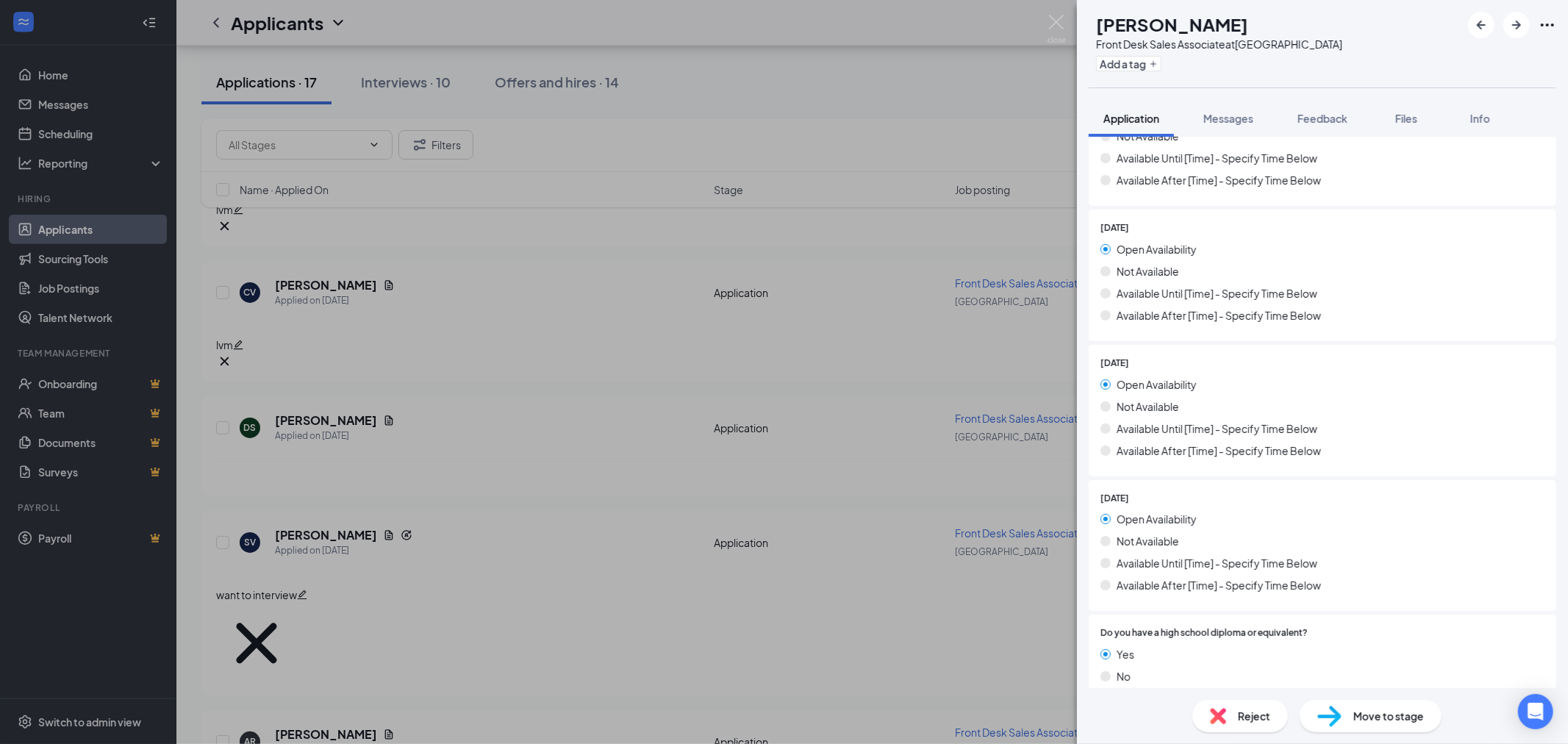
click at [1042, 16] on div "DS [PERSON_NAME] Front Desk Sales Associate at [GEOGRAPHIC_DATA] Add a tag Appl…" at bounding box center [784, 372] width 1568 height 744
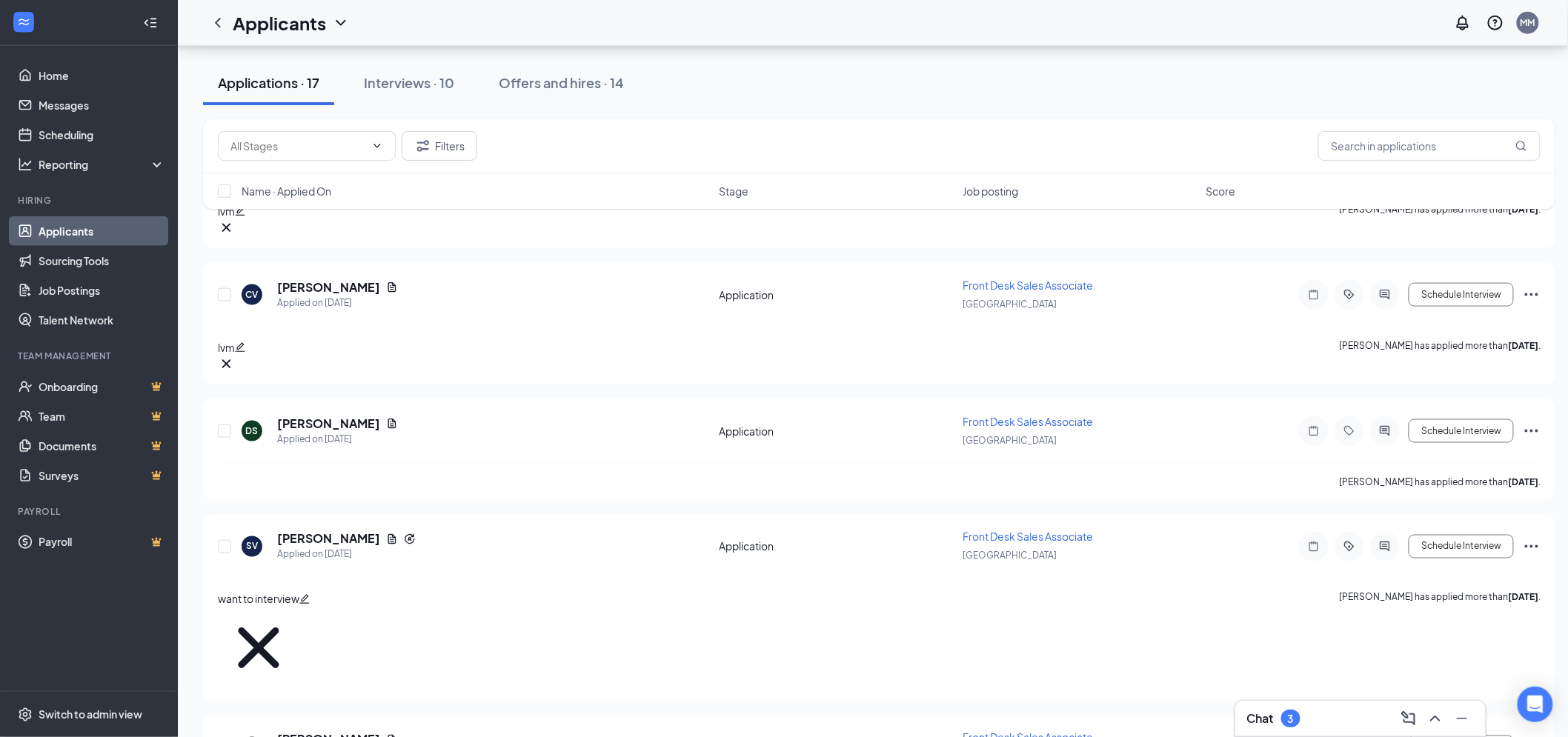
click at [1087, 20] on div "Applicants MM" at bounding box center [873, 23] width 1390 height 46
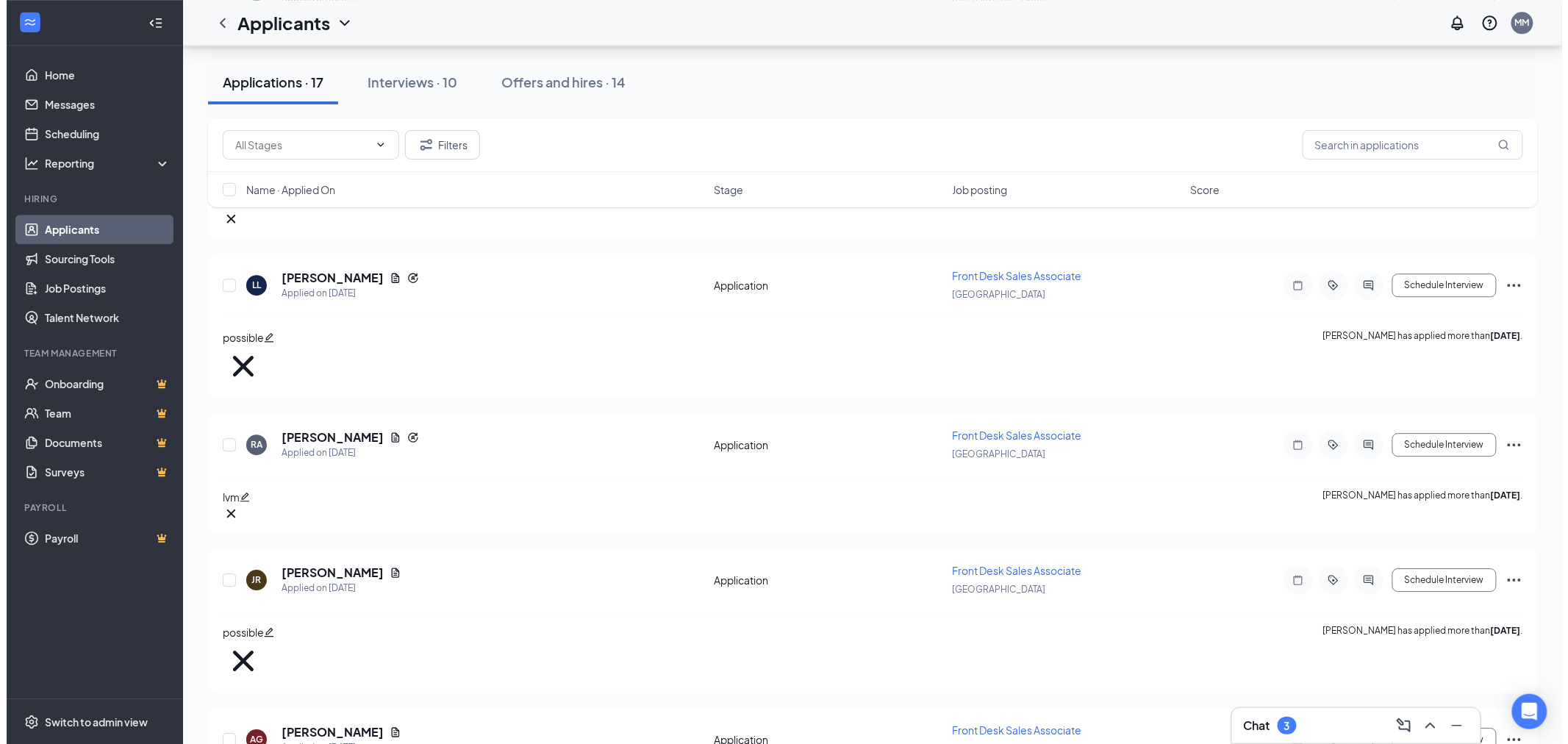
scroll to position [1586, 0]
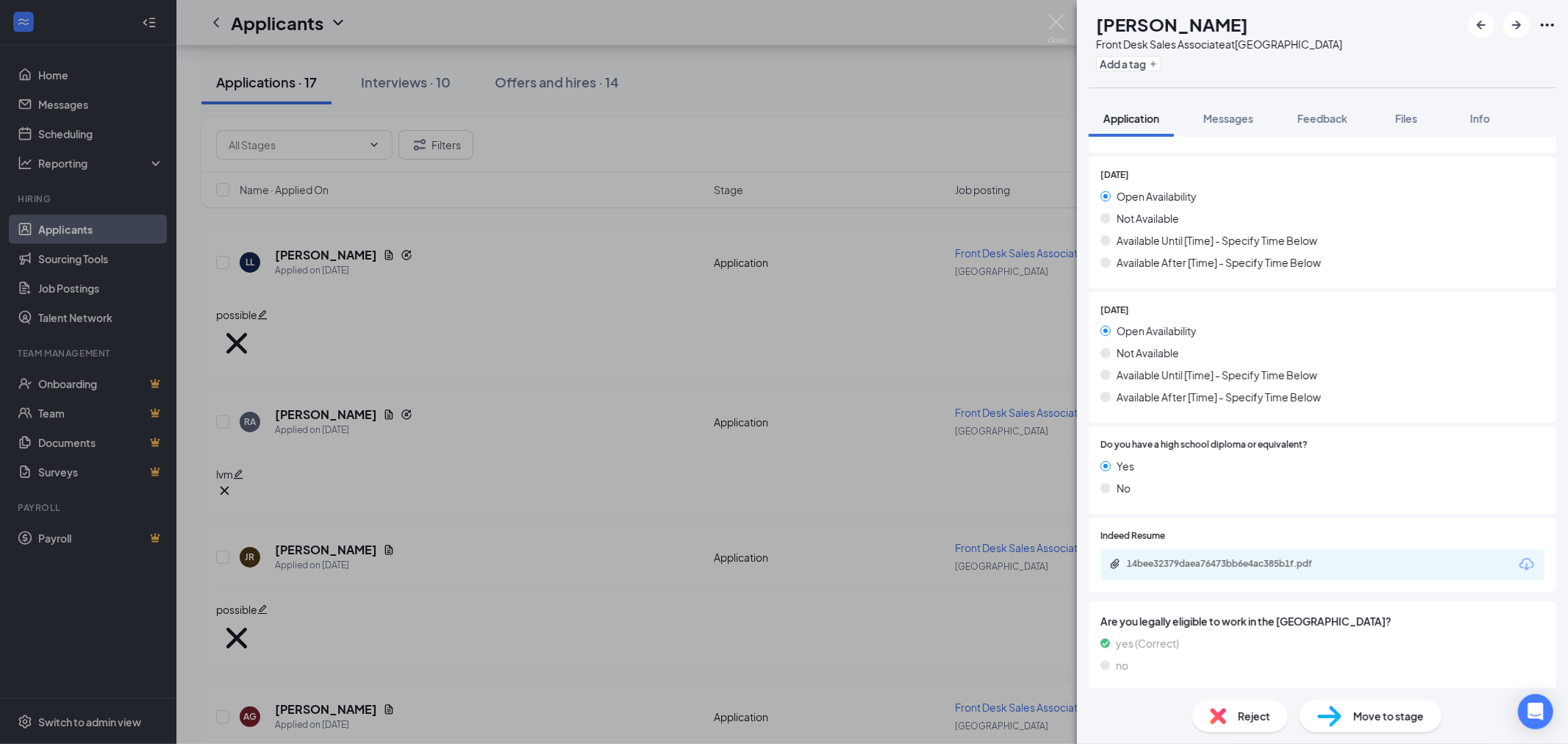
scroll to position [1416, 0]
click at [1251, 557] on div "14bee32379daea76473bb6e4ac385b1f.pdf" at bounding box center [1229, 559] width 206 height 12
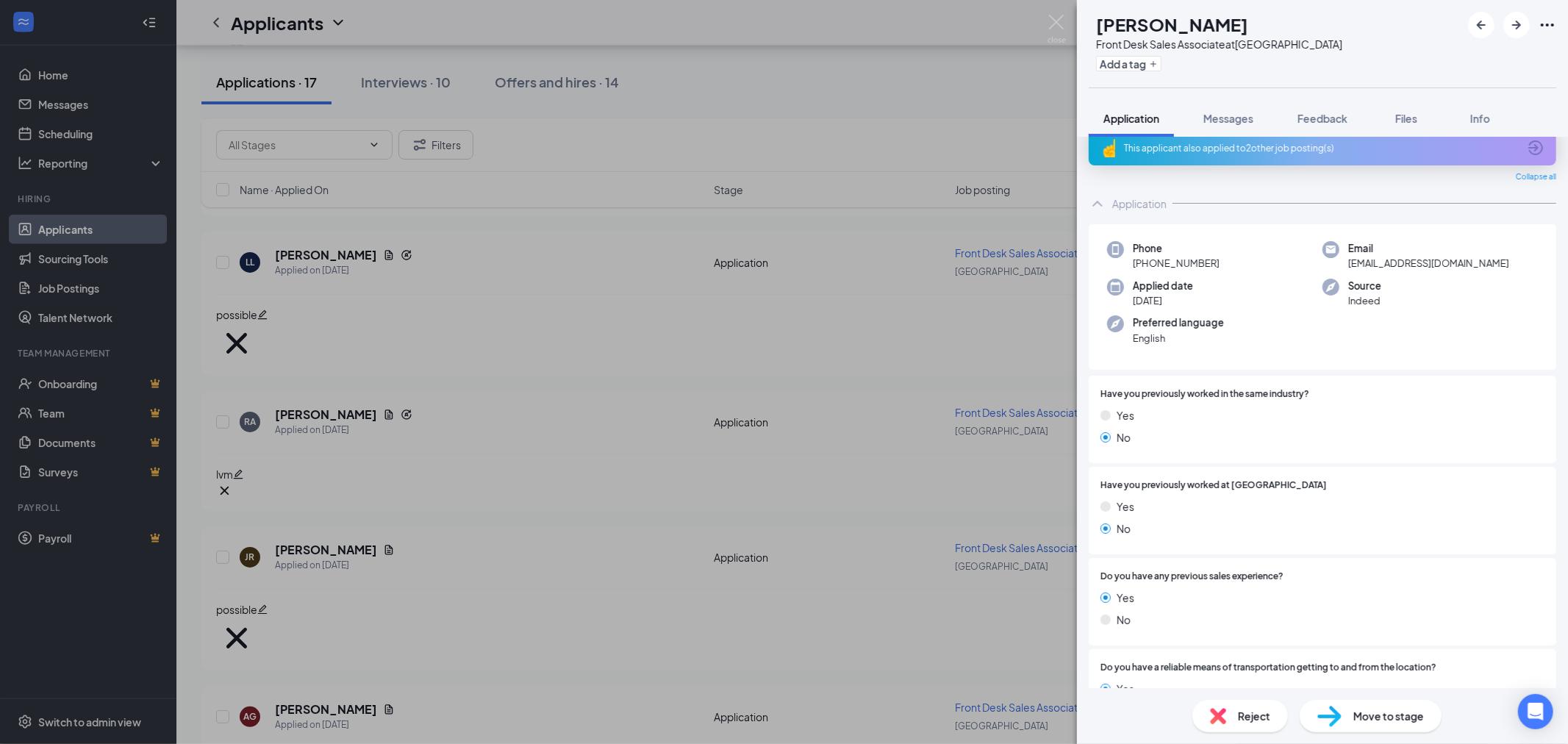
scroll to position [0, 0]
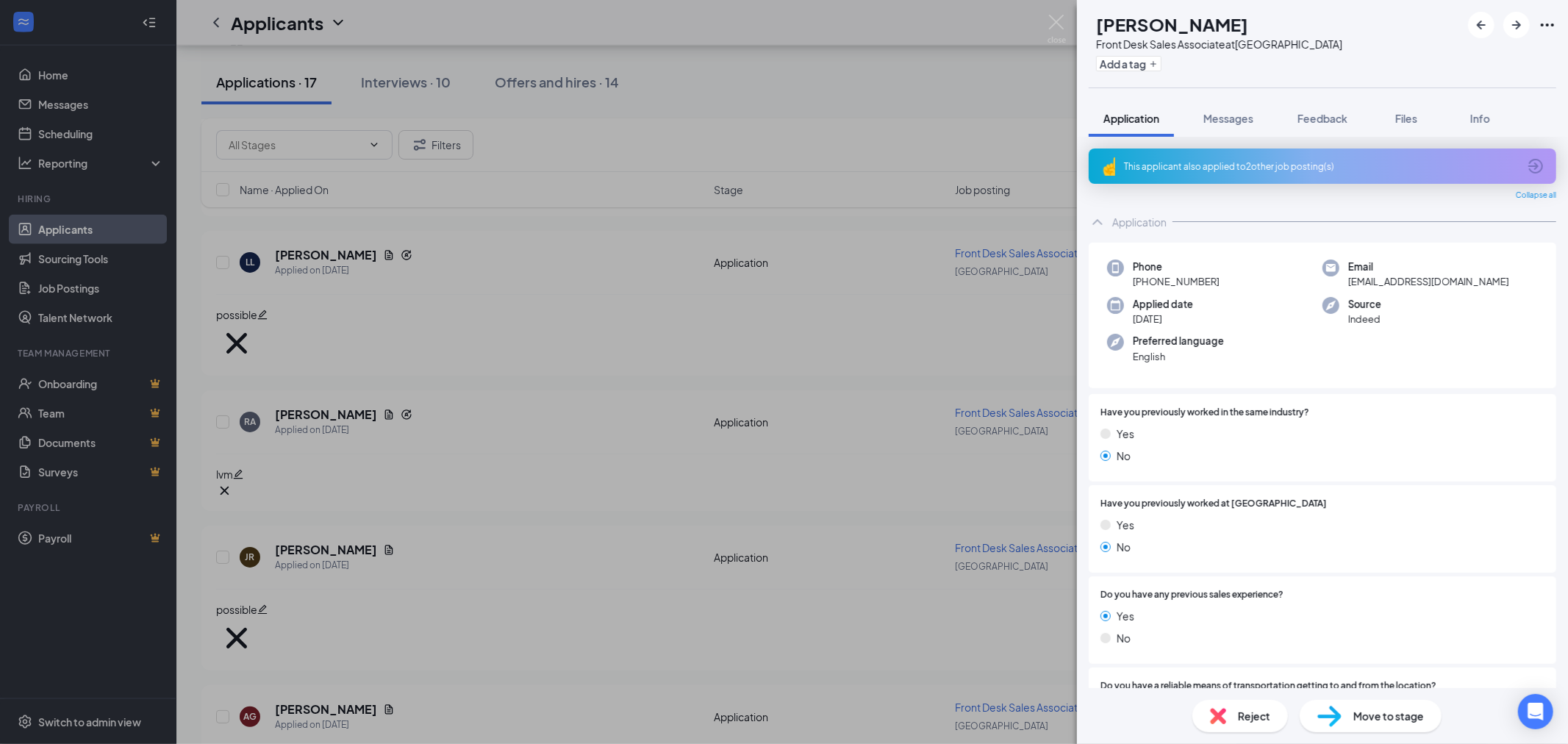
click at [1319, 162] on div "This applicant also applied to 2 other job posting(s)" at bounding box center [1320, 166] width 394 height 13
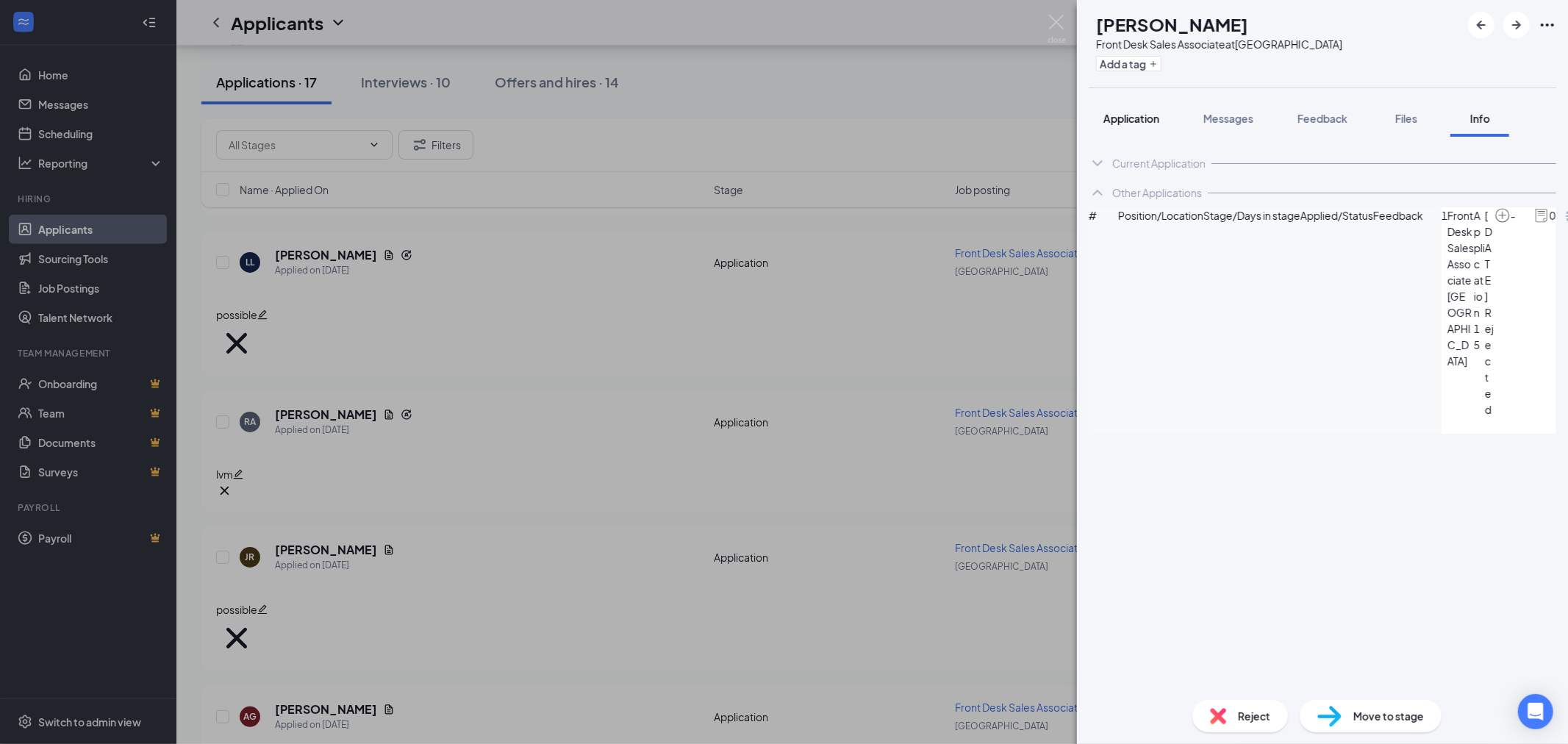
click at [1143, 122] on span "Application" at bounding box center [1131, 118] width 56 height 13
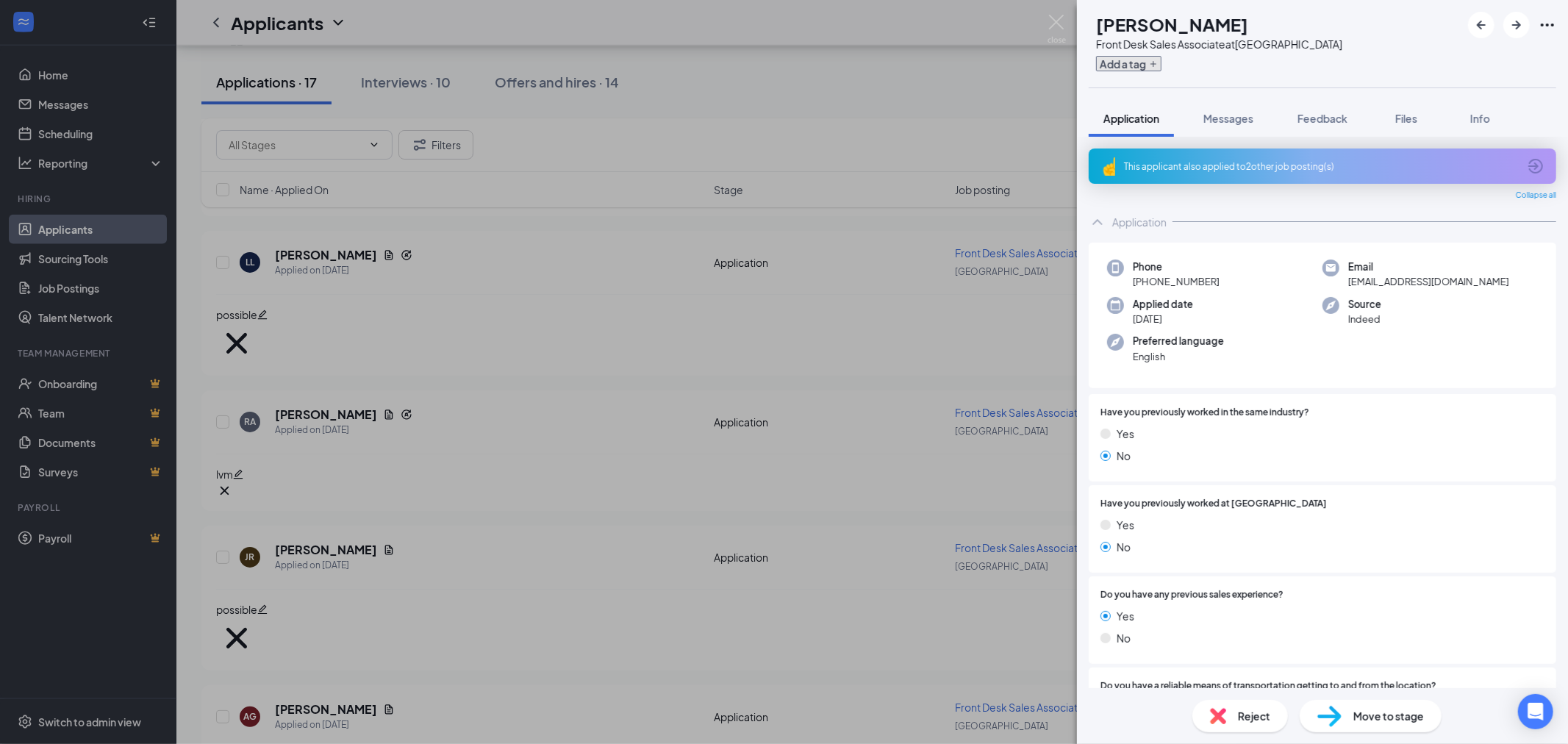
click at [1161, 59] on button "Add a tag" at bounding box center [1129, 63] width 66 height 16
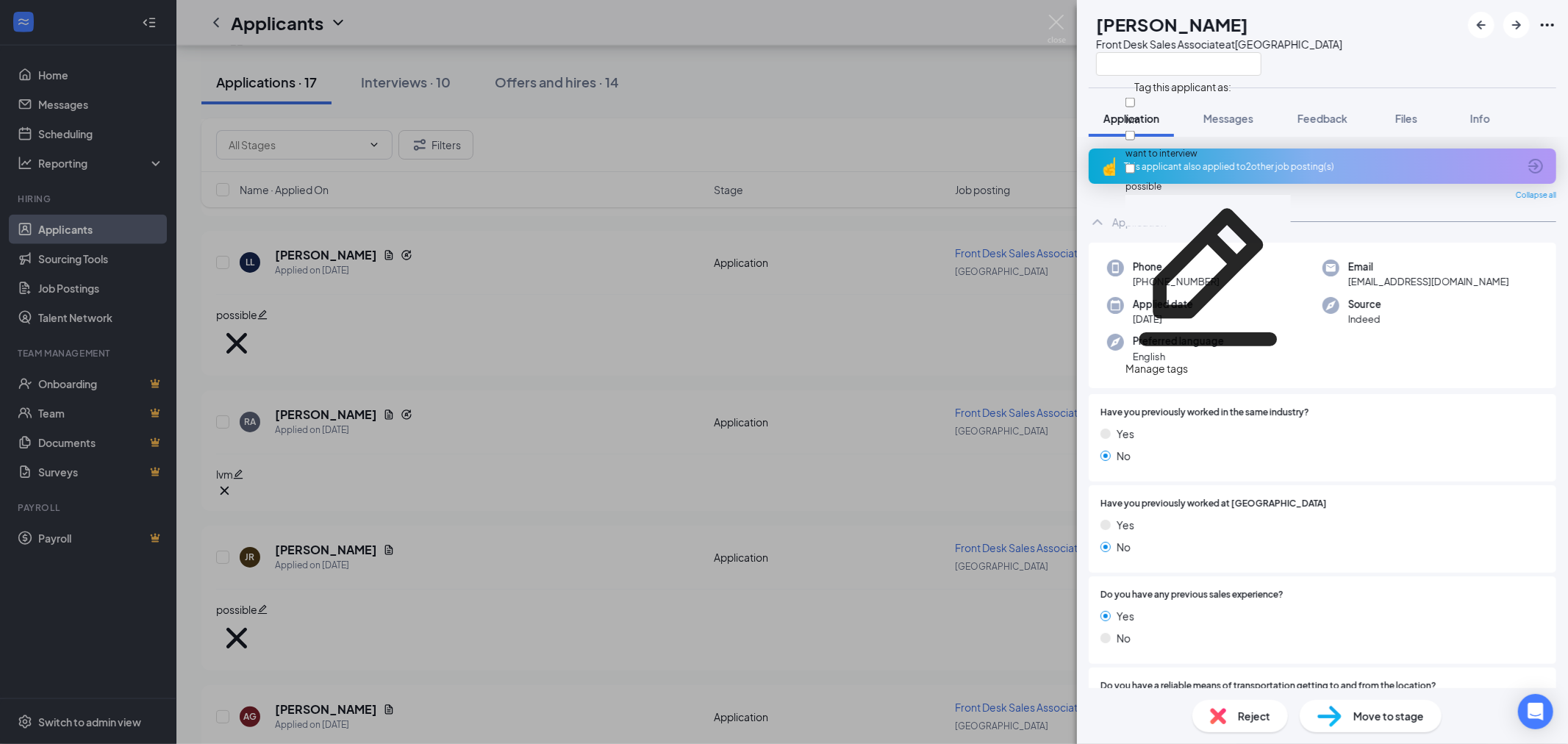
click at [1181, 108] on div "lvm" at bounding box center [1208, 112] width 165 height 33
checkbox input "true"
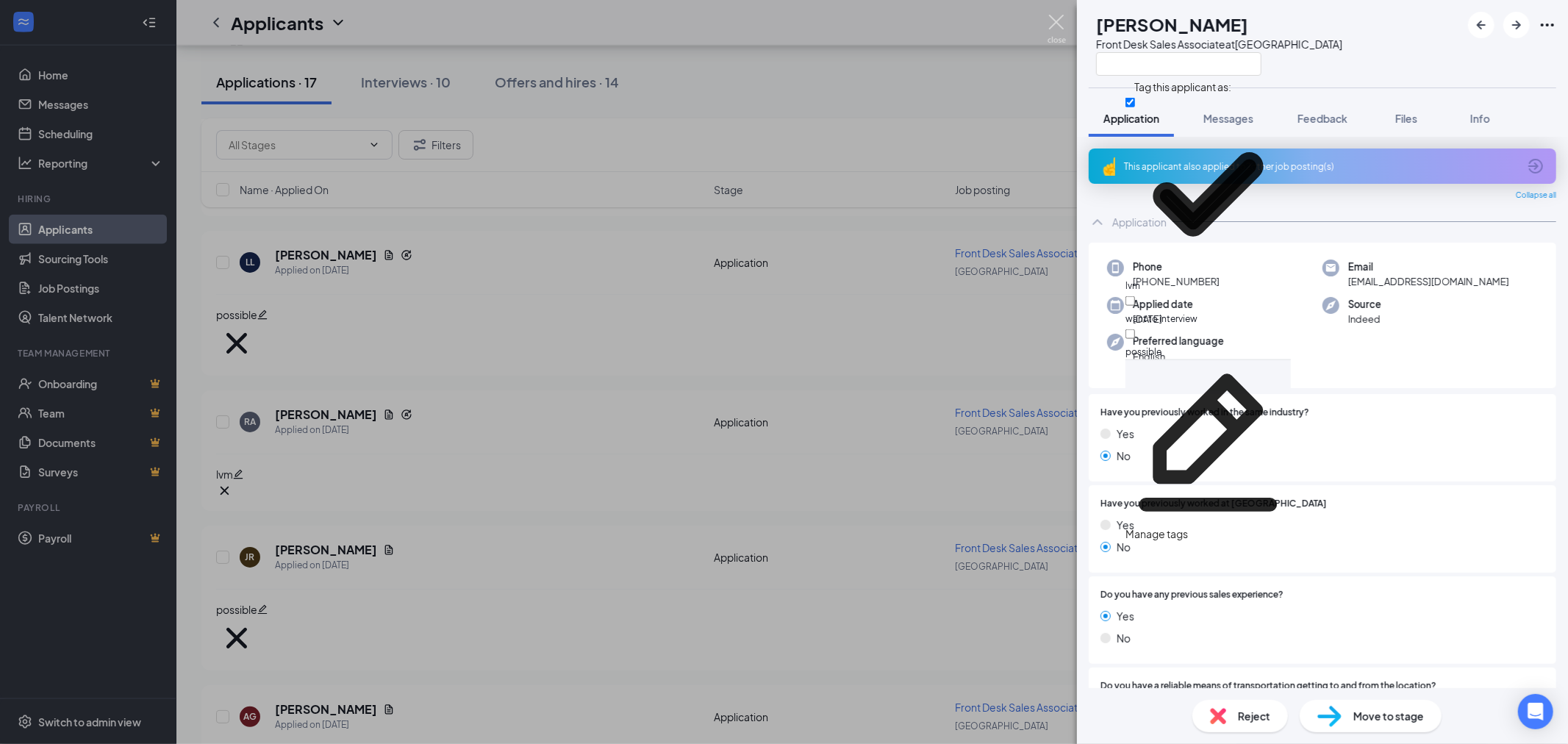
click at [1049, 33] on img at bounding box center [1057, 28] width 18 height 28
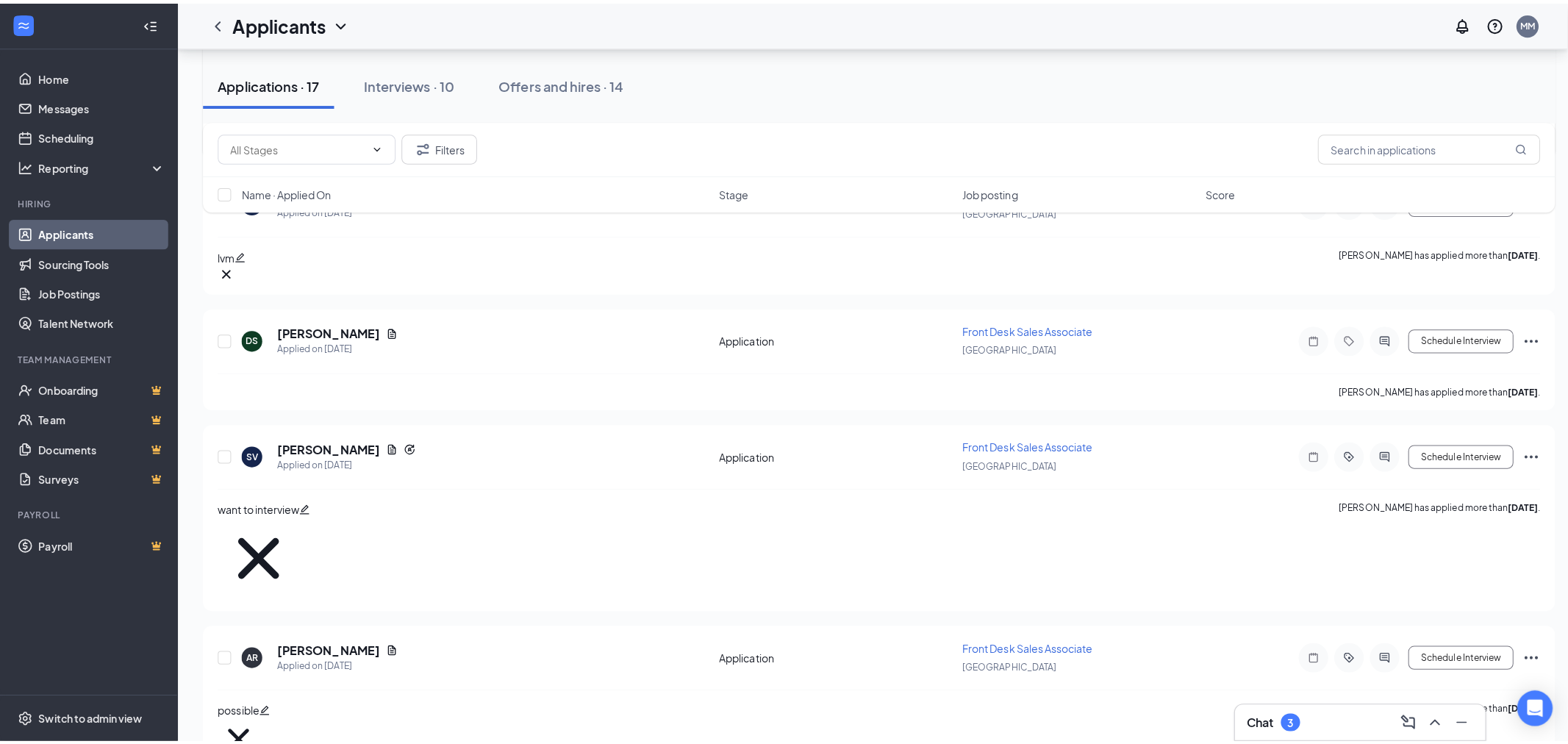
scroll to position [708, 0]
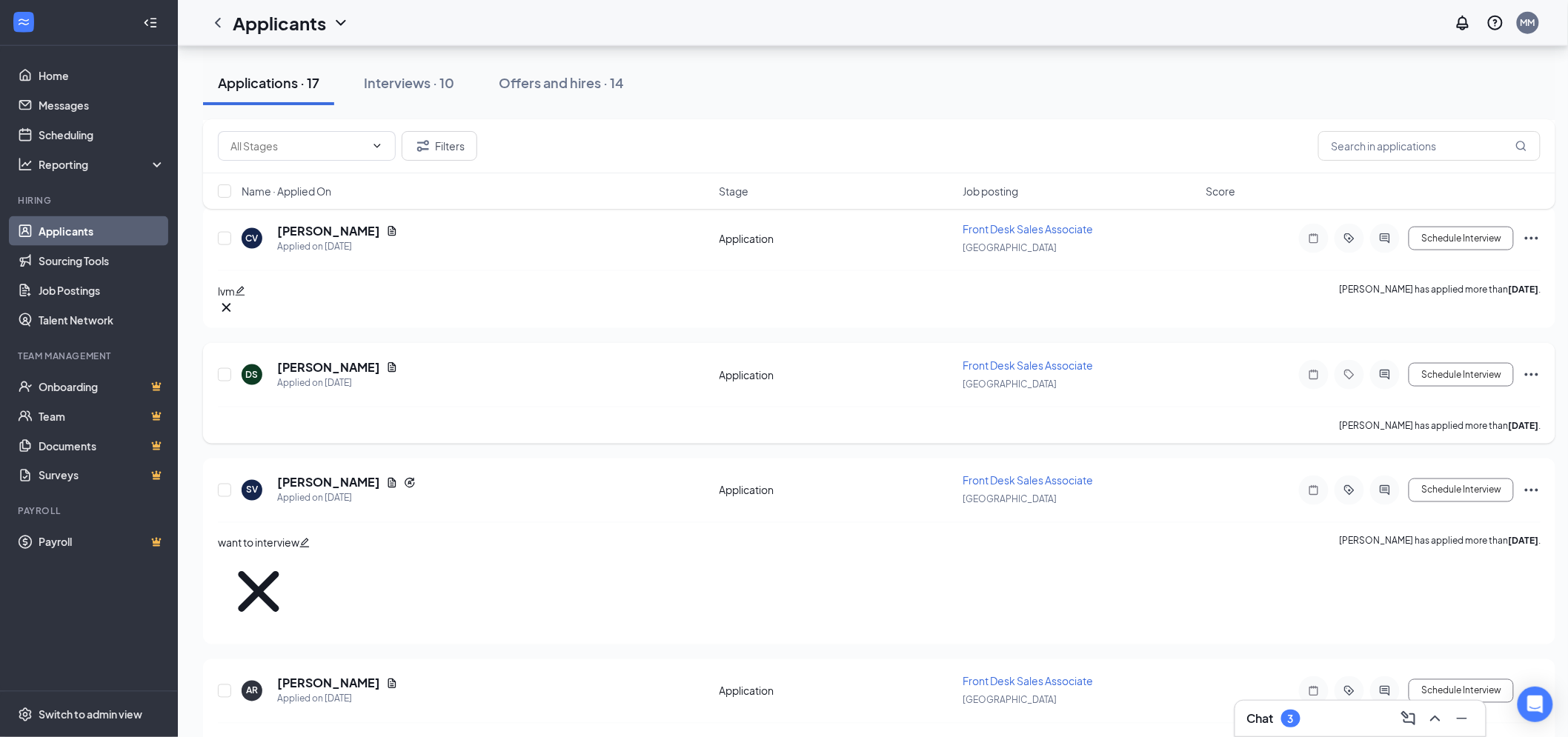
drag, startPoint x: 304, startPoint y: 310, endPoint x: 301, endPoint y: 327, distance: 17.3
click at [302, 343] on div "DS [PERSON_NAME] Applied on [DATE] Application Front Desk Sales Associate [GEOG…" at bounding box center [878, 392] width 1352 height 100
click at [301, 359] on h5 "[PERSON_NAME]" at bounding box center [329, 368] width 103 height 17
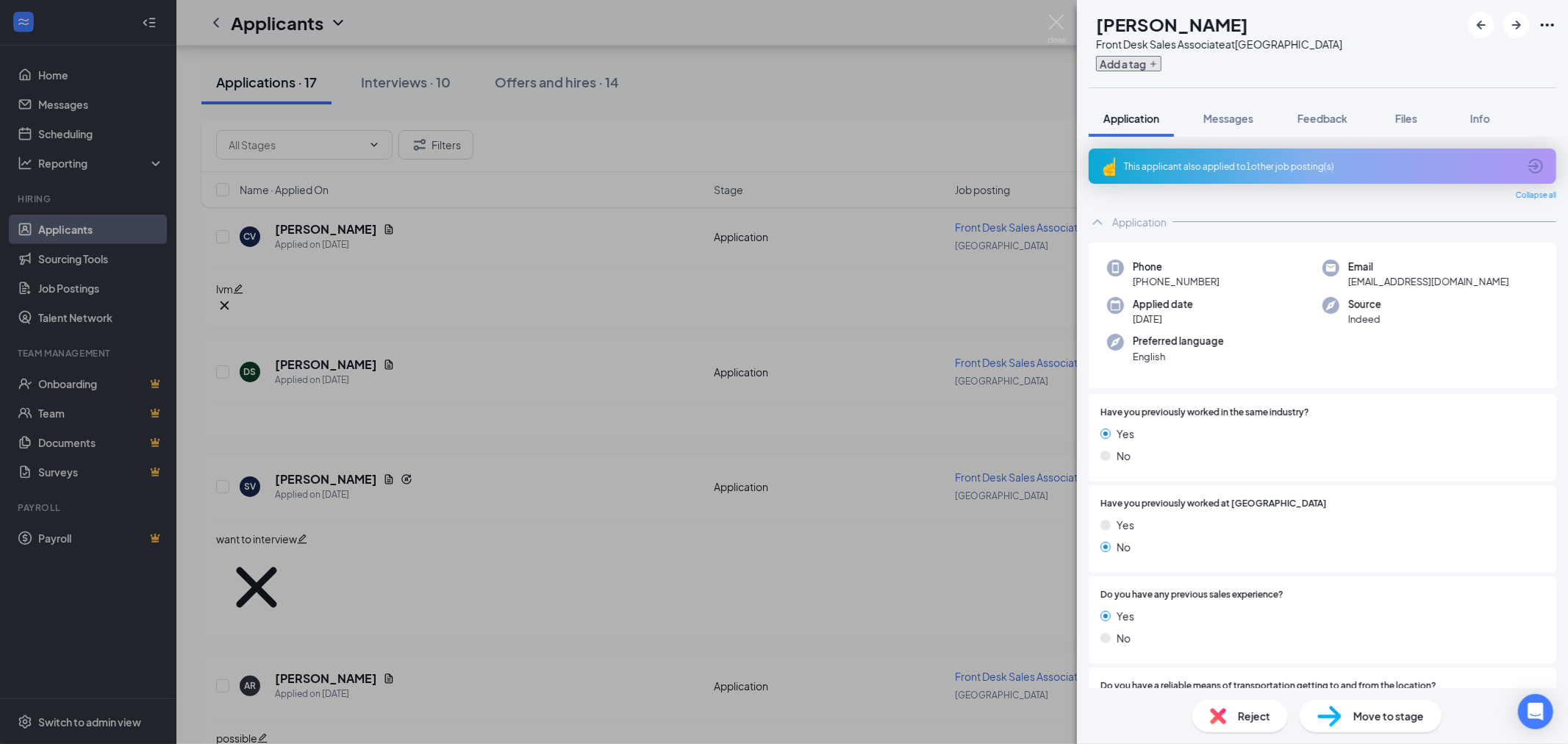
click at [1161, 60] on button "Add a tag" at bounding box center [1129, 63] width 66 height 16
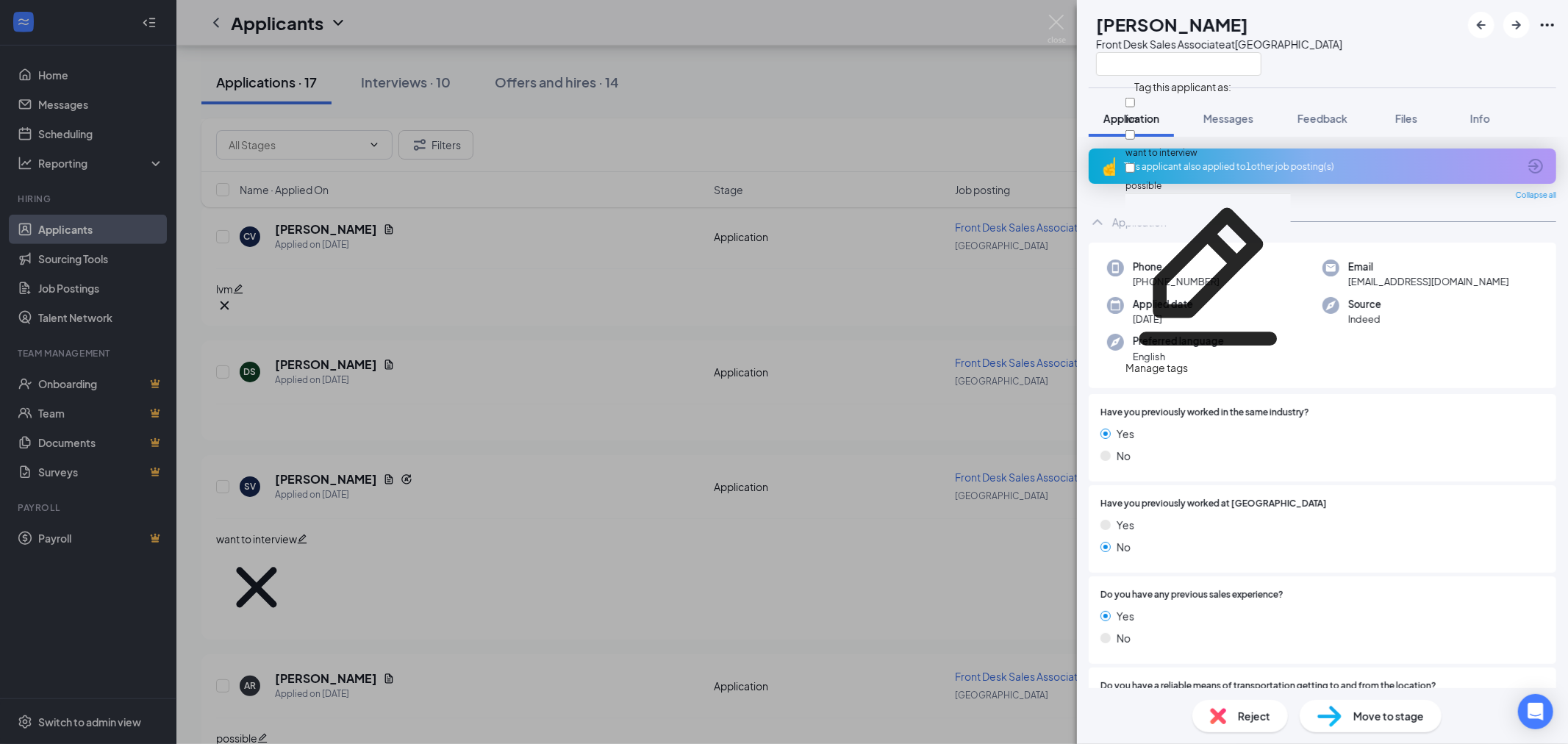
click at [1173, 160] on div "possible" at bounding box center [1208, 176] width 165 height 33
checkbox input "true"
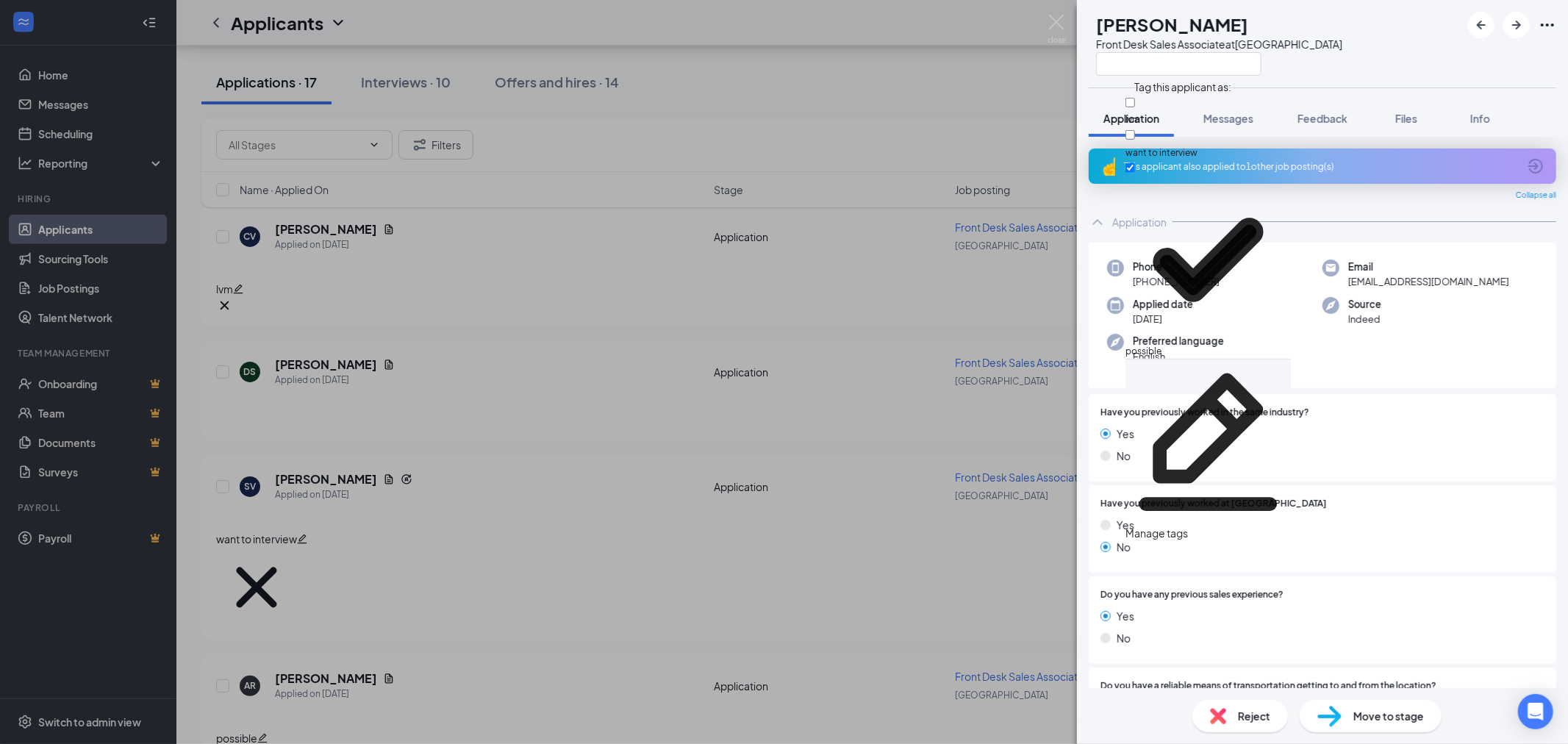
click at [1428, 73] on div "DS [PERSON_NAME] Front Desk Sales Associate at [GEOGRAPHIC_DATA]" at bounding box center [1322, 44] width 491 height 88
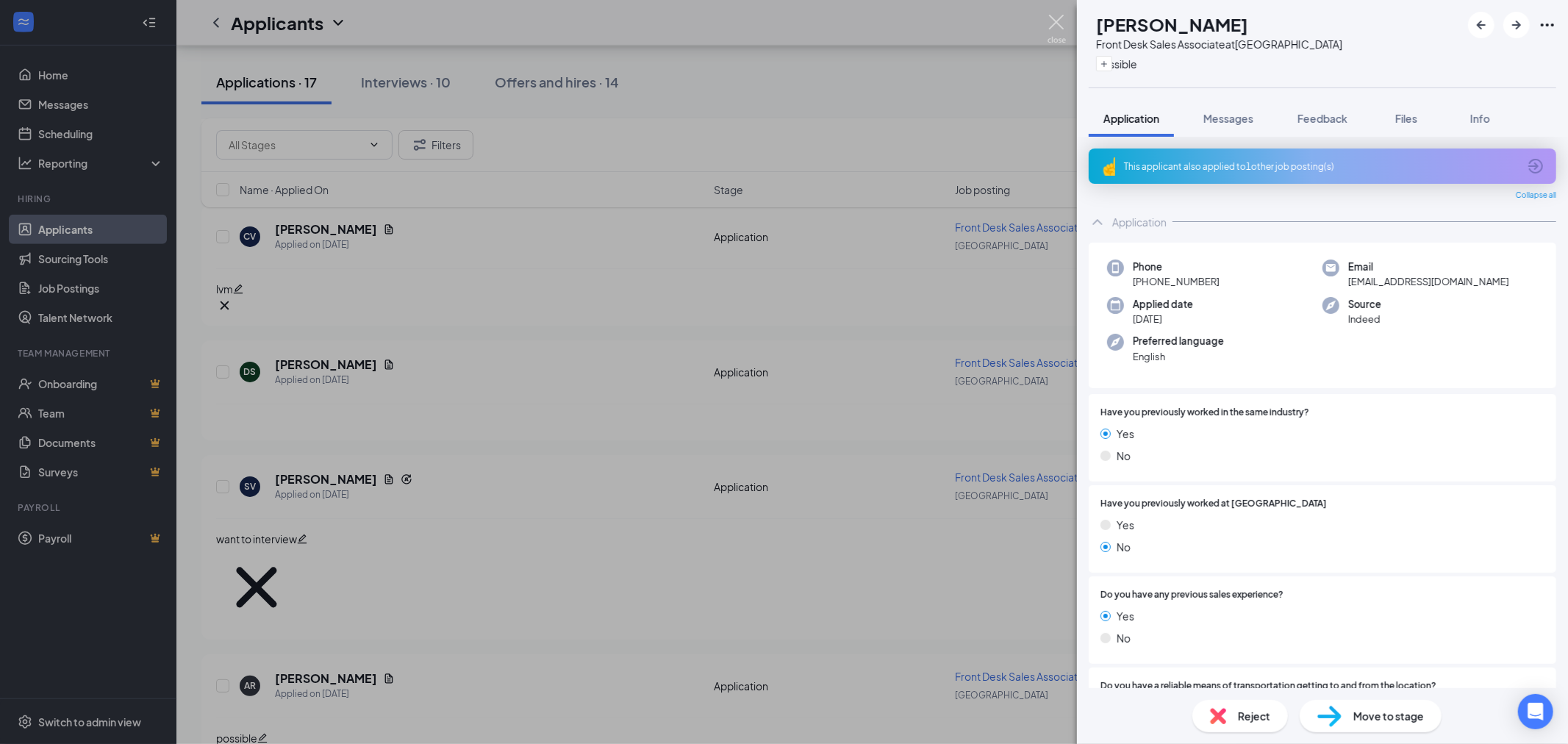
click at [1053, 37] on img at bounding box center [1057, 28] width 18 height 28
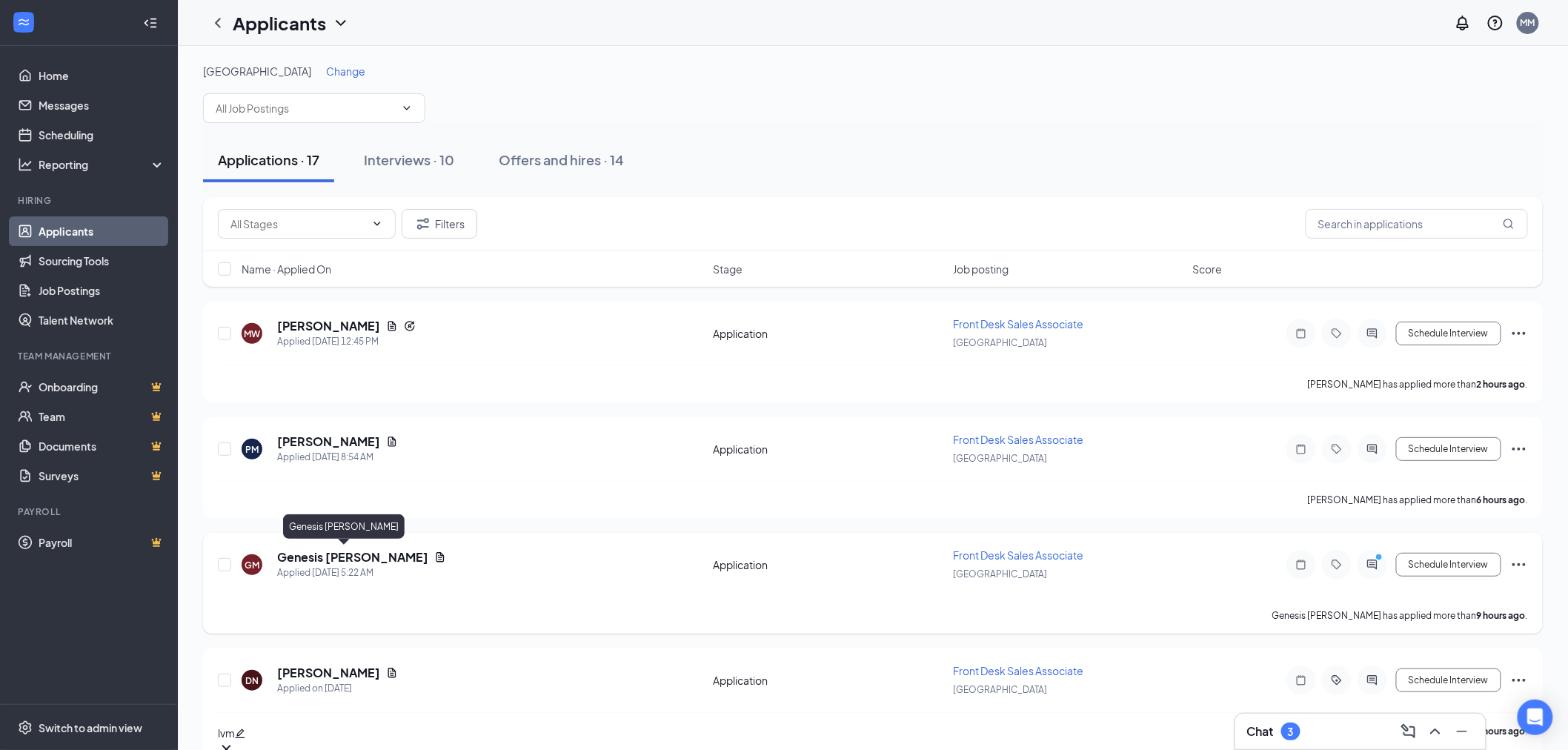
click at [344, 549] on h5 "Genesis [PERSON_NAME]" at bounding box center [353, 557] width 151 height 17
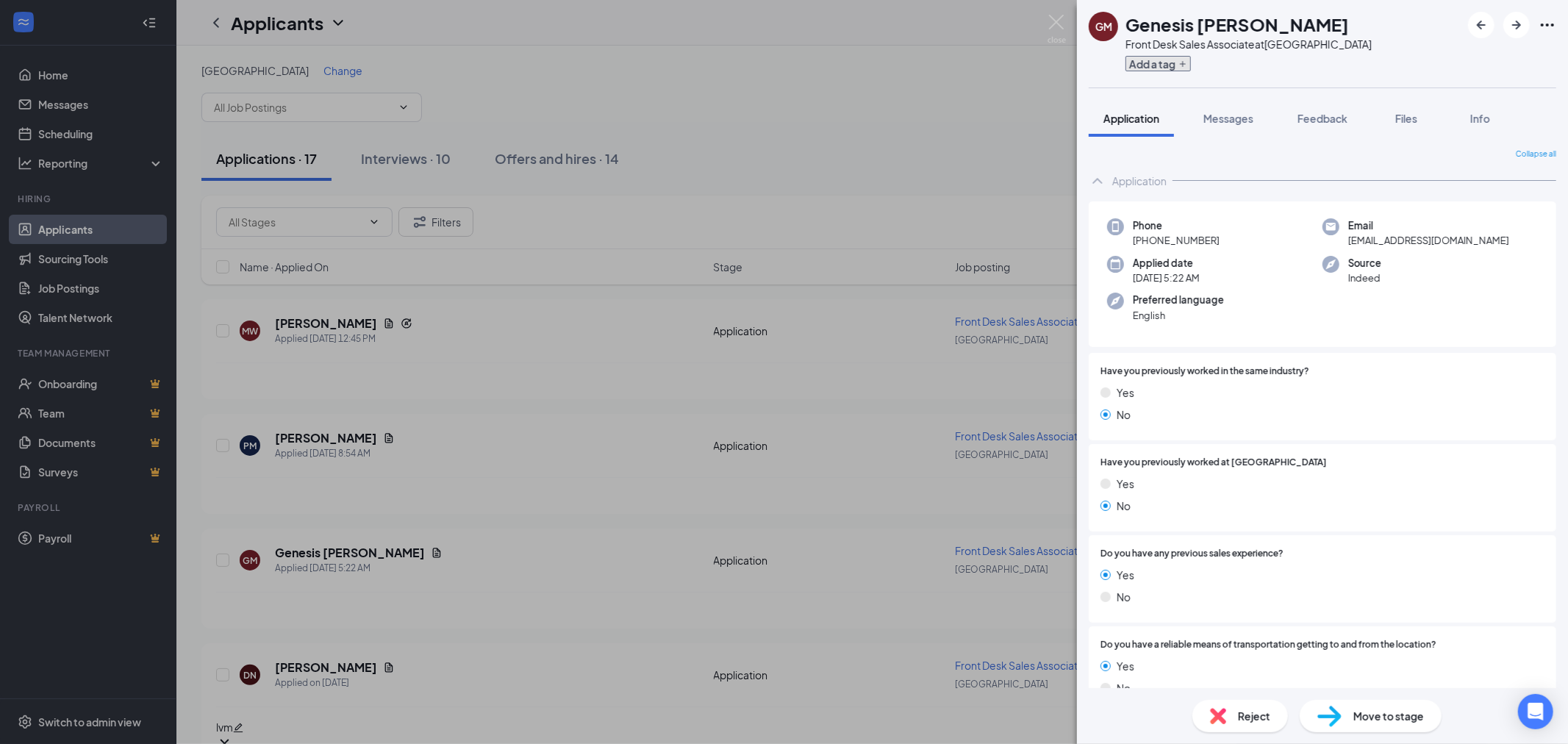
click at [1176, 65] on button "Add a tag" at bounding box center [1158, 63] width 66 height 16
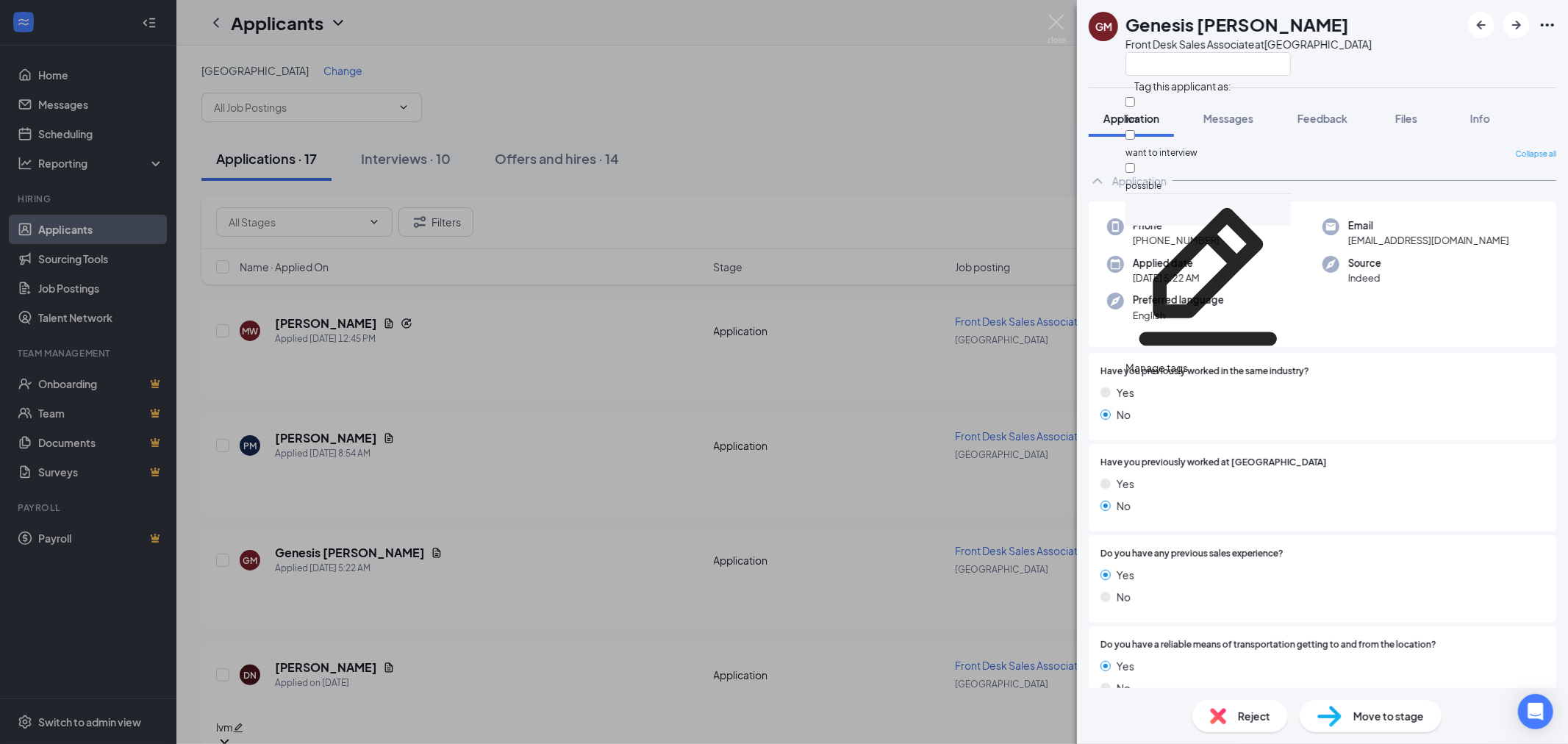
click at [1209, 107] on div "lvm" at bounding box center [1208, 111] width 165 height 33
checkbox input "true"
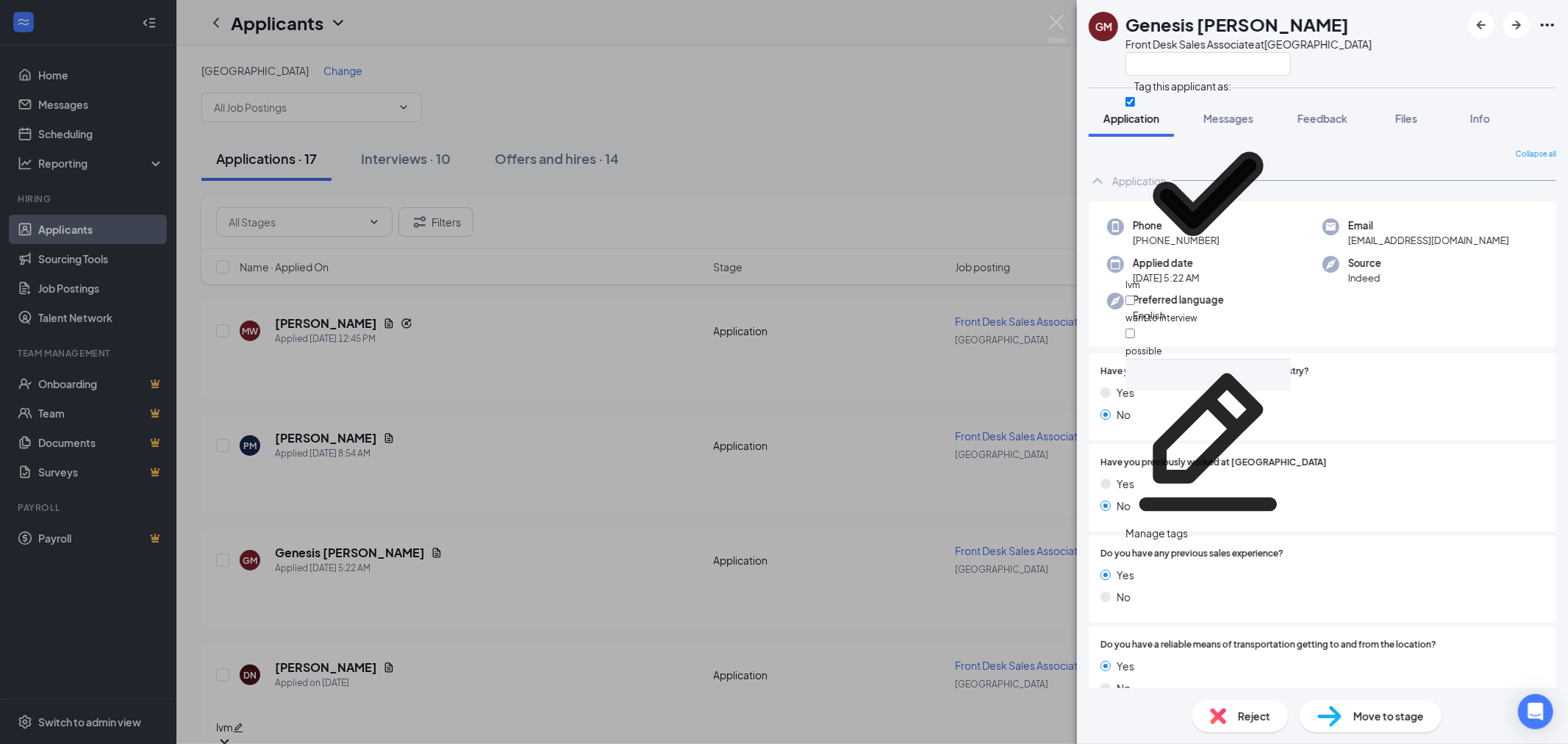
click at [1328, 69] on div "GM Genesis [PERSON_NAME] Front Desk Sales Associate at [GEOGRAPHIC_DATA]" at bounding box center [1322, 44] width 491 height 88
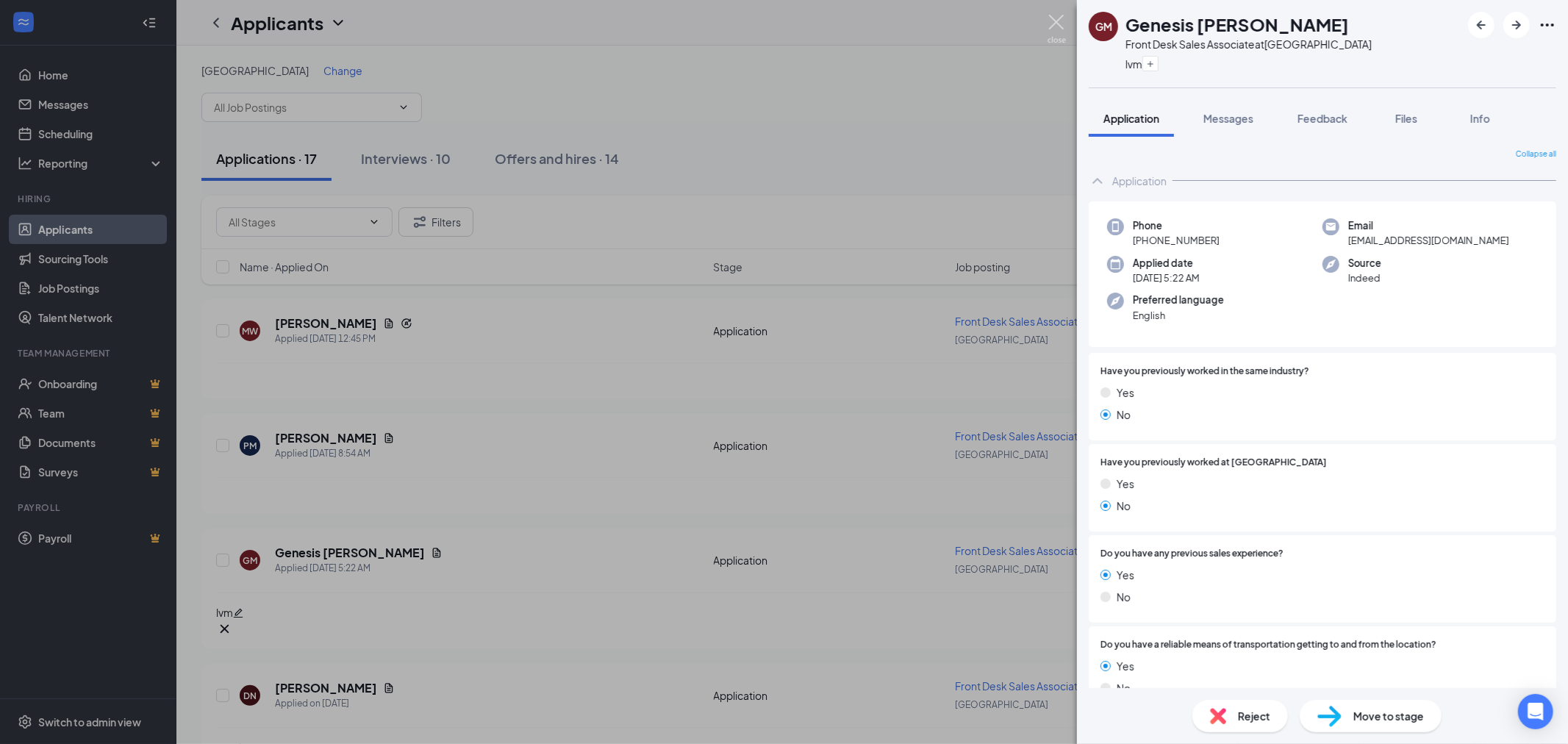
click at [1061, 22] on img at bounding box center [1057, 28] width 18 height 28
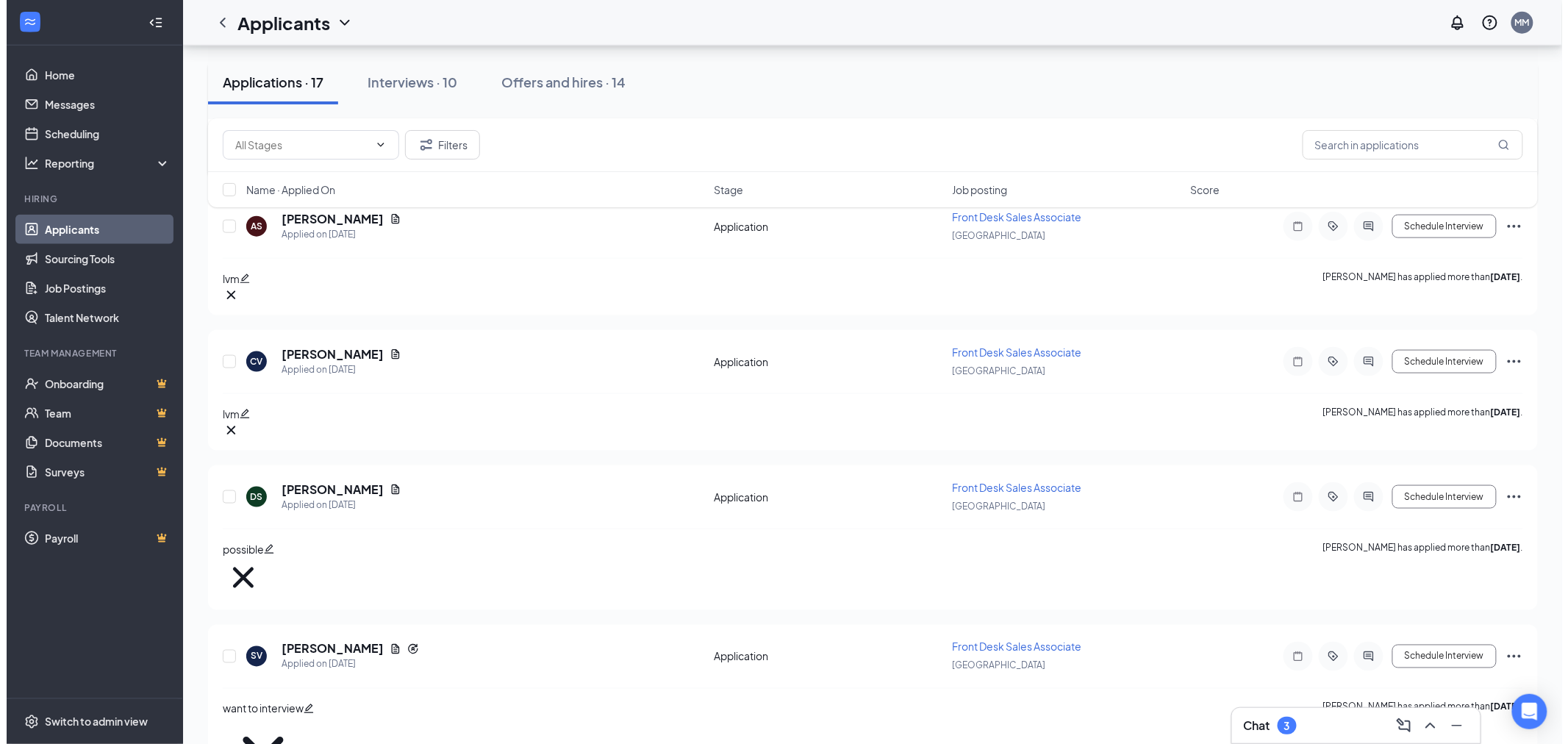
scroll to position [629, 0]
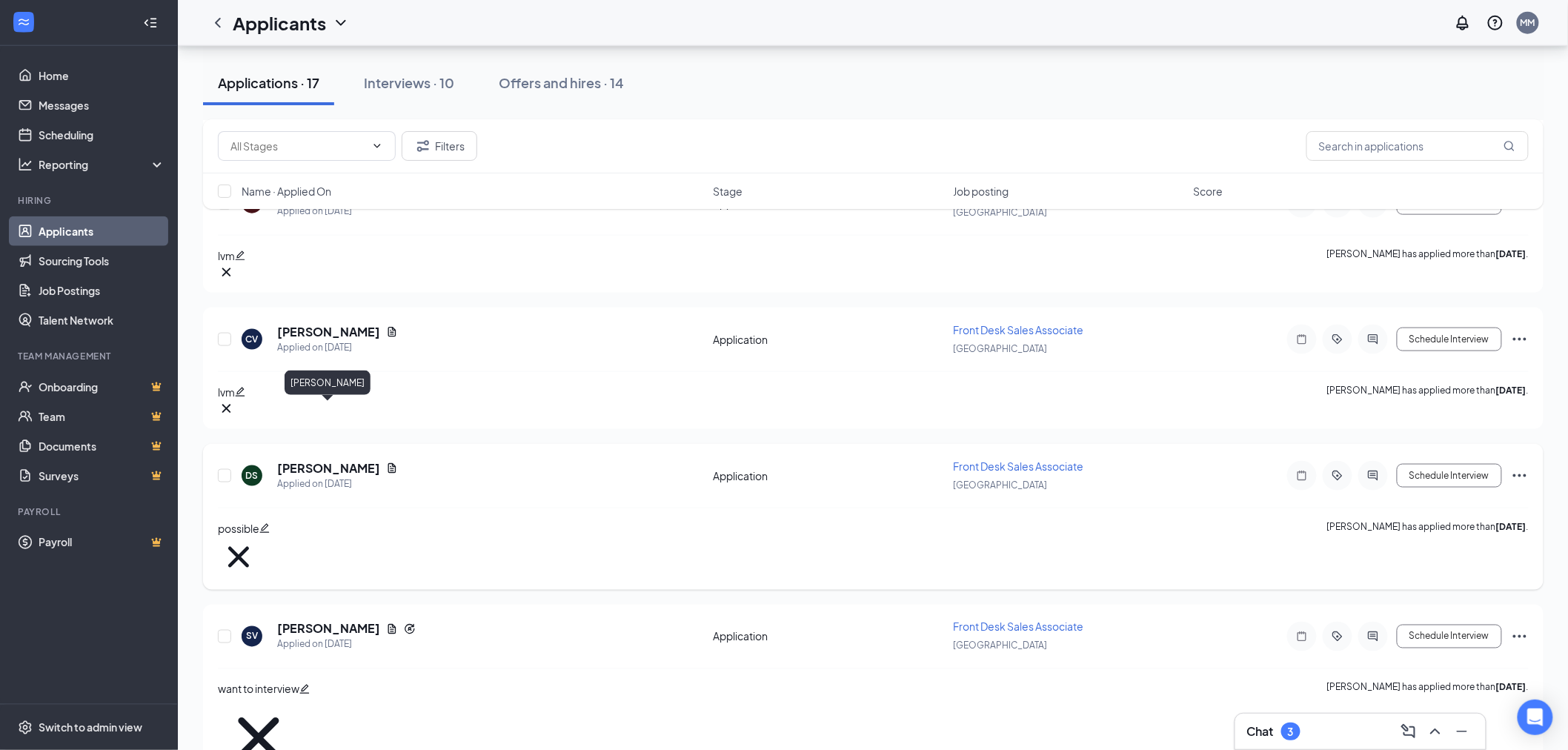
click at [306, 460] on h5 "[PERSON_NAME]" at bounding box center [329, 468] width 103 height 17
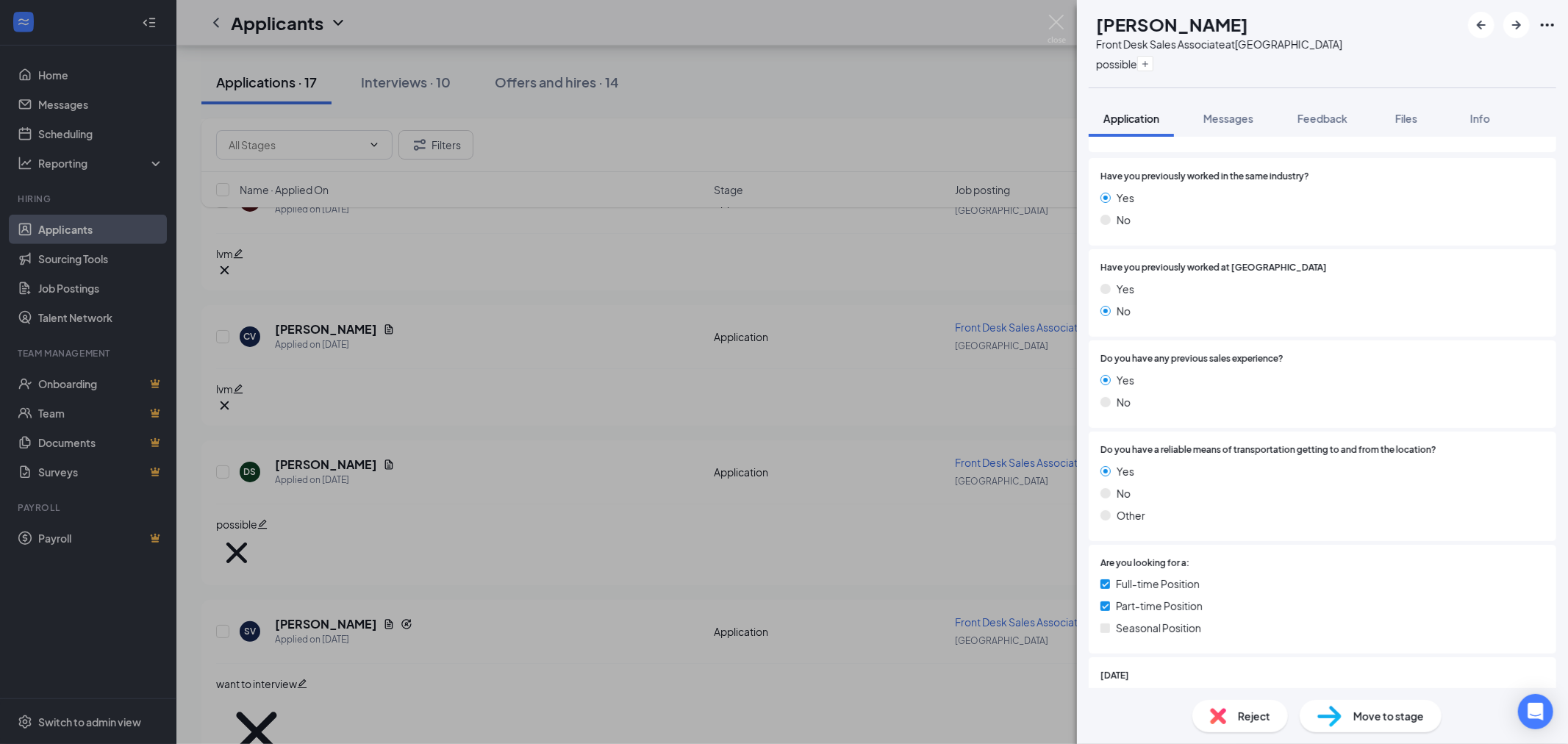
scroll to position [489, 0]
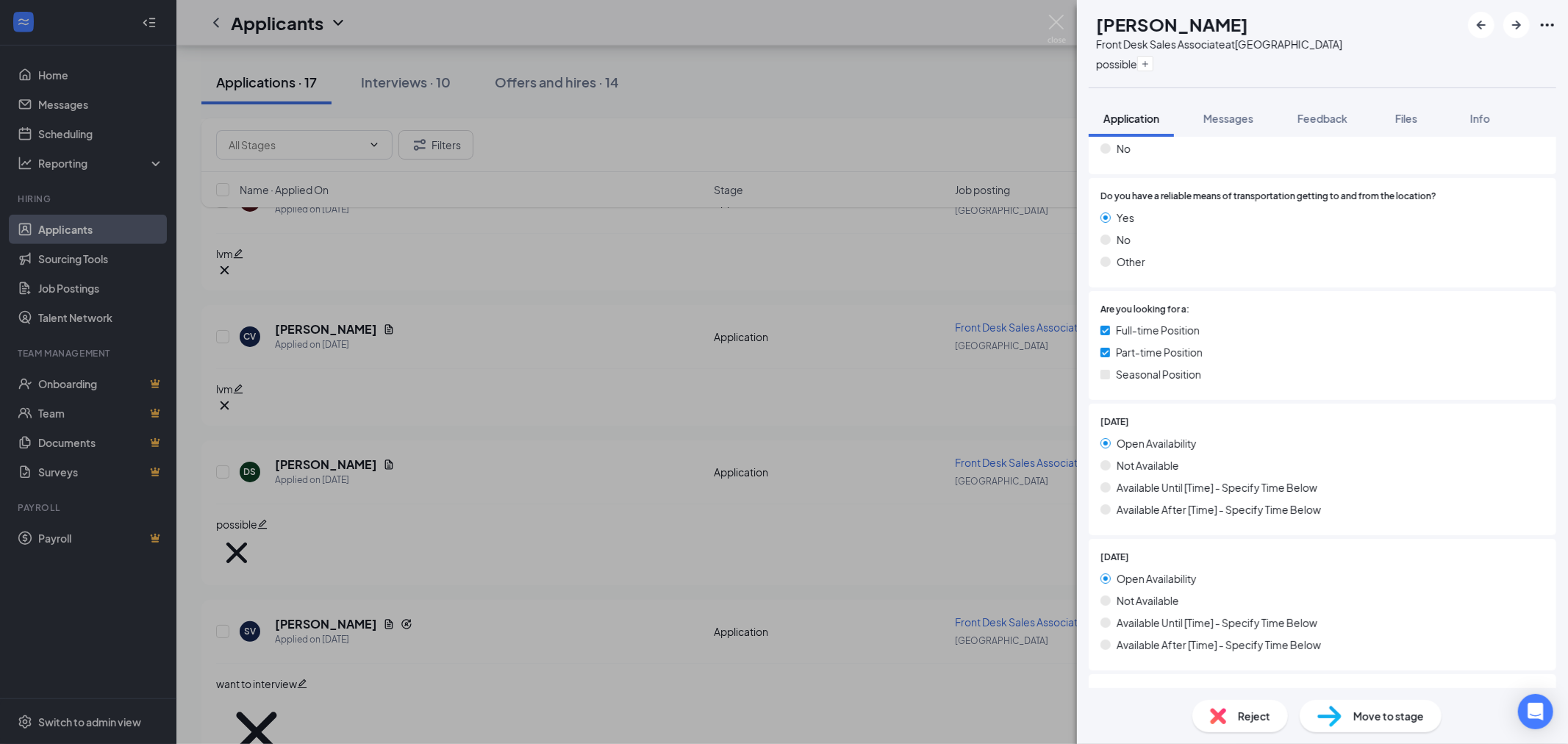
click at [1217, 723] on img at bounding box center [1218, 716] width 16 height 16
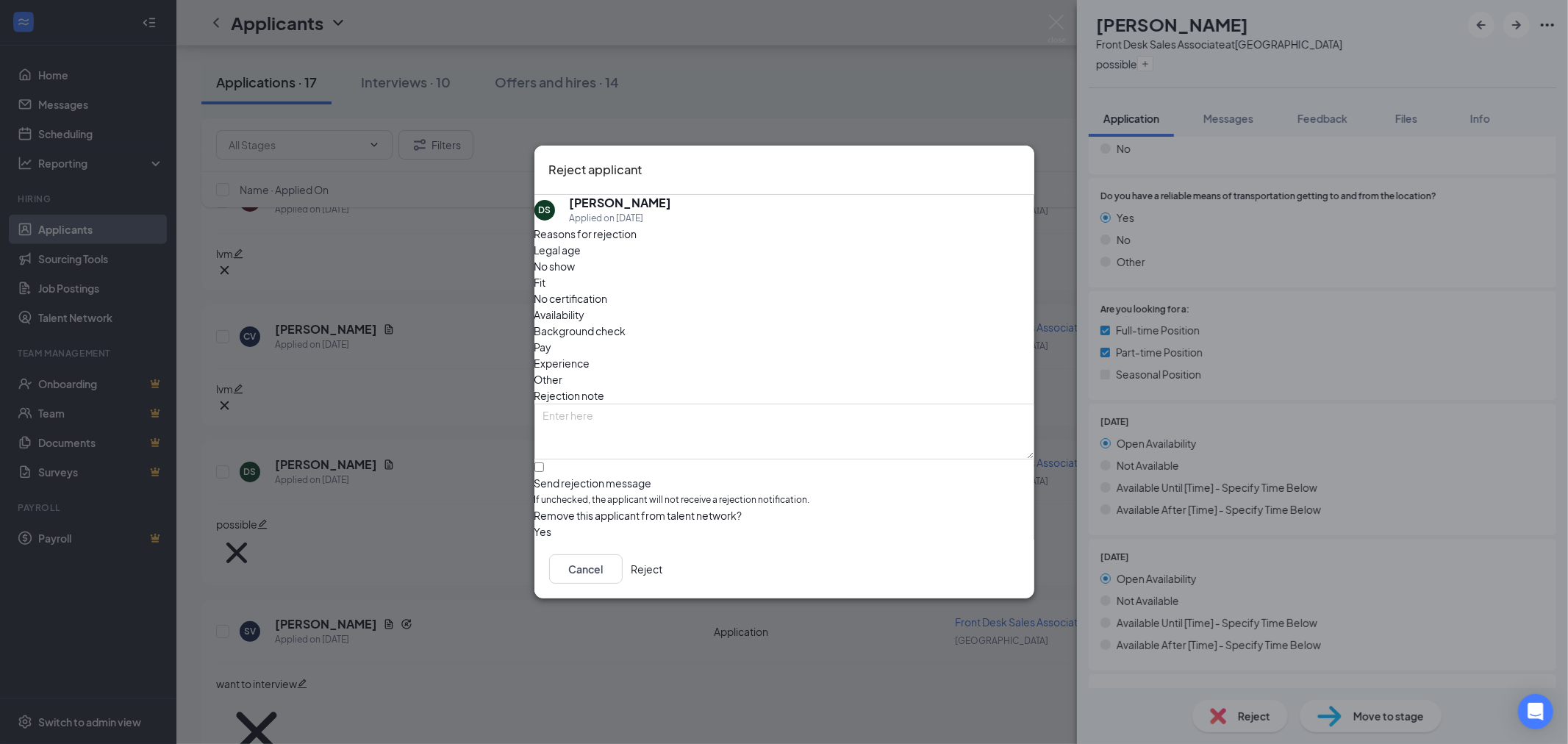
click at [972, 556] on div "Cancel Reject" at bounding box center [784, 569] width 500 height 58
click at [663, 563] on button "Reject" at bounding box center [647, 569] width 32 height 29
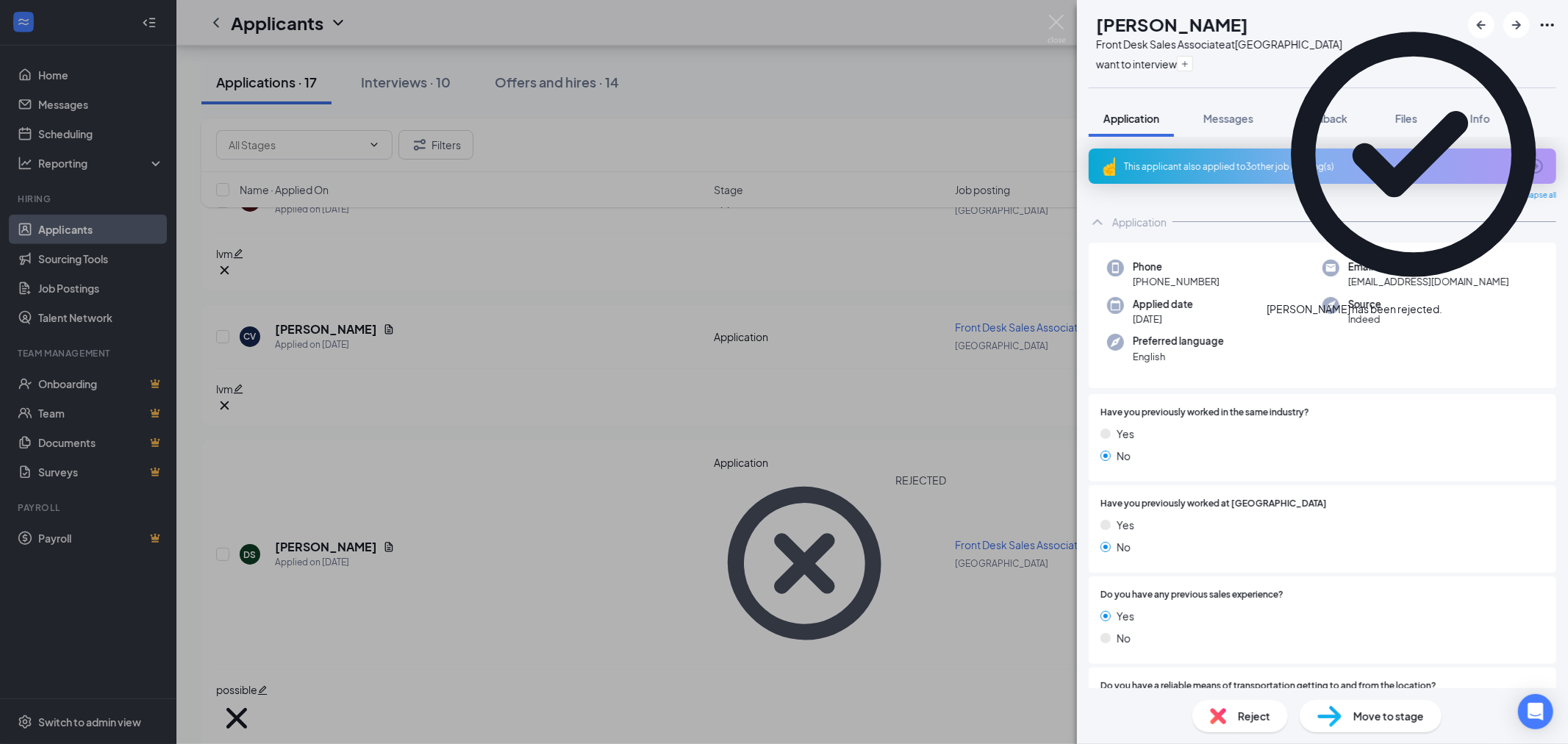
click at [1047, 30] on div "SV [PERSON_NAME] Front Desk Sales Associate at [GEOGRAPHIC_DATA] want to interv…" at bounding box center [784, 372] width 1568 height 744
click at [1047, 30] on div "Applicants MM" at bounding box center [872, 23] width 1392 height 46
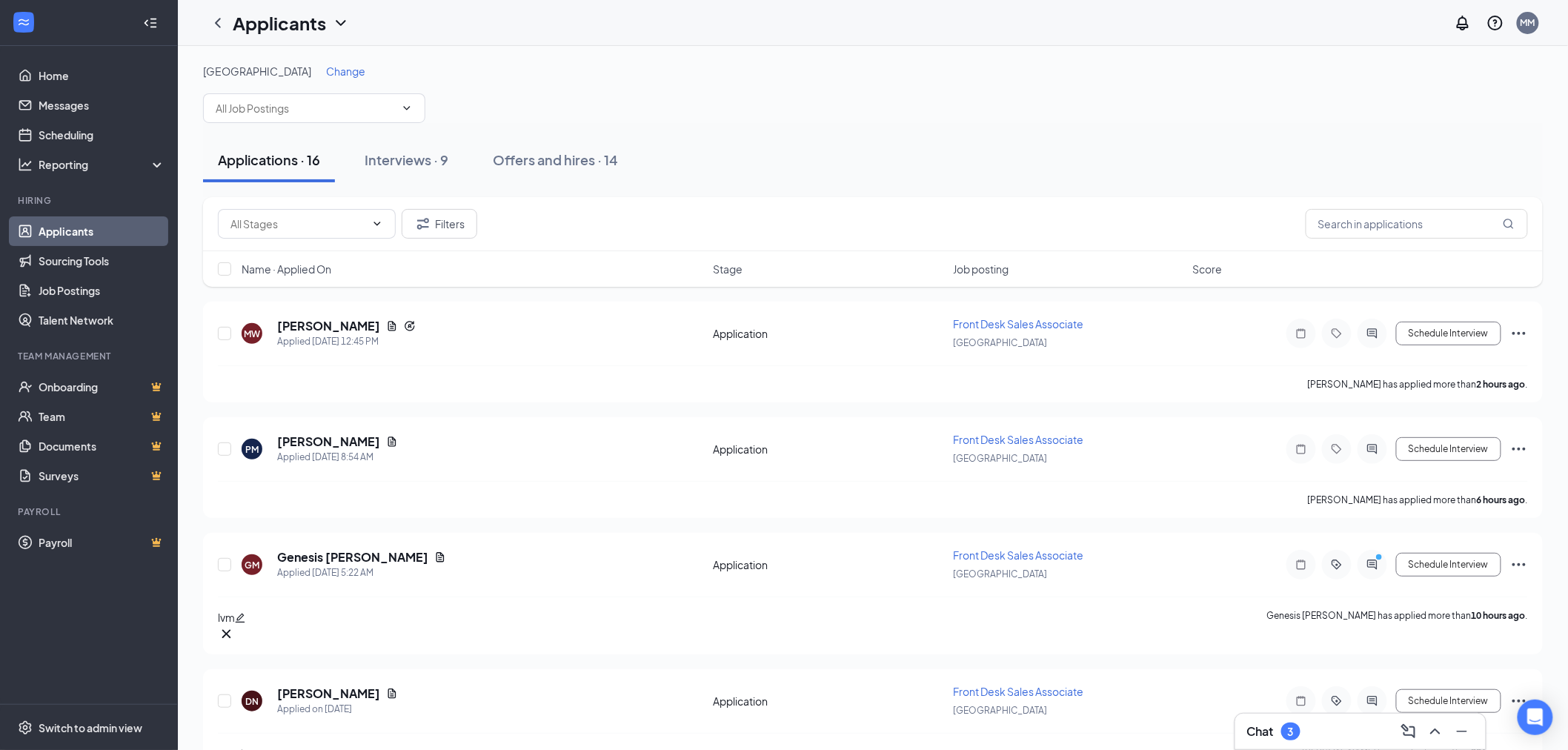
click at [326, 74] on span "Change" at bounding box center [346, 71] width 40 height 13
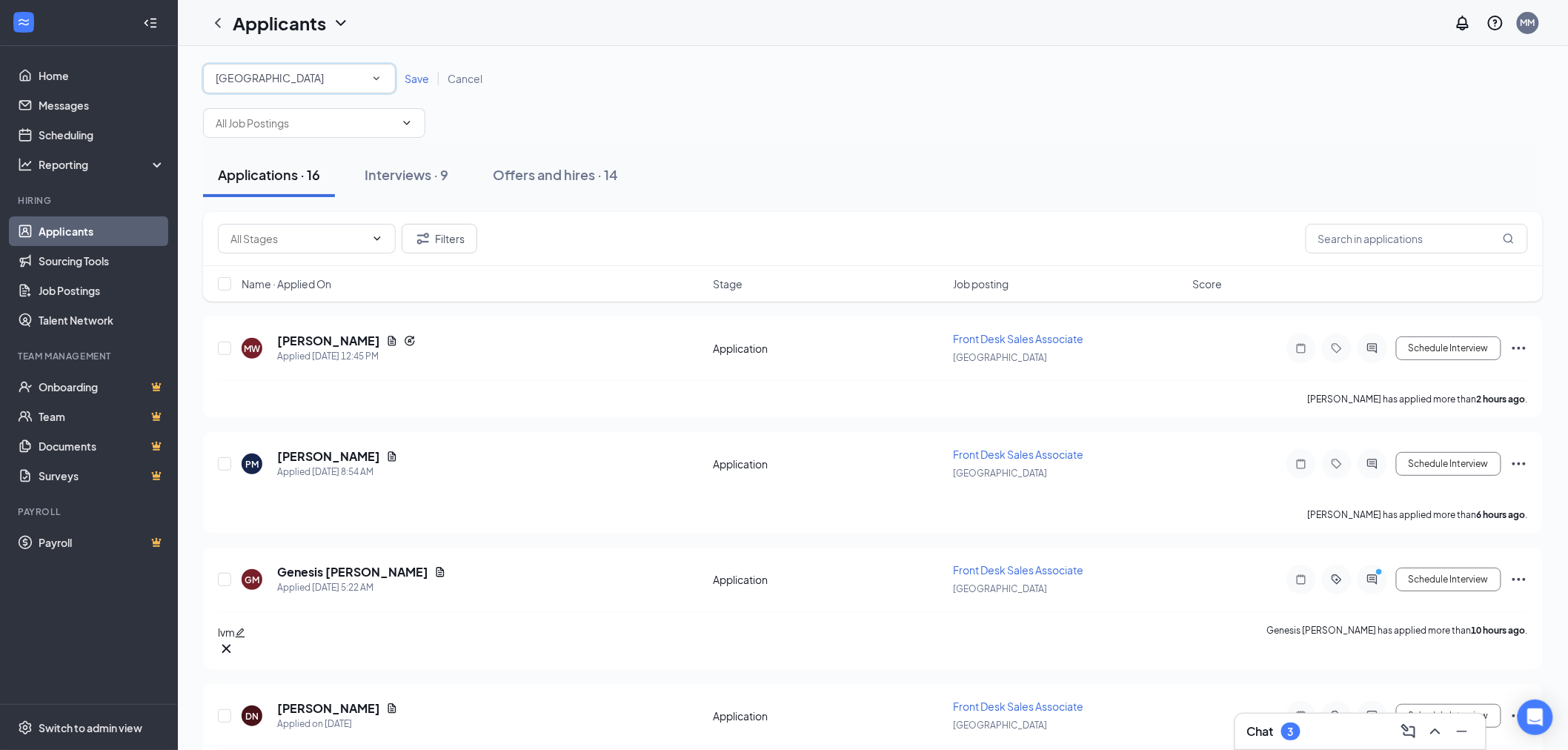
click at [317, 92] on div "All Locations [GEOGRAPHIC_DATA]" at bounding box center [299, 78] width 193 height 29
click at [336, 146] on div "Fresno - [GEOGRAPHIC_DATA]" at bounding box center [299, 137] width 181 height 18
click at [410, 77] on span "Save" at bounding box center [417, 78] width 25 height 13
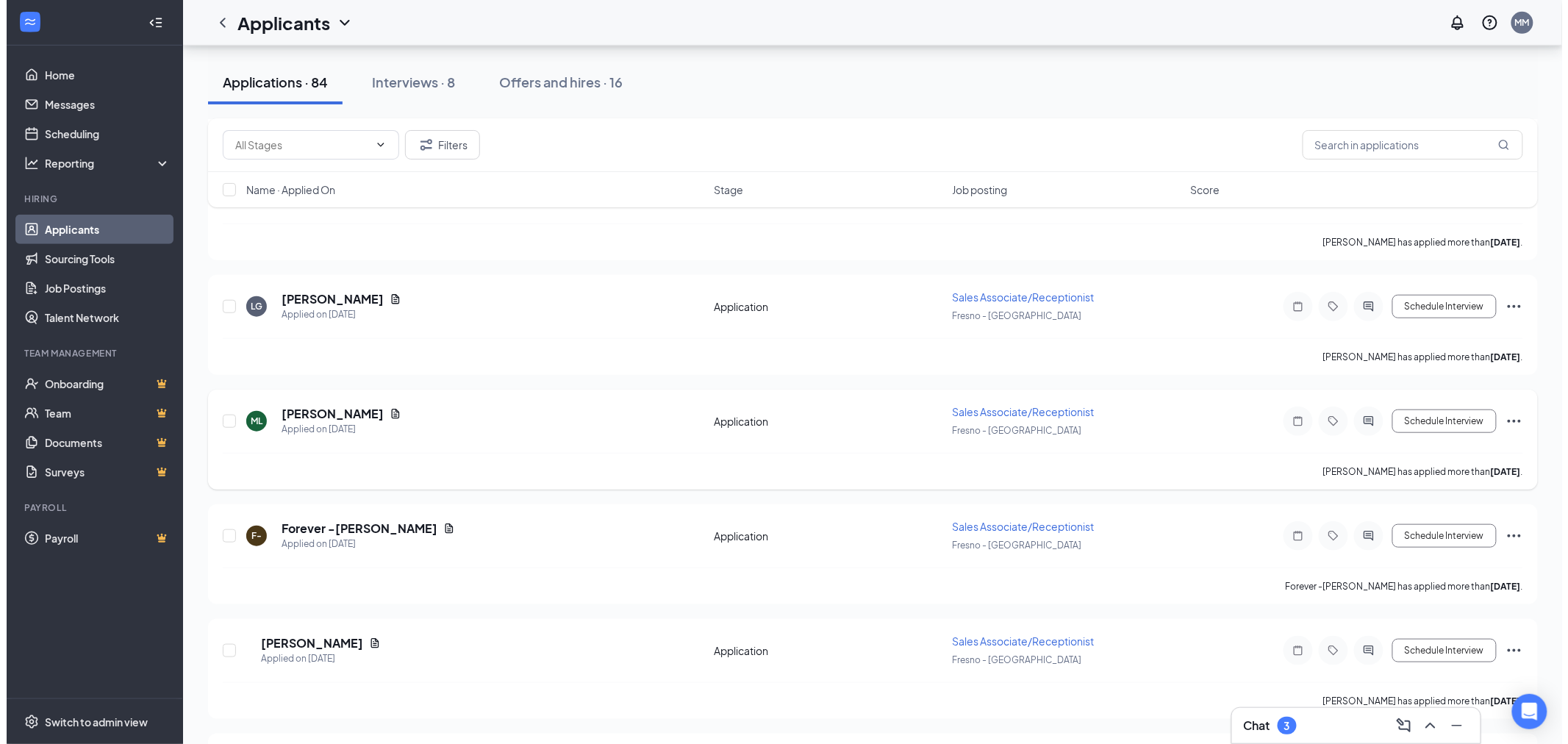
scroll to position [2654, 0]
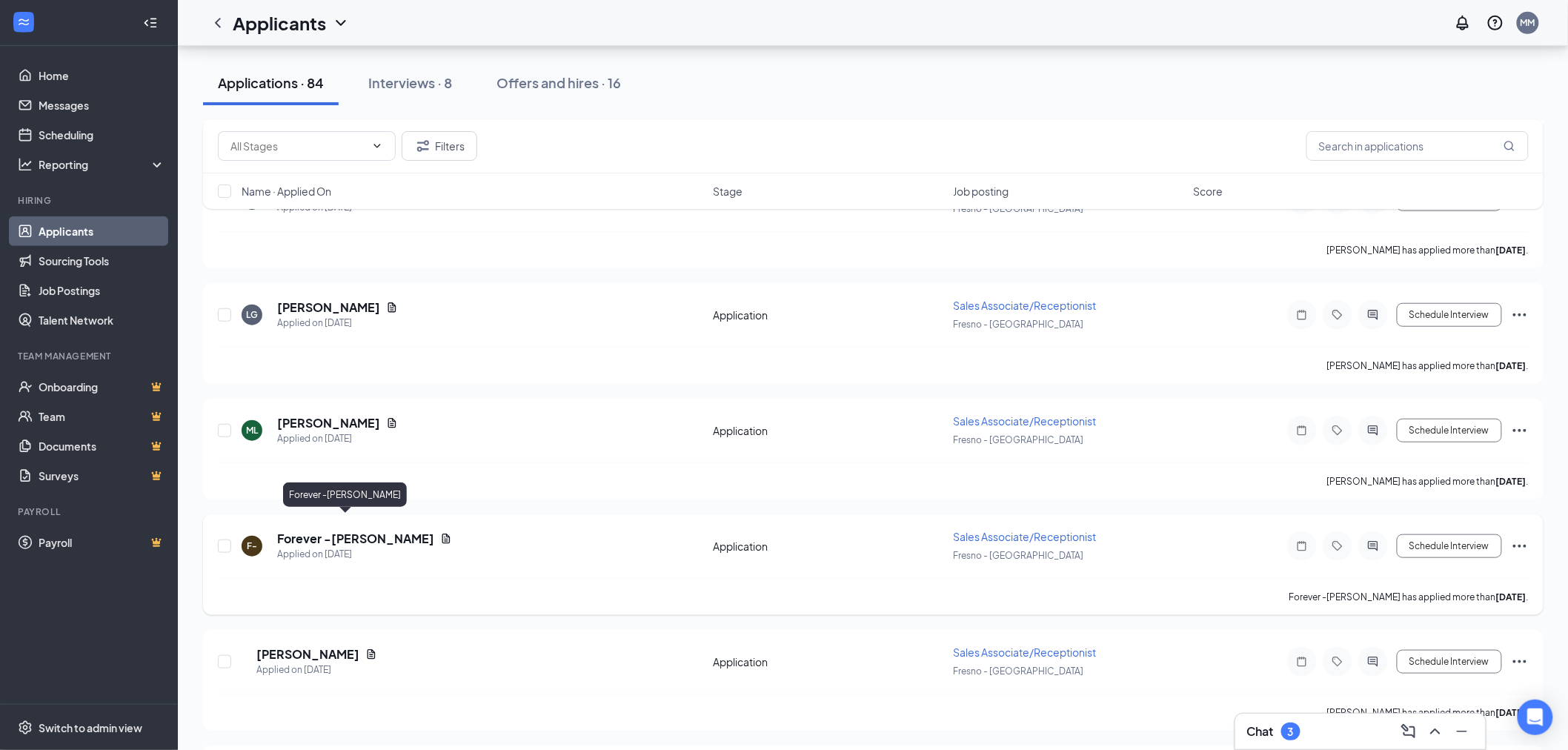
click at [338, 531] on h5 "Forever -[PERSON_NAME]" at bounding box center [356, 539] width 157 height 17
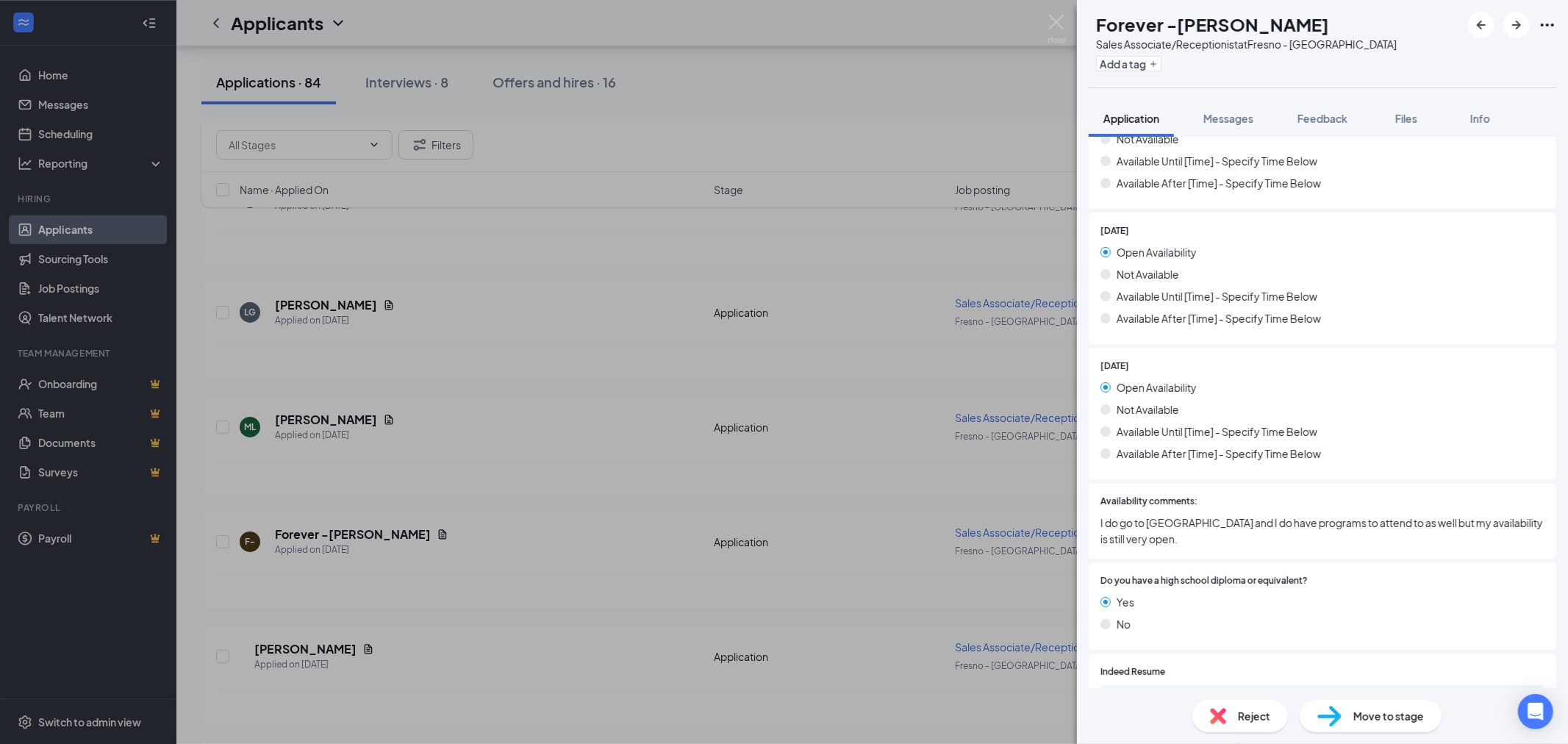
scroll to position [1470, 0]
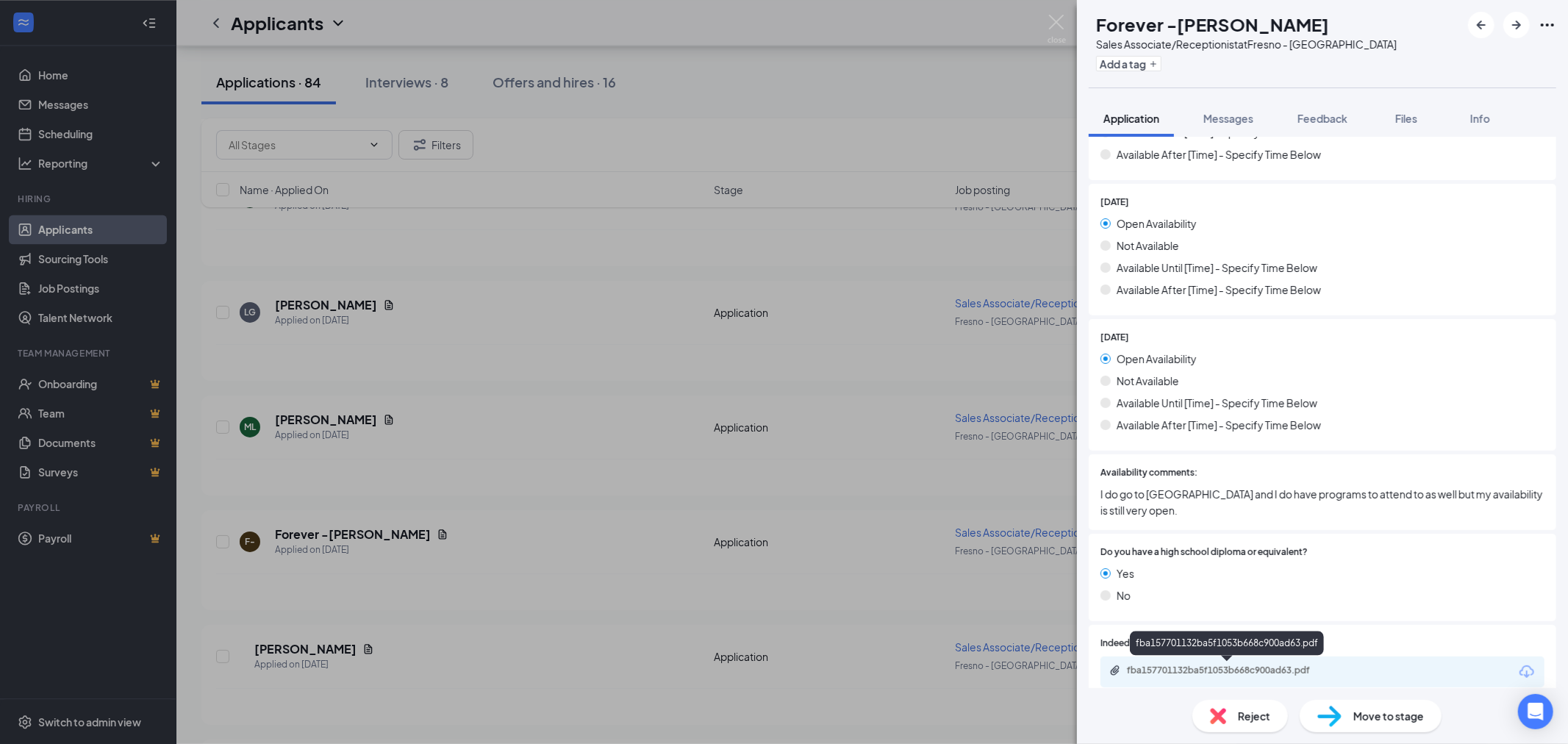
click at [1225, 672] on div "fba157701132ba5f1053b668c900ad63.pdf" at bounding box center [1229, 670] width 206 height 12
